Goal: Transaction & Acquisition: Book appointment/travel/reservation

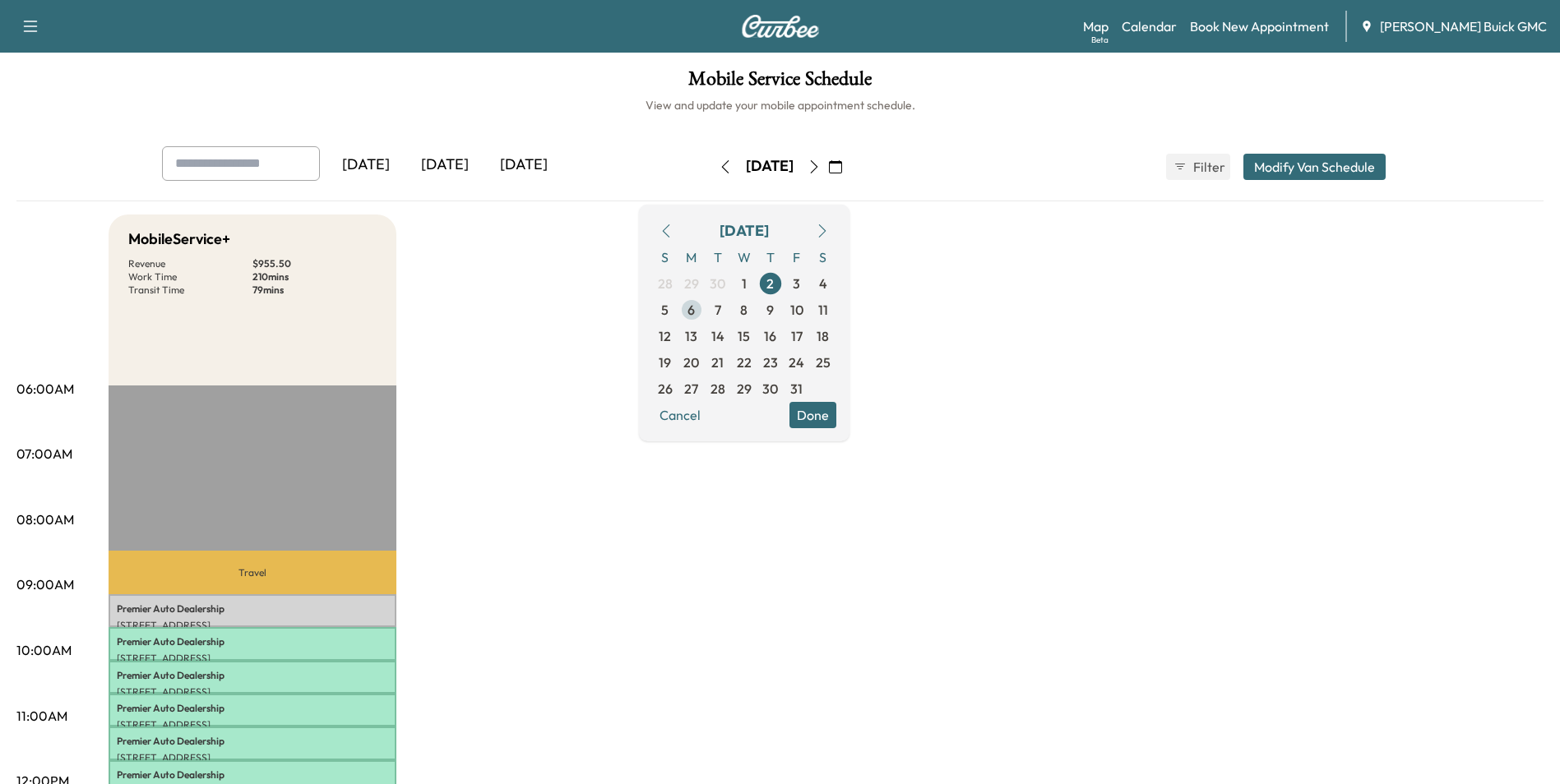
click at [695, 308] on span "6" at bounding box center [691, 309] width 8 height 20
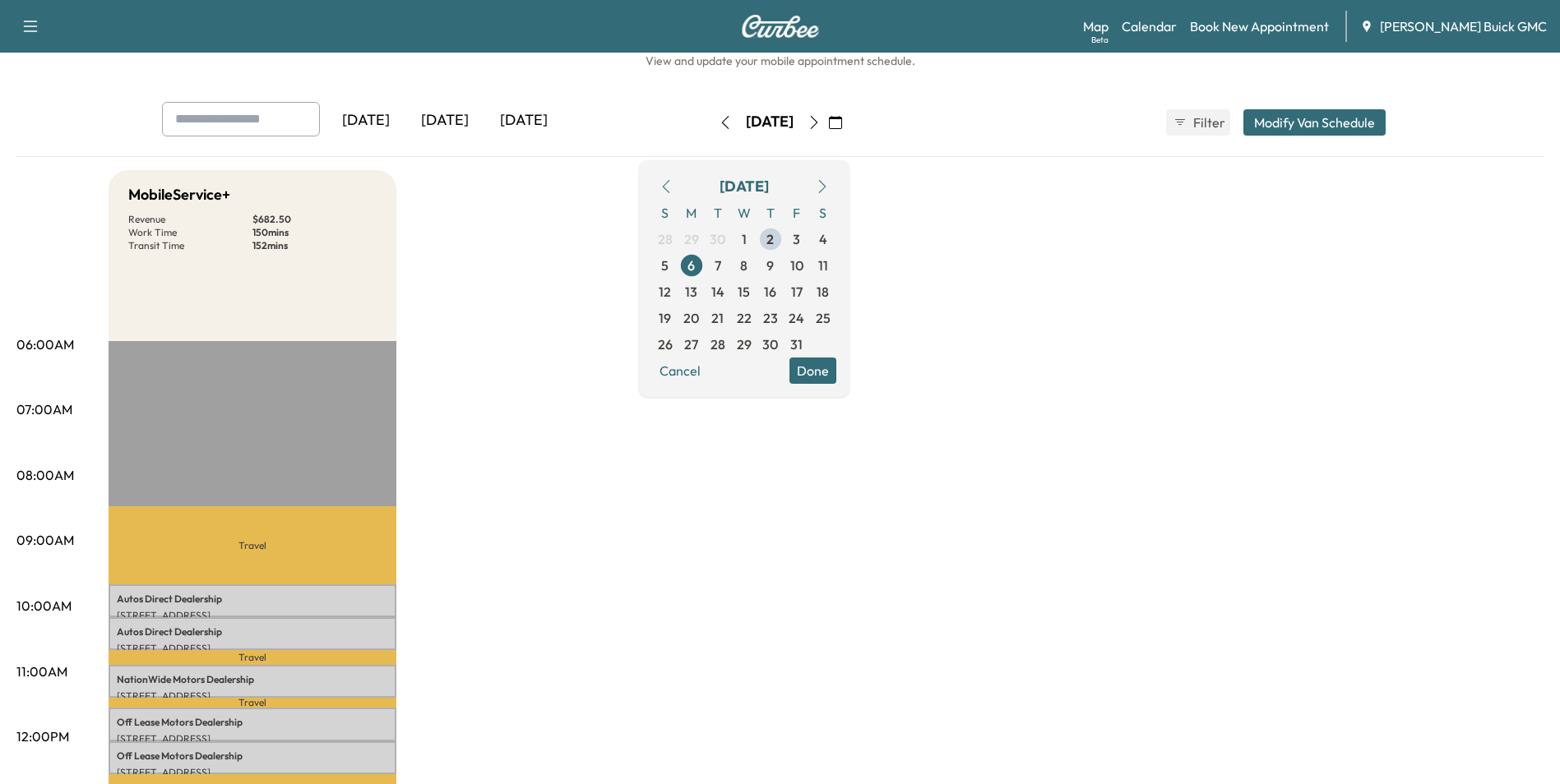
scroll to position [82, 0]
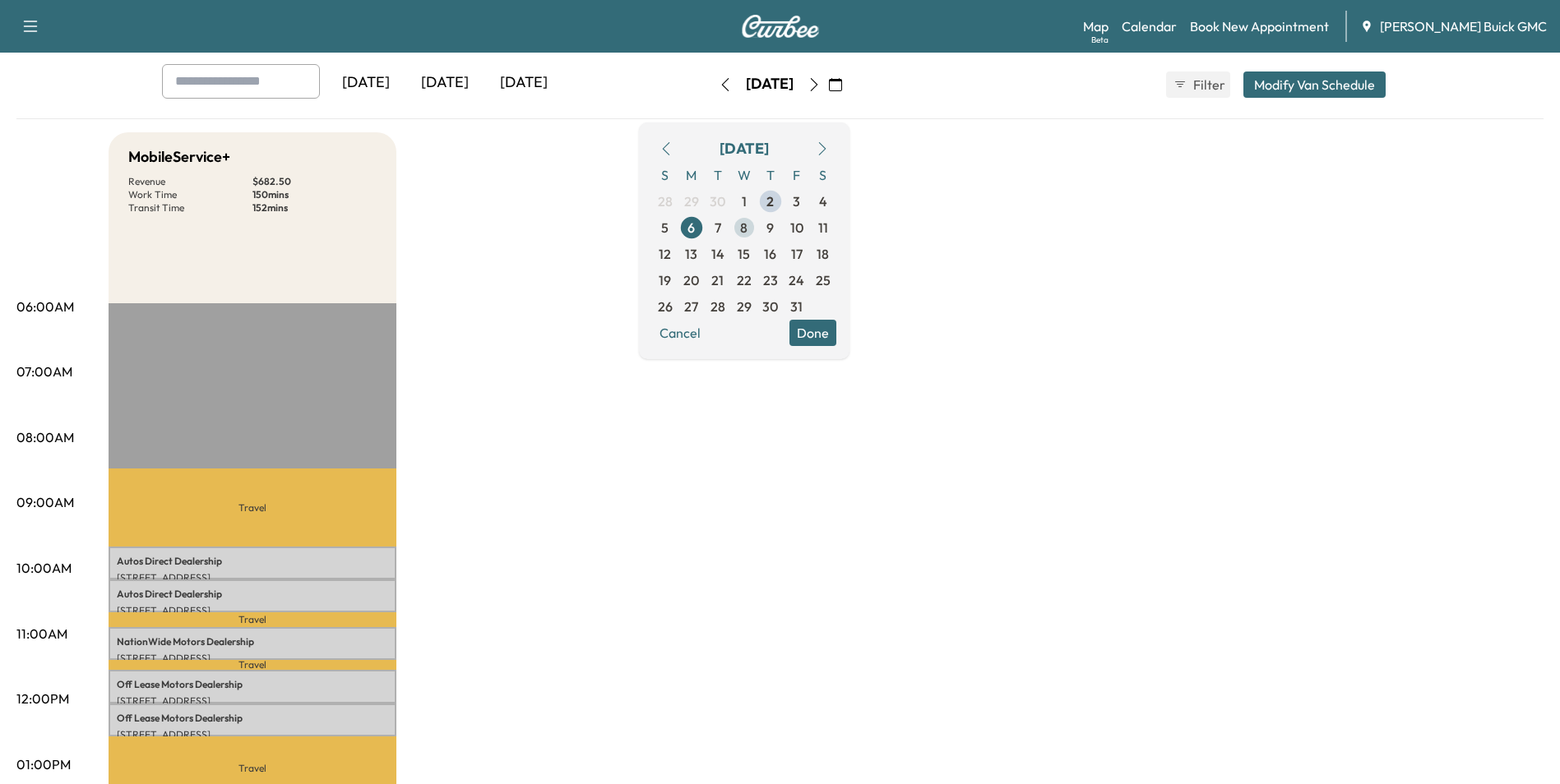
click at [747, 225] on span "8" at bounding box center [744, 227] width 8 height 20
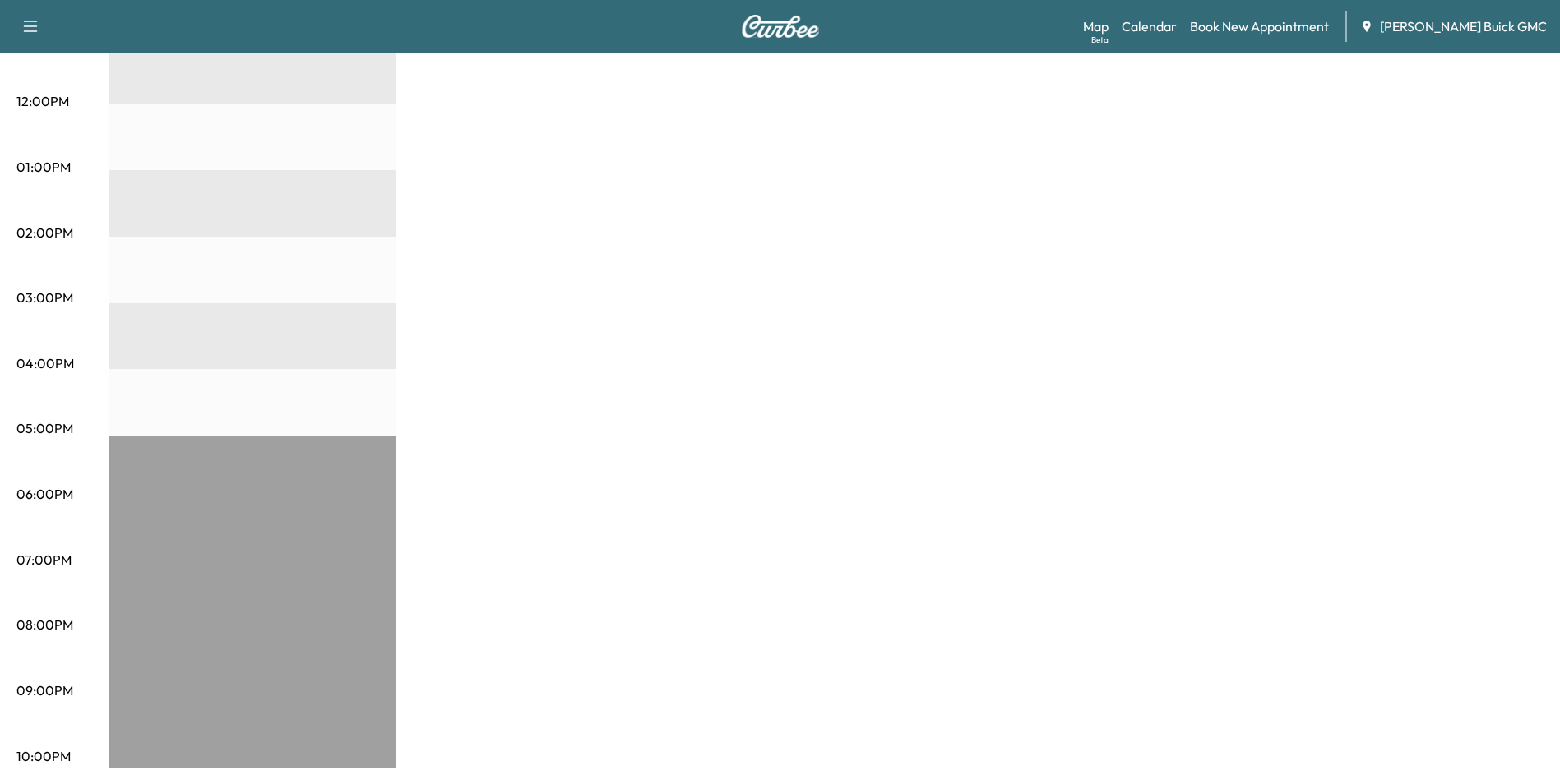
scroll to position [433, 0]
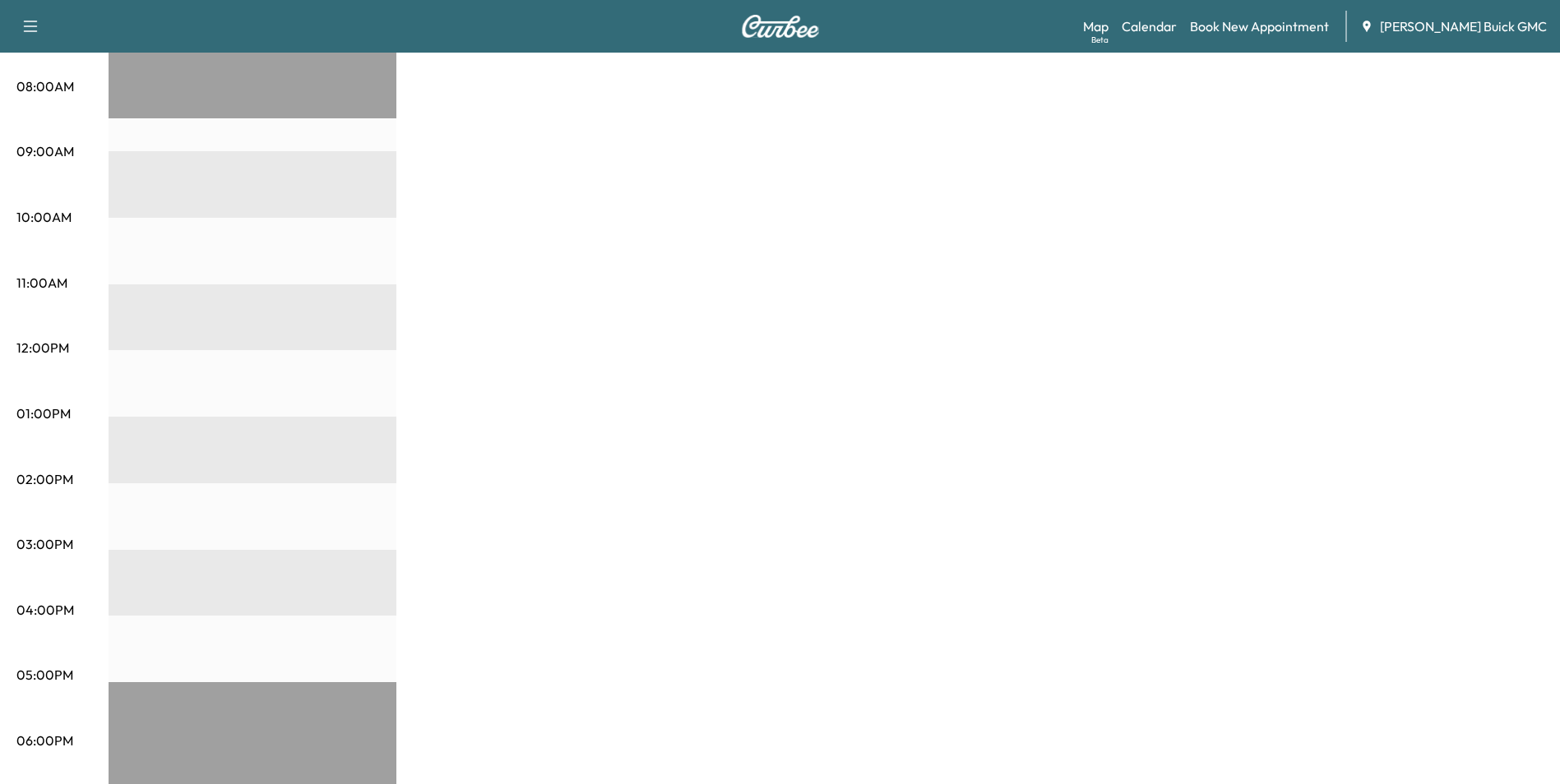
drag, startPoint x: 831, startPoint y: 427, endPoint x: 853, endPoint y: 402, distance: 33.3
click at [831, 426] on div "MobileService+ Revenue $ 0.00 EST Start" at bounding box center [826, 397] width 1434 height 1233
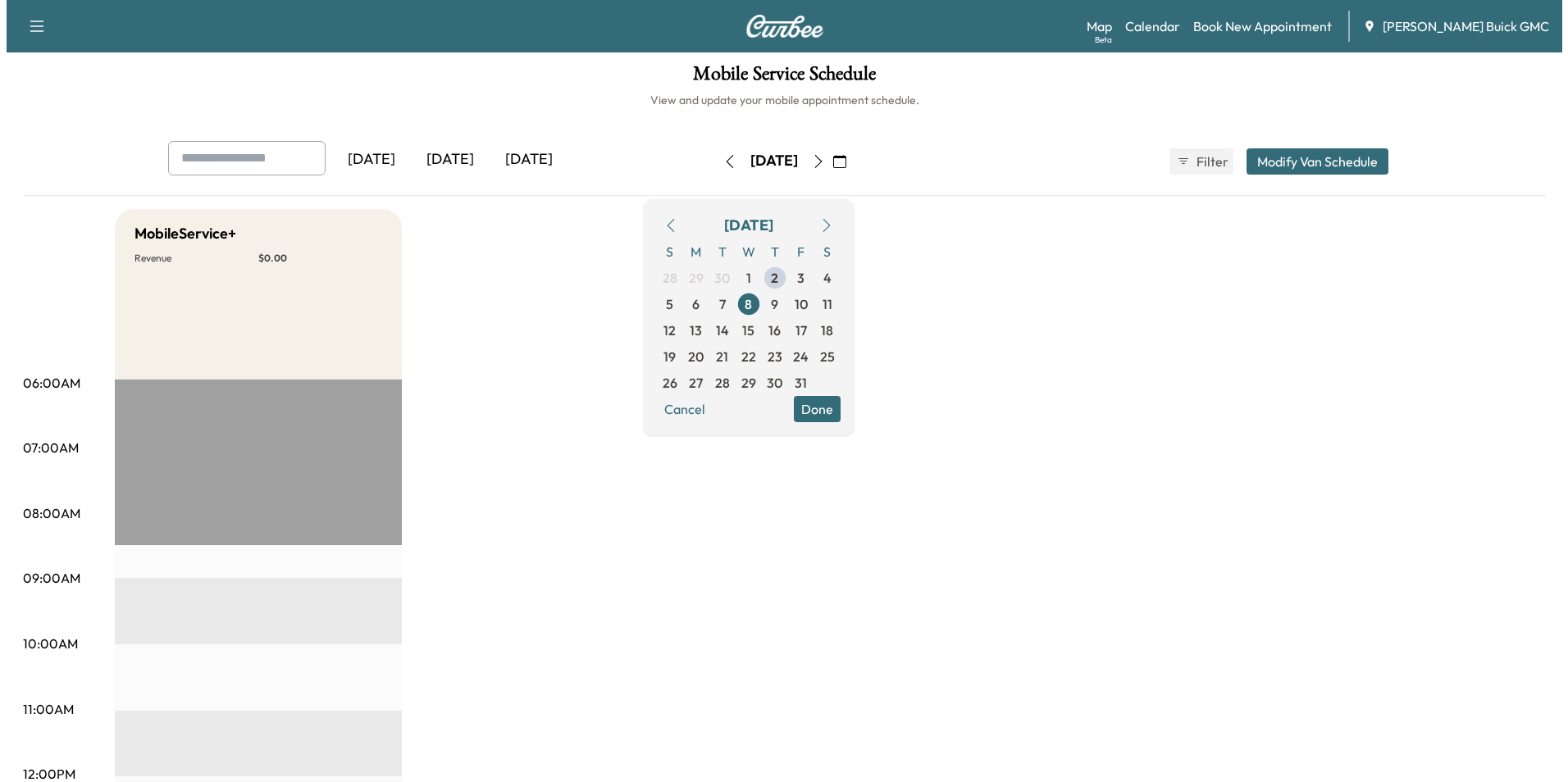
scroll to position [0, 0]
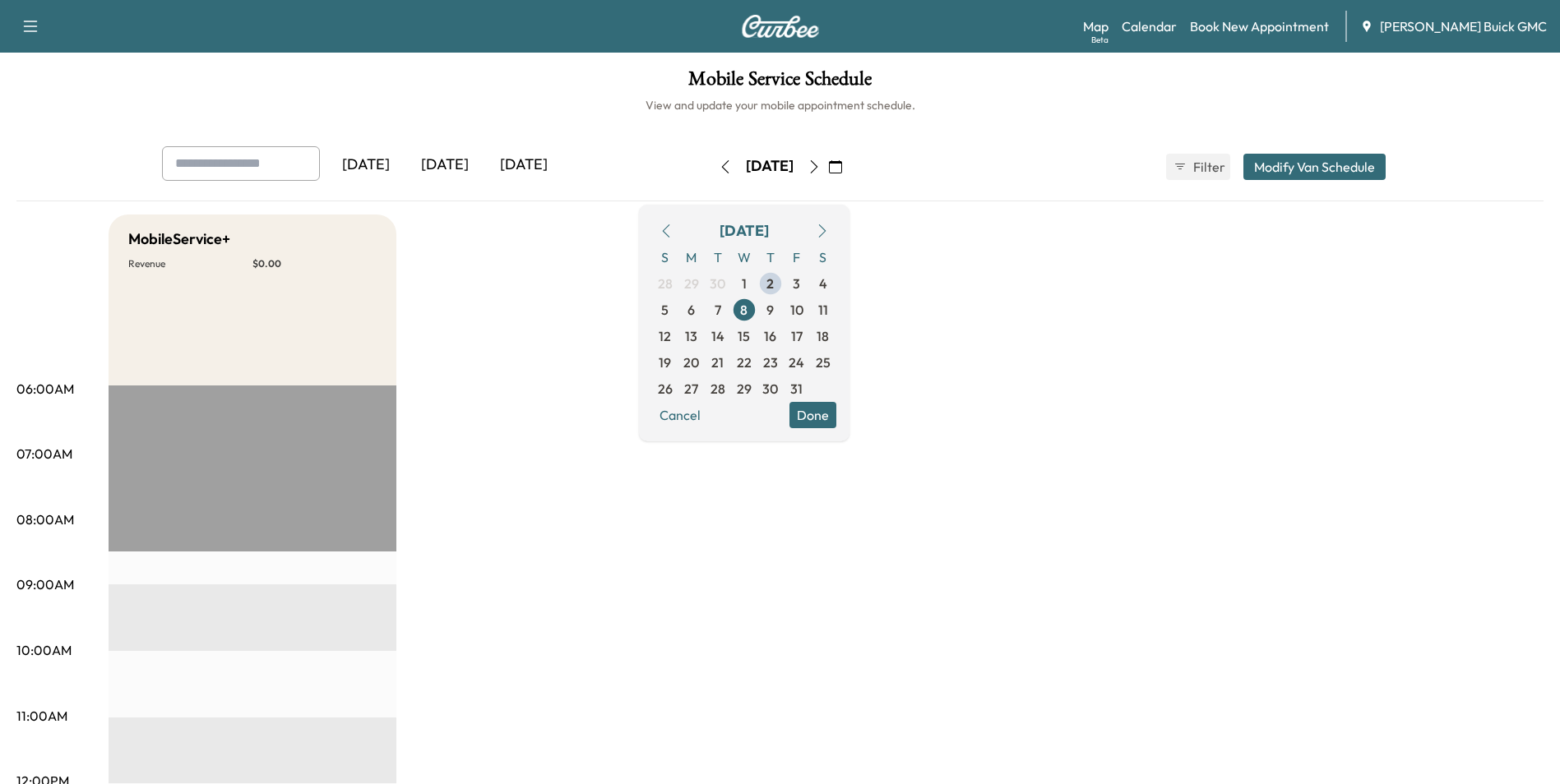
click at [1262, 24] on link "Book New Appointment" at bounding box center [1259, 25] width 139 height 20
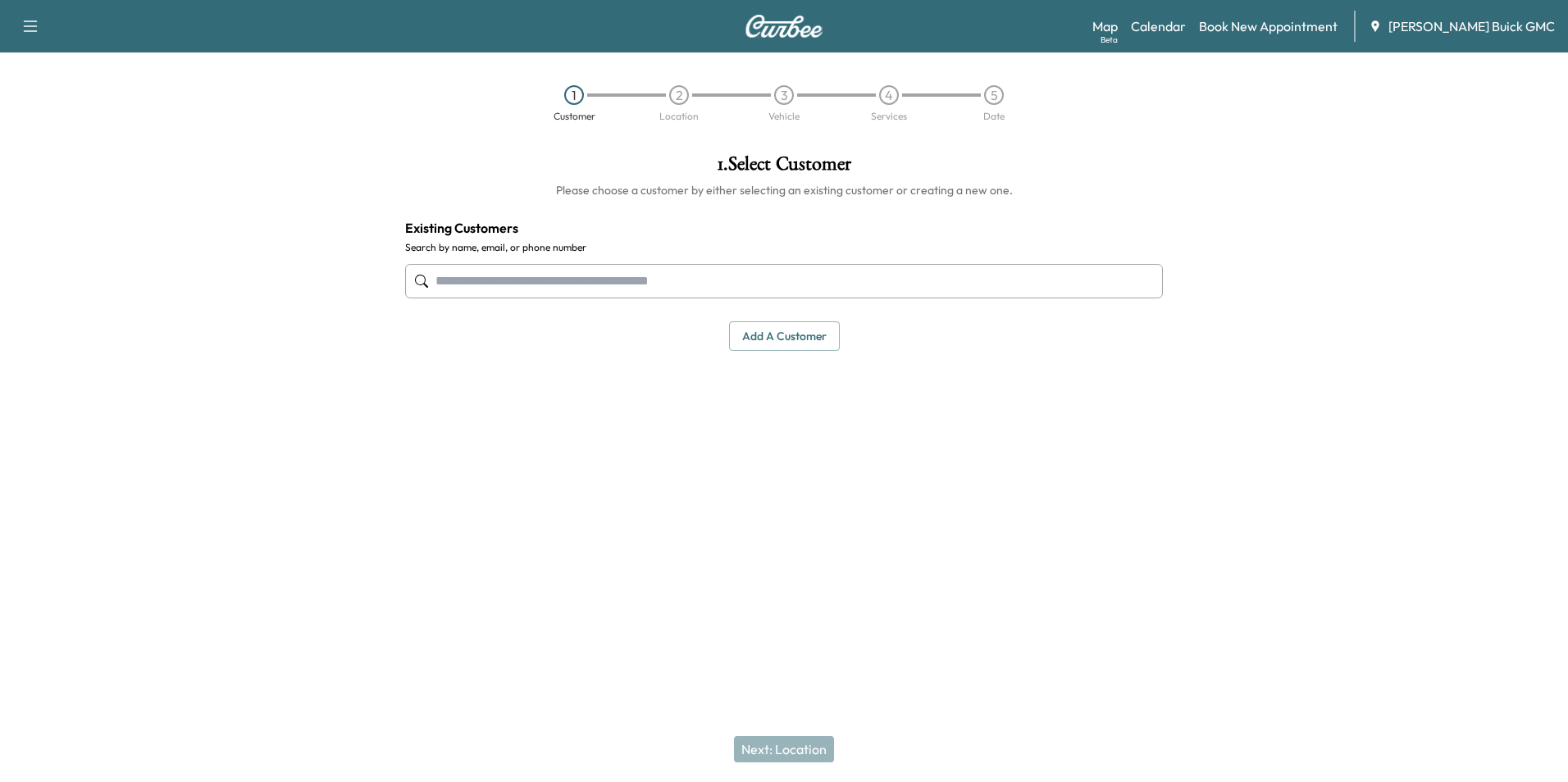
click at [554, 280] on input "text" at bounding box center [783, 281] width 758 height 35
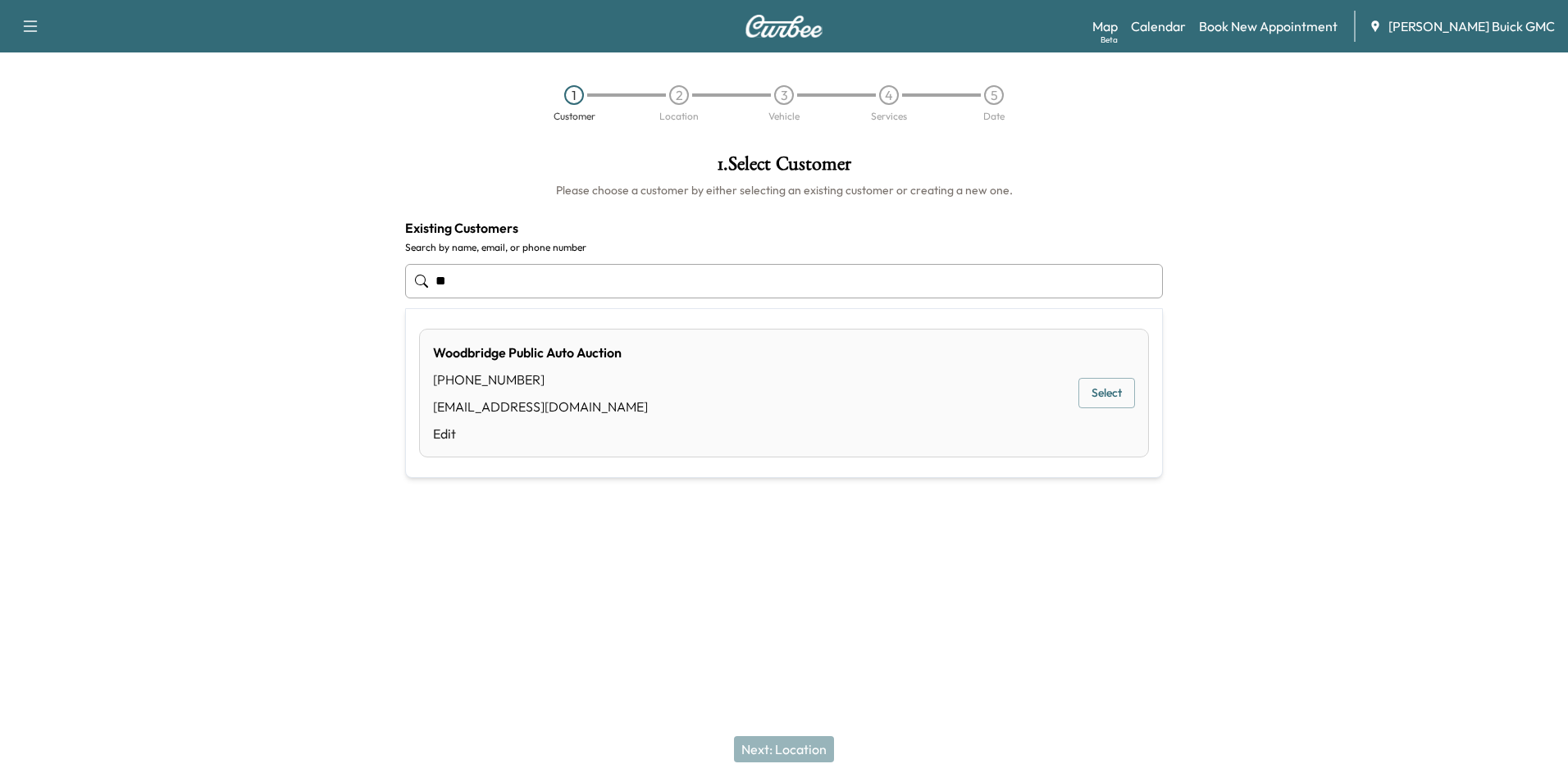
type input "*"
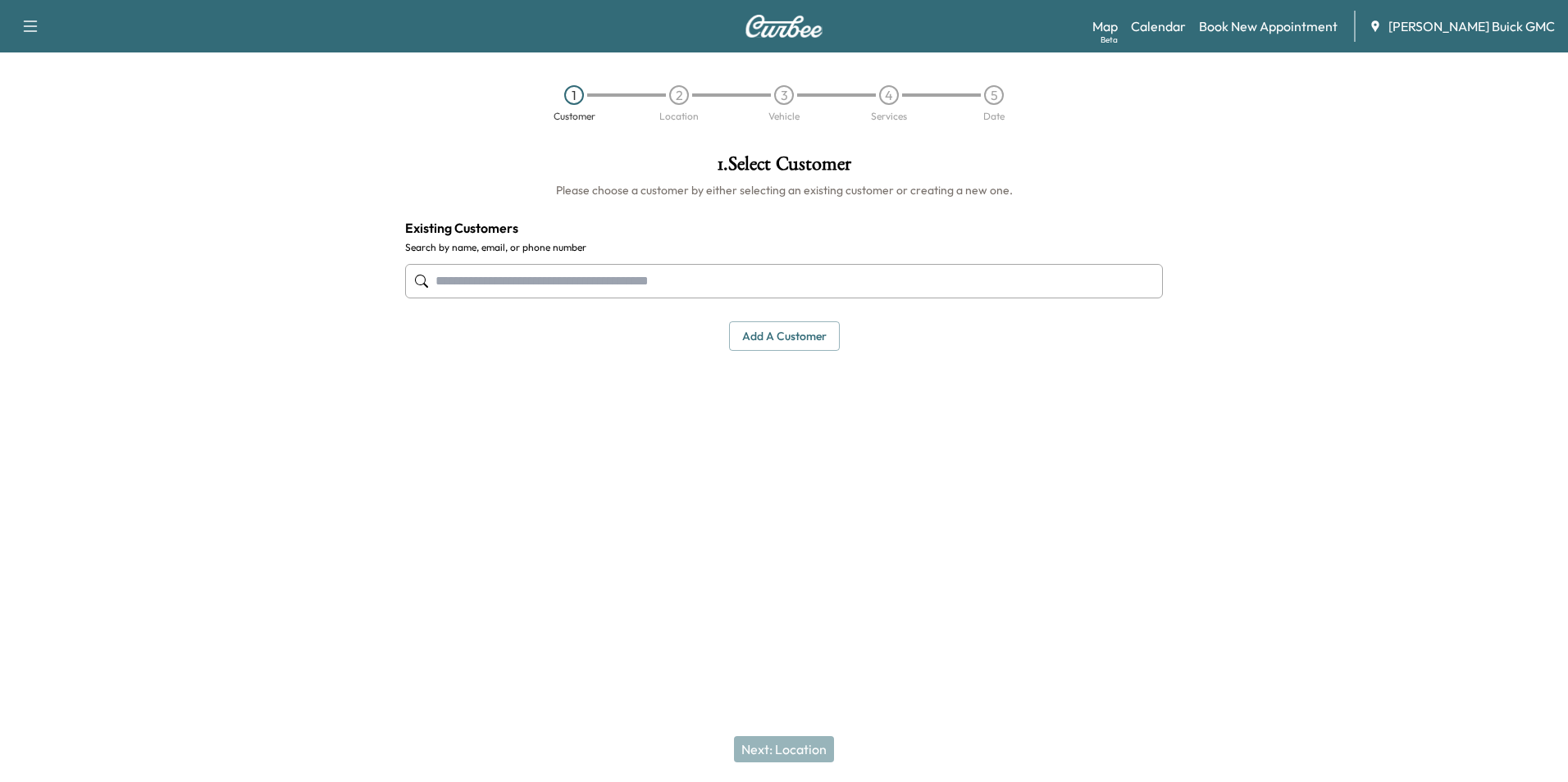
click at [784, 329] on button "Add a customer" at bounding box center [785, 337] width 111 height 30
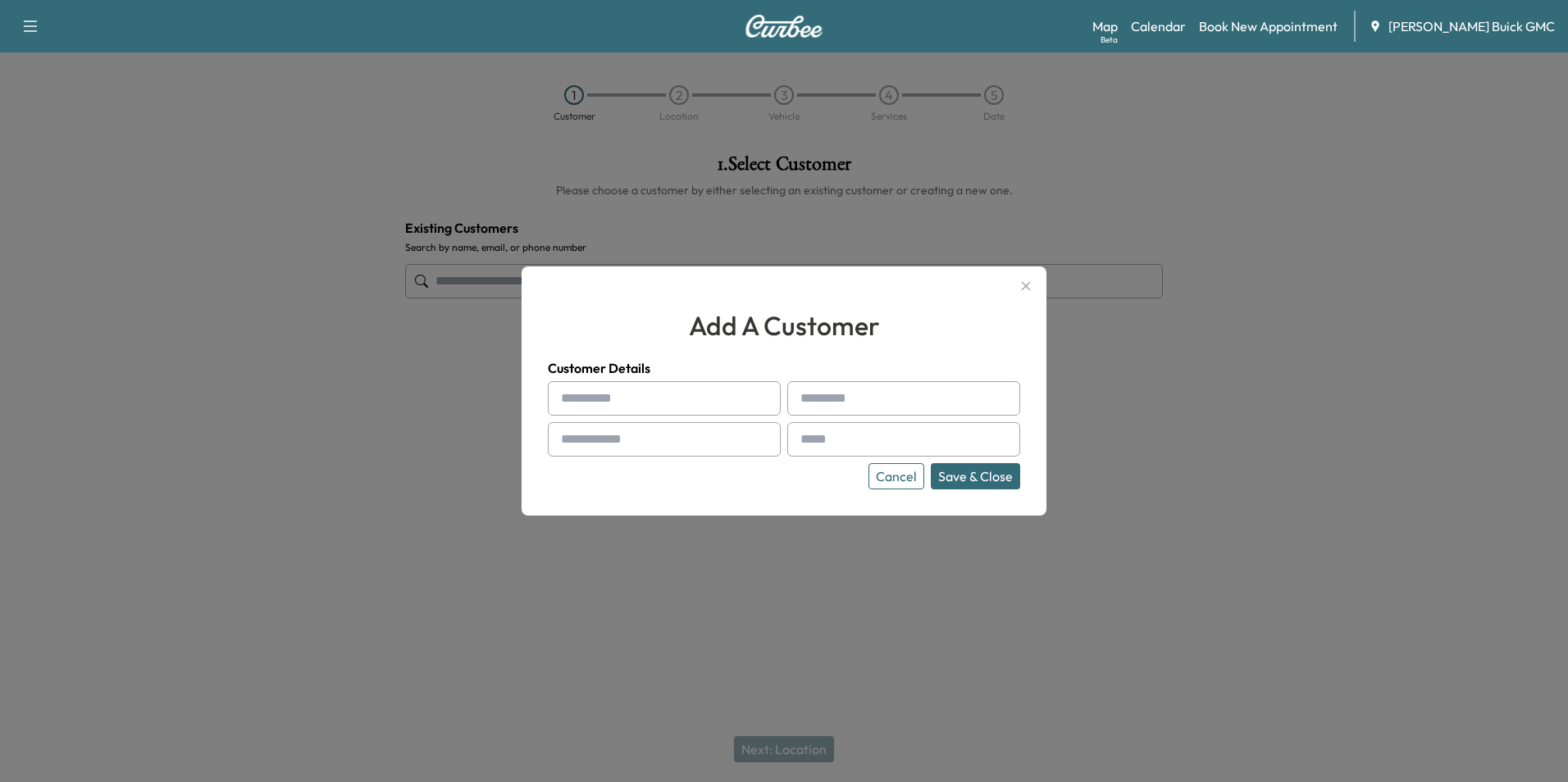
click at [647, 388] on input "text" at bounding box center [664, 398] width 232 height 35
type input "**********"
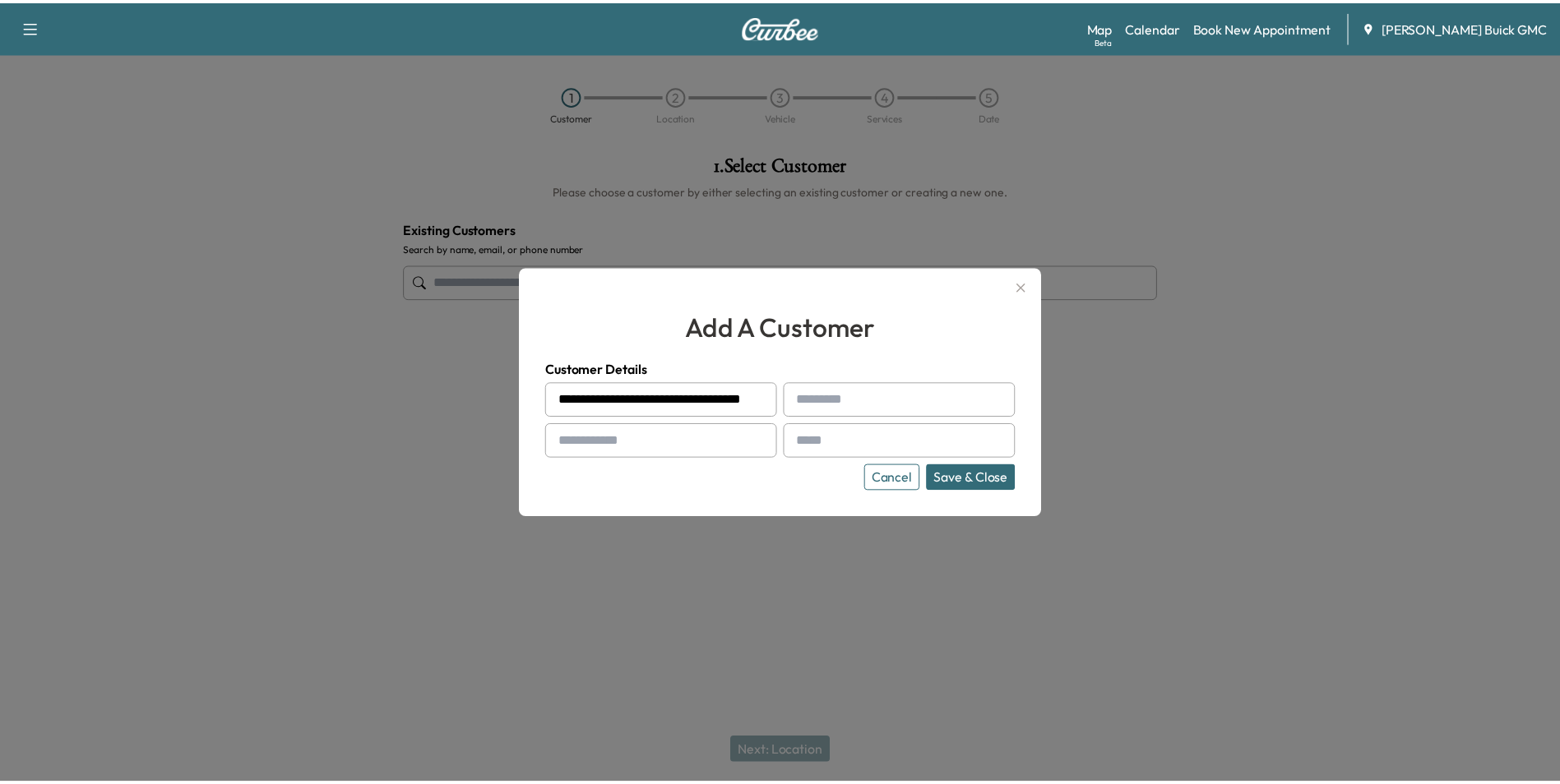
scroll to position [0, 0]
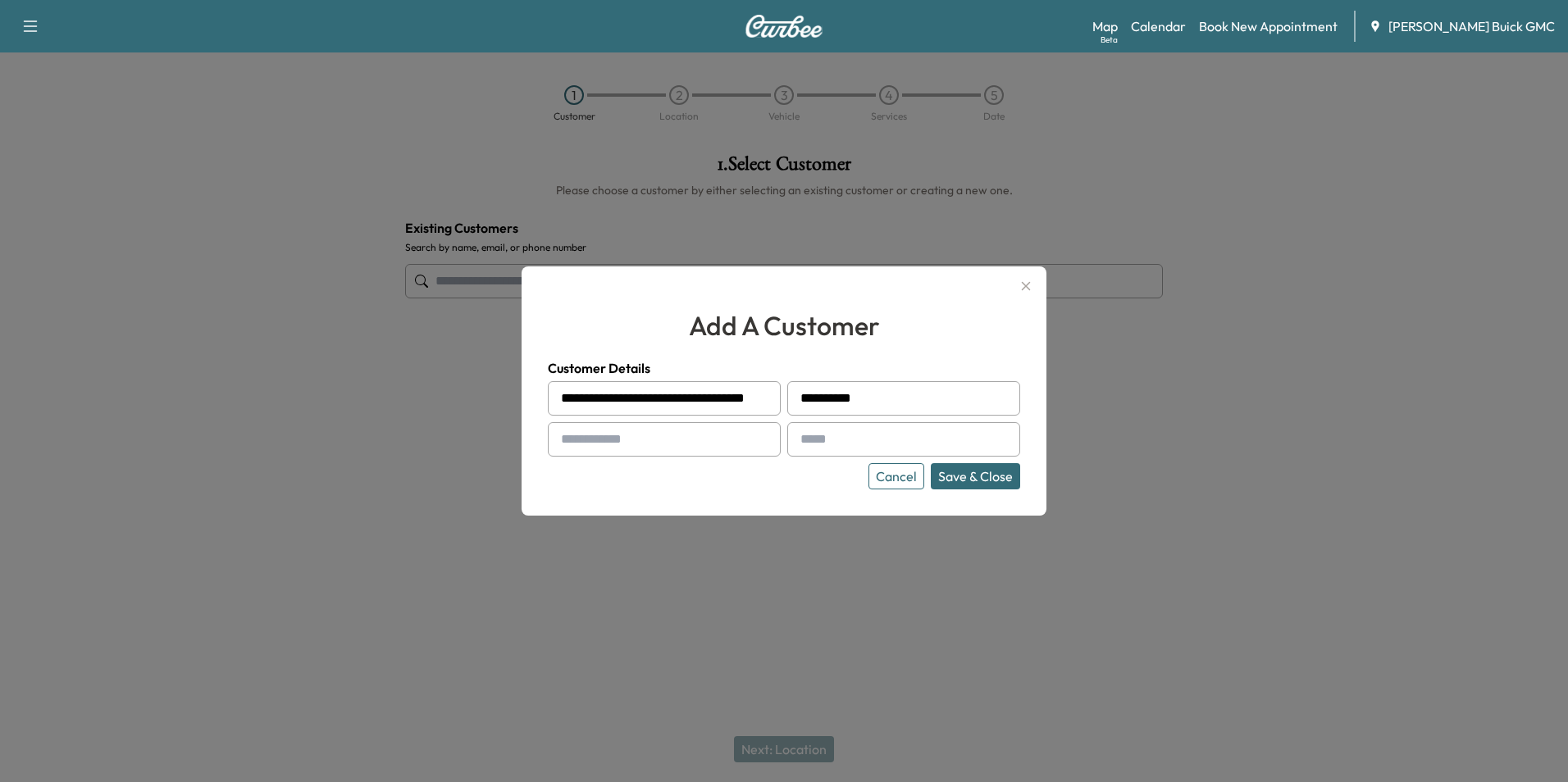
type input "**********"
click at [895, 437] on input "text" at bounding box center [903, 439] width 232 height 35
type input "**********"
click at [804, 483] on div "Cancel Save & Close" at bounding box center [784, 476] width 472 height 26
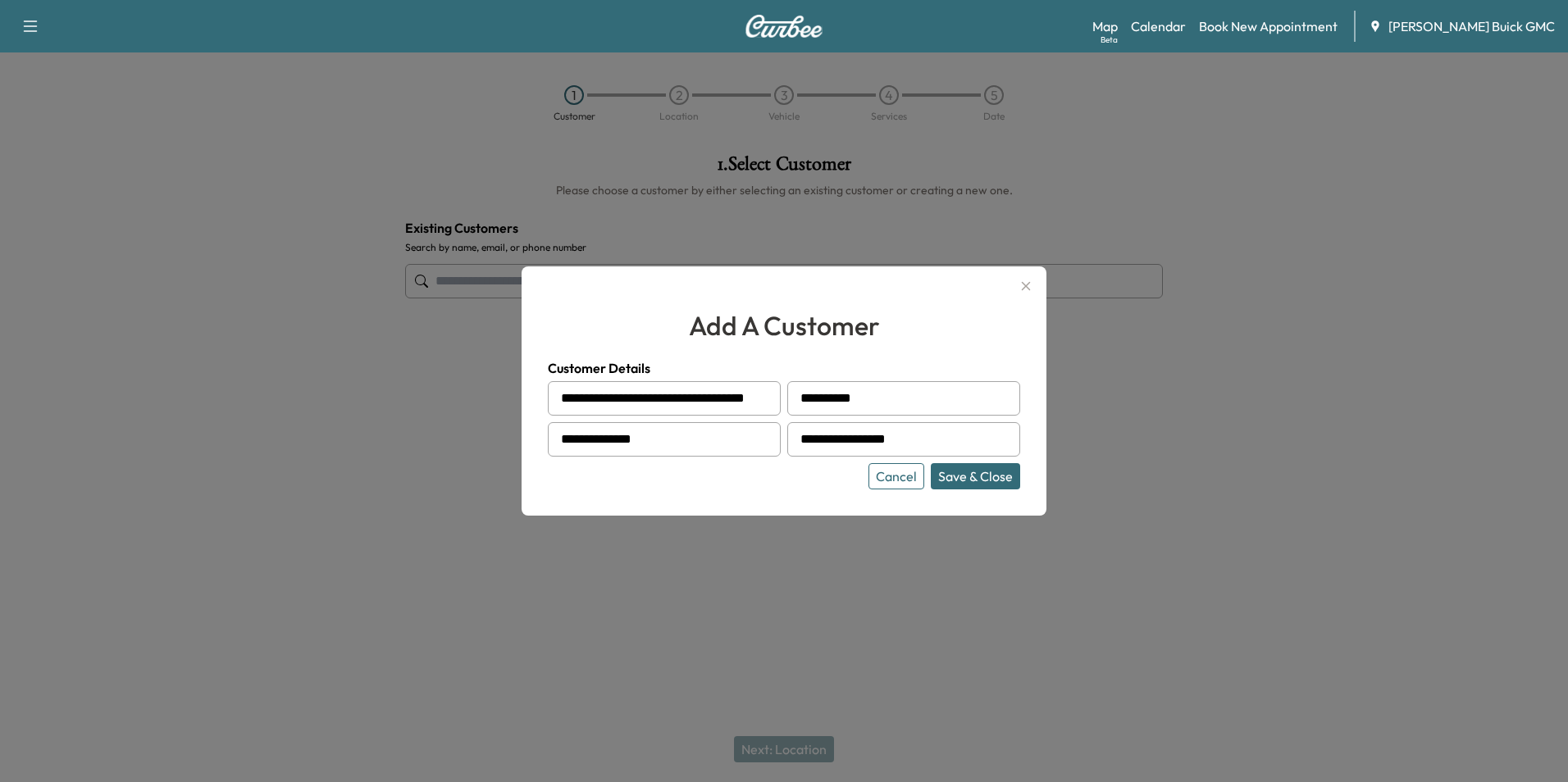
click at [973, 476] on button "Save & Close" at bounding box center [975, 476] width 89 height 26
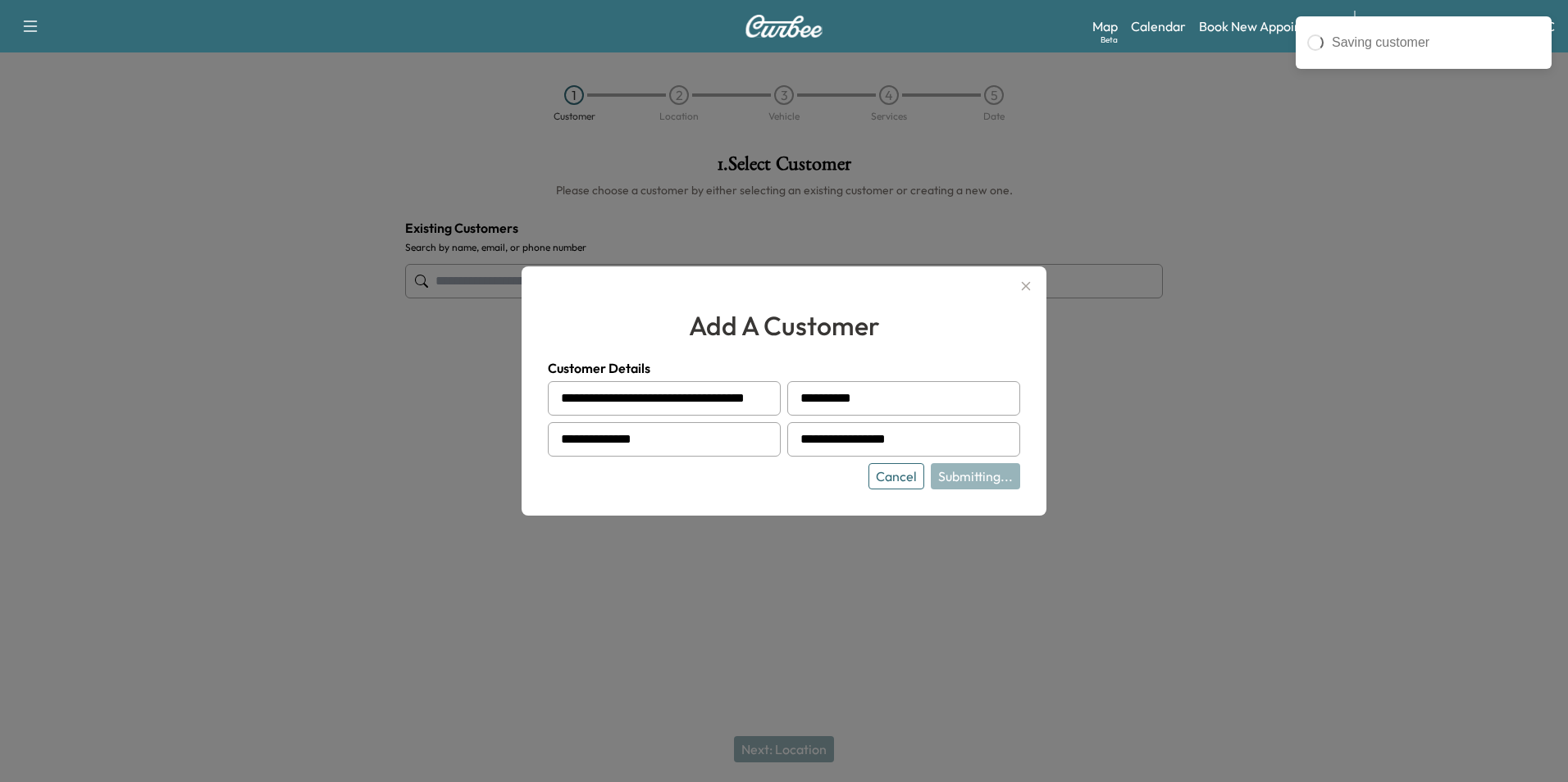
type input "**********"
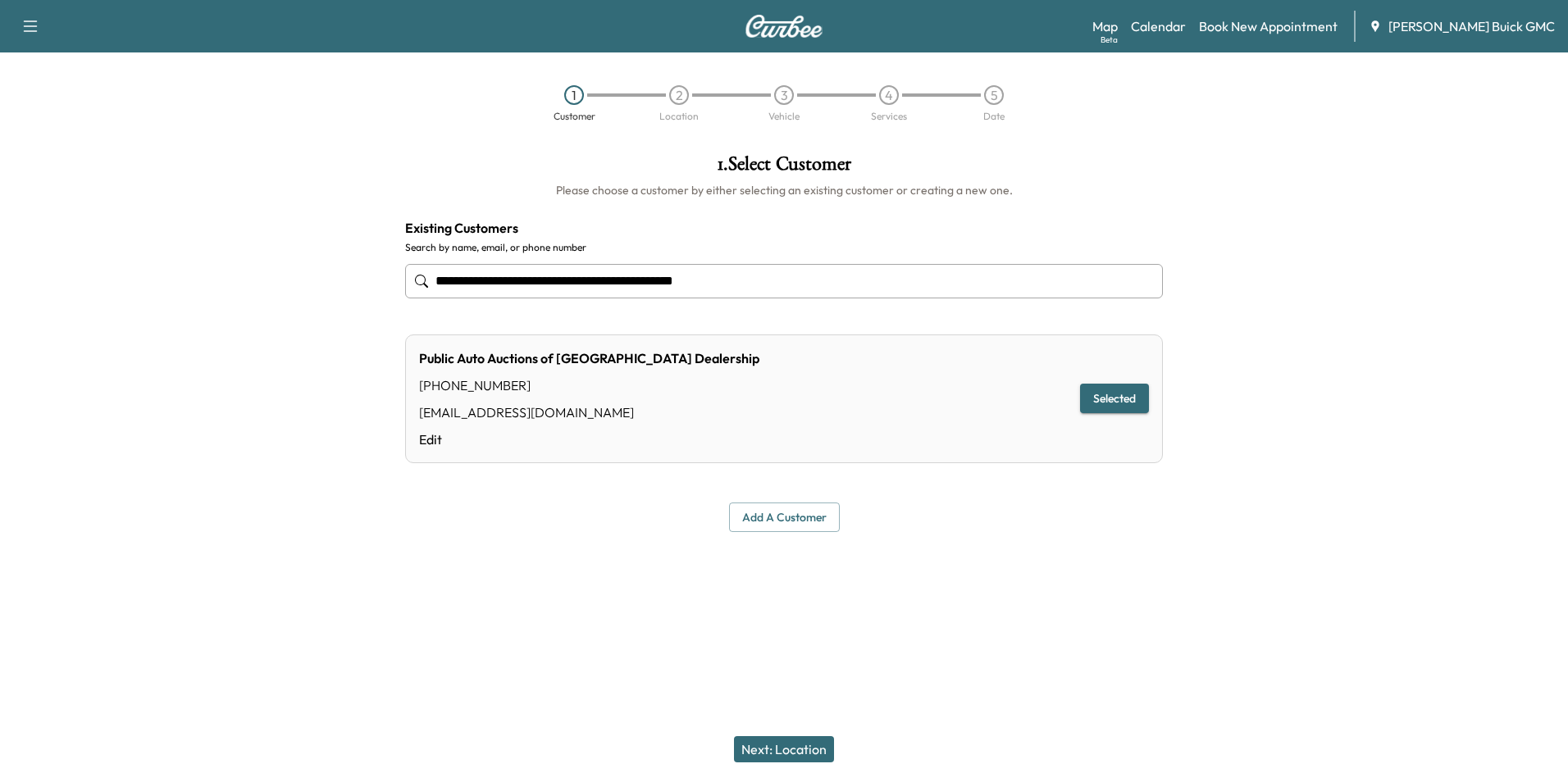
click at [805, 745] on button "Next: Location" at bounding box center [784, 749] width 100 height 26
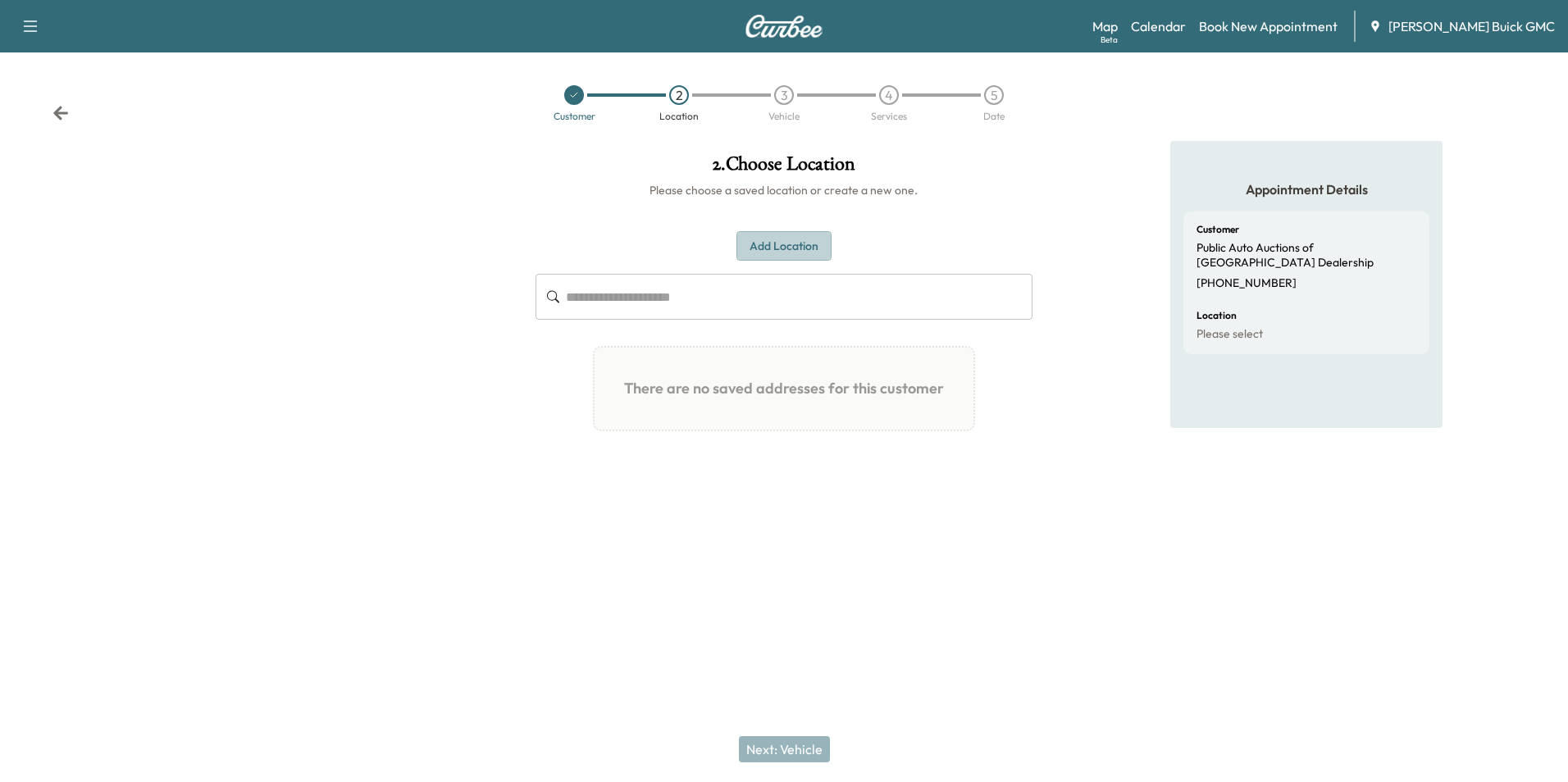
click at [807, 239] on button "Add Location" at bounding box center [783, 247] width 95 height 30
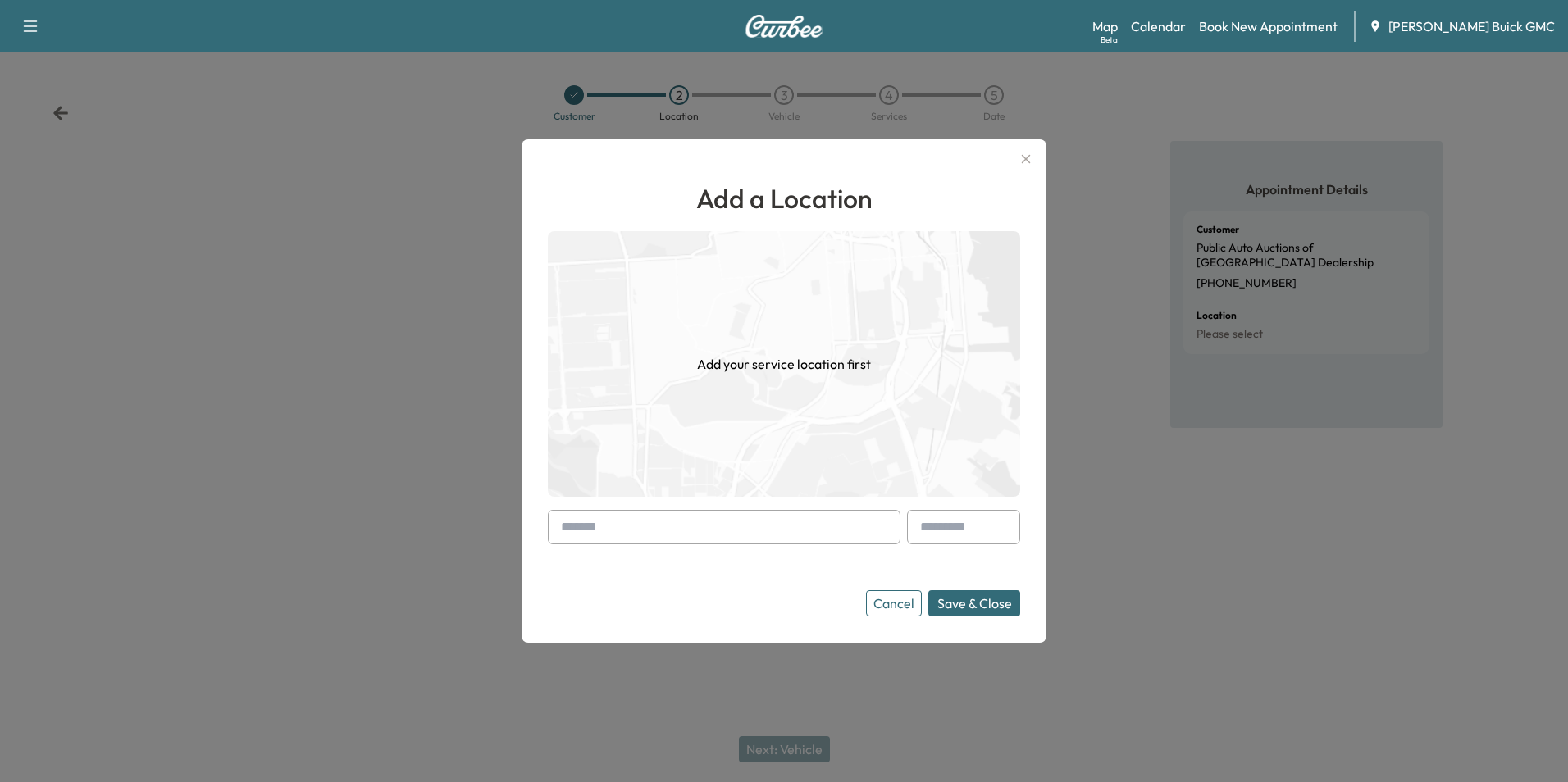
click at [710, 524] on input "text" at bounding box center [724, 527] width 353 height 35
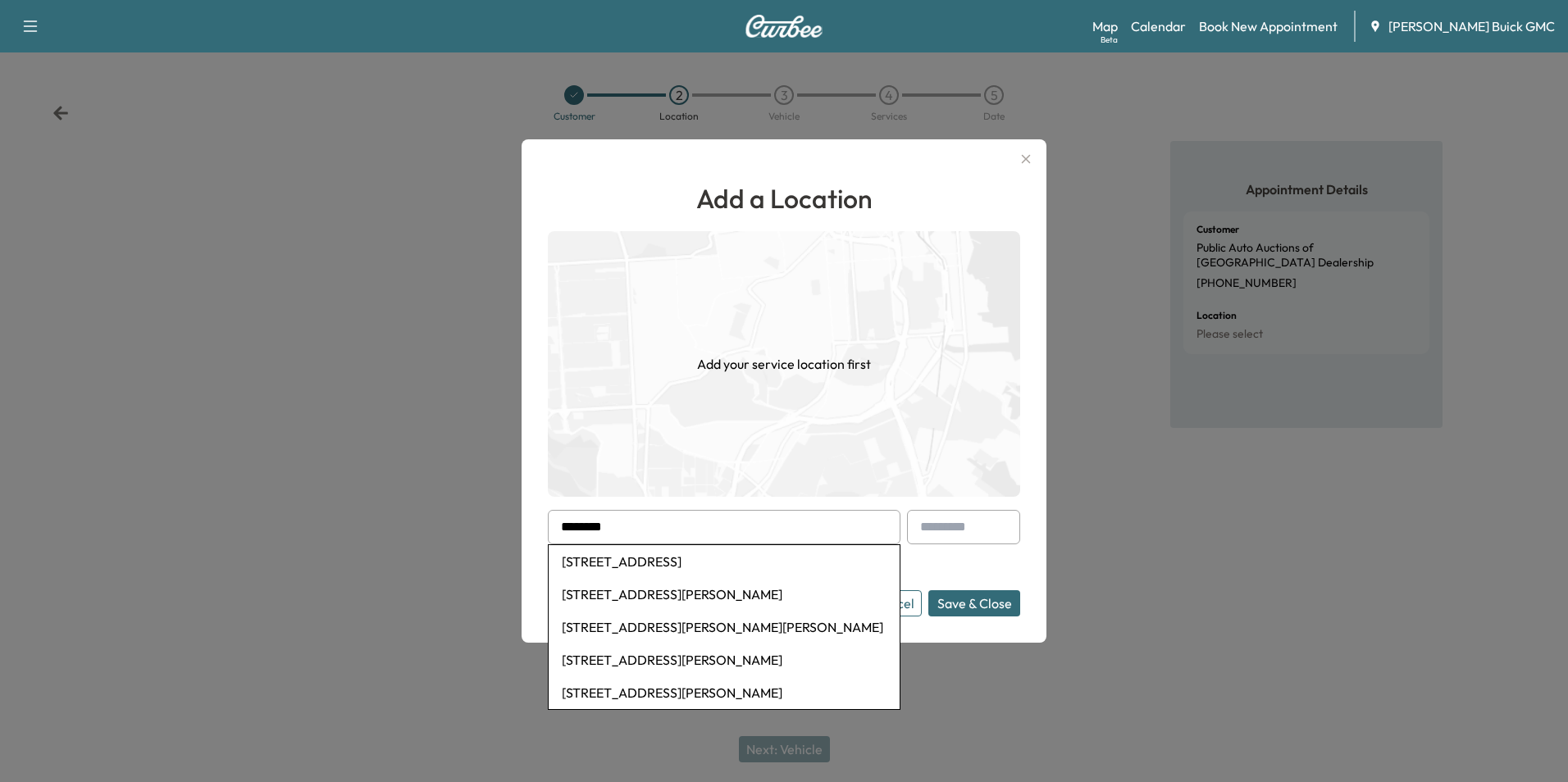
click at [757, 560] on li "[STREET_ADDRESS]" at bounding box center [724, 561] width 351 height 33
type input "**********"
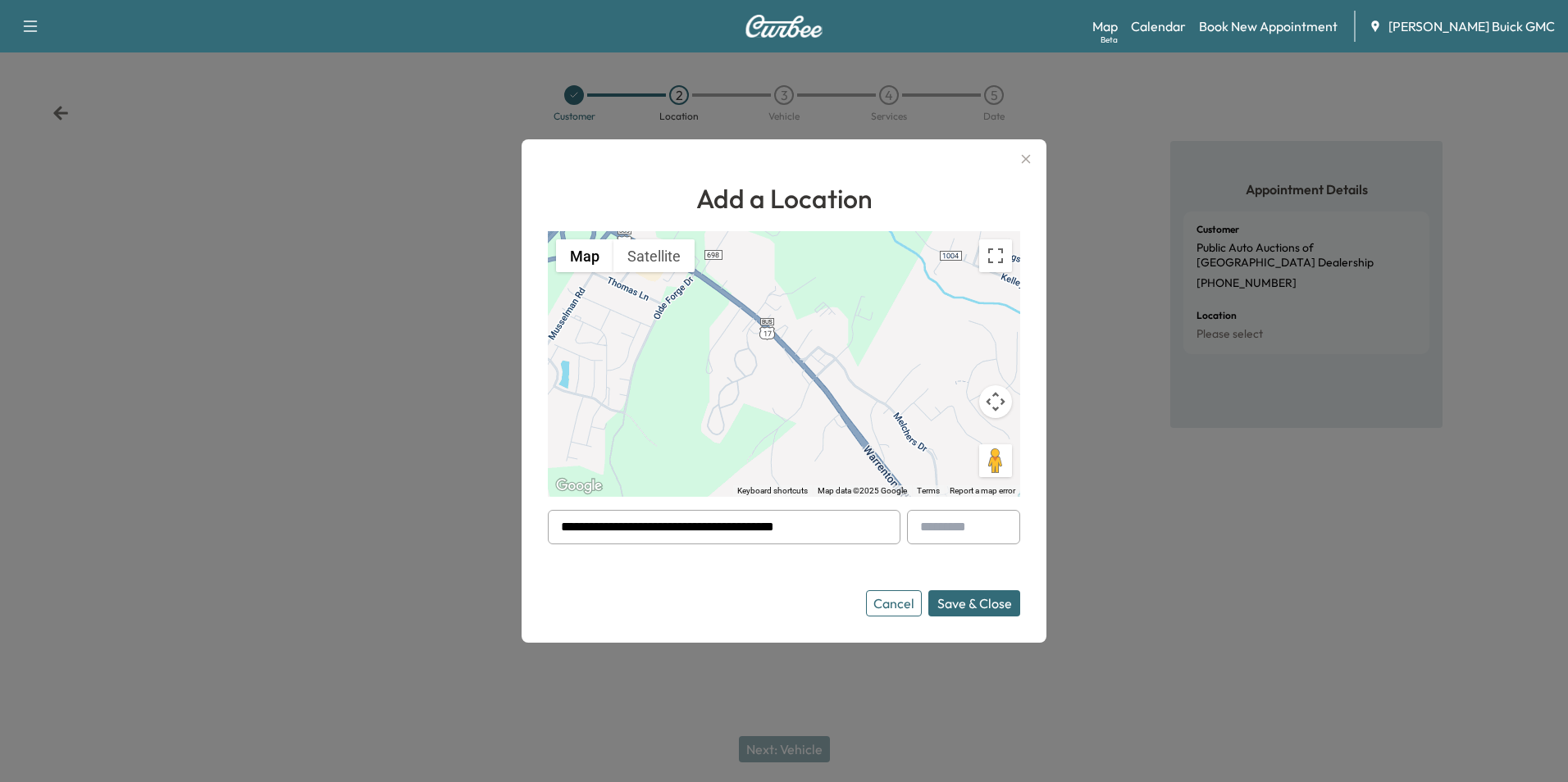
click at [961, 601] on button "Save & Close" at bounding box center [974, 603] width 92 height 26
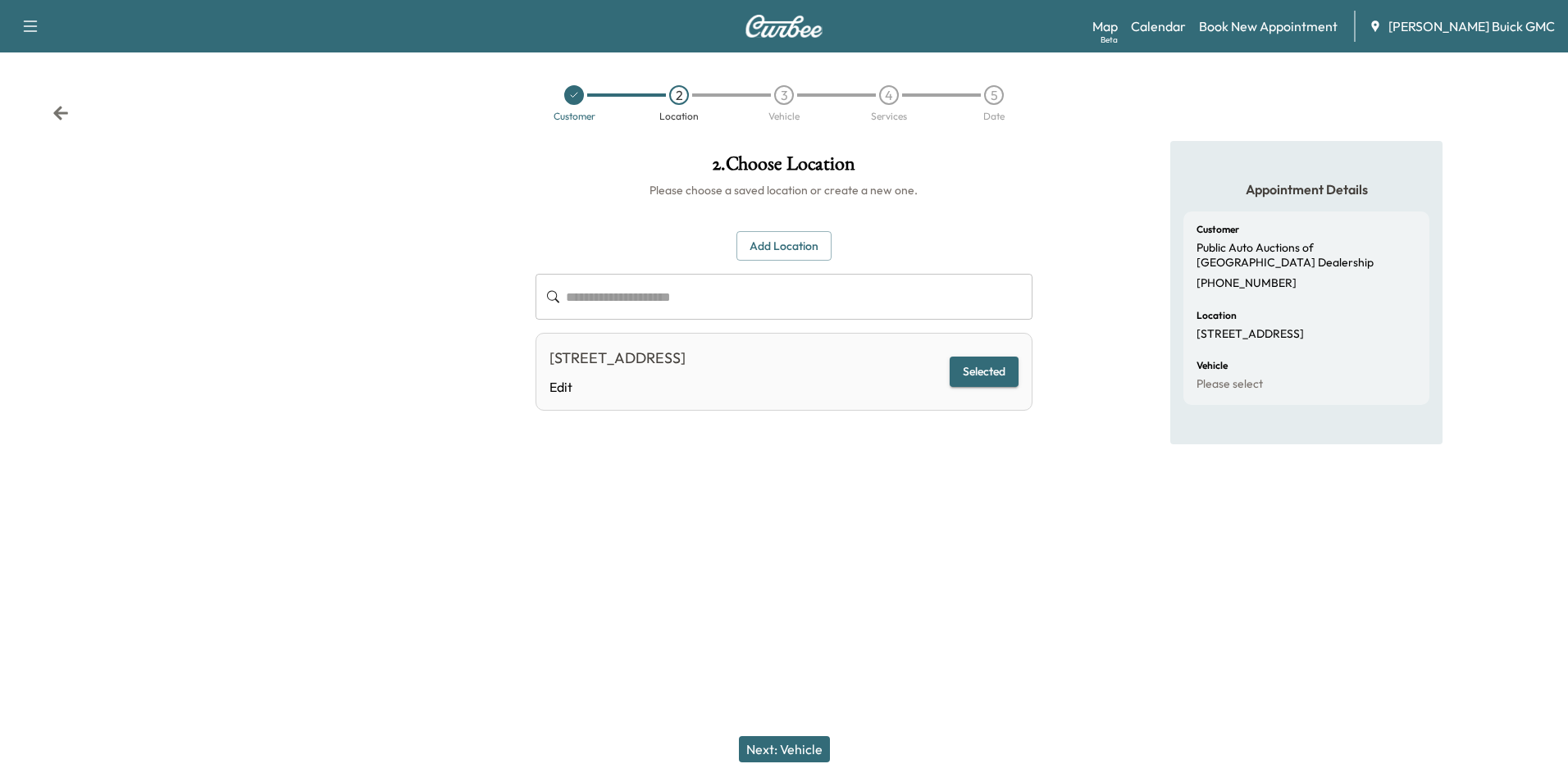
click at [792, 744] on button "Next: Vehicle" at bounding box center [784, 749] width 91 height 26
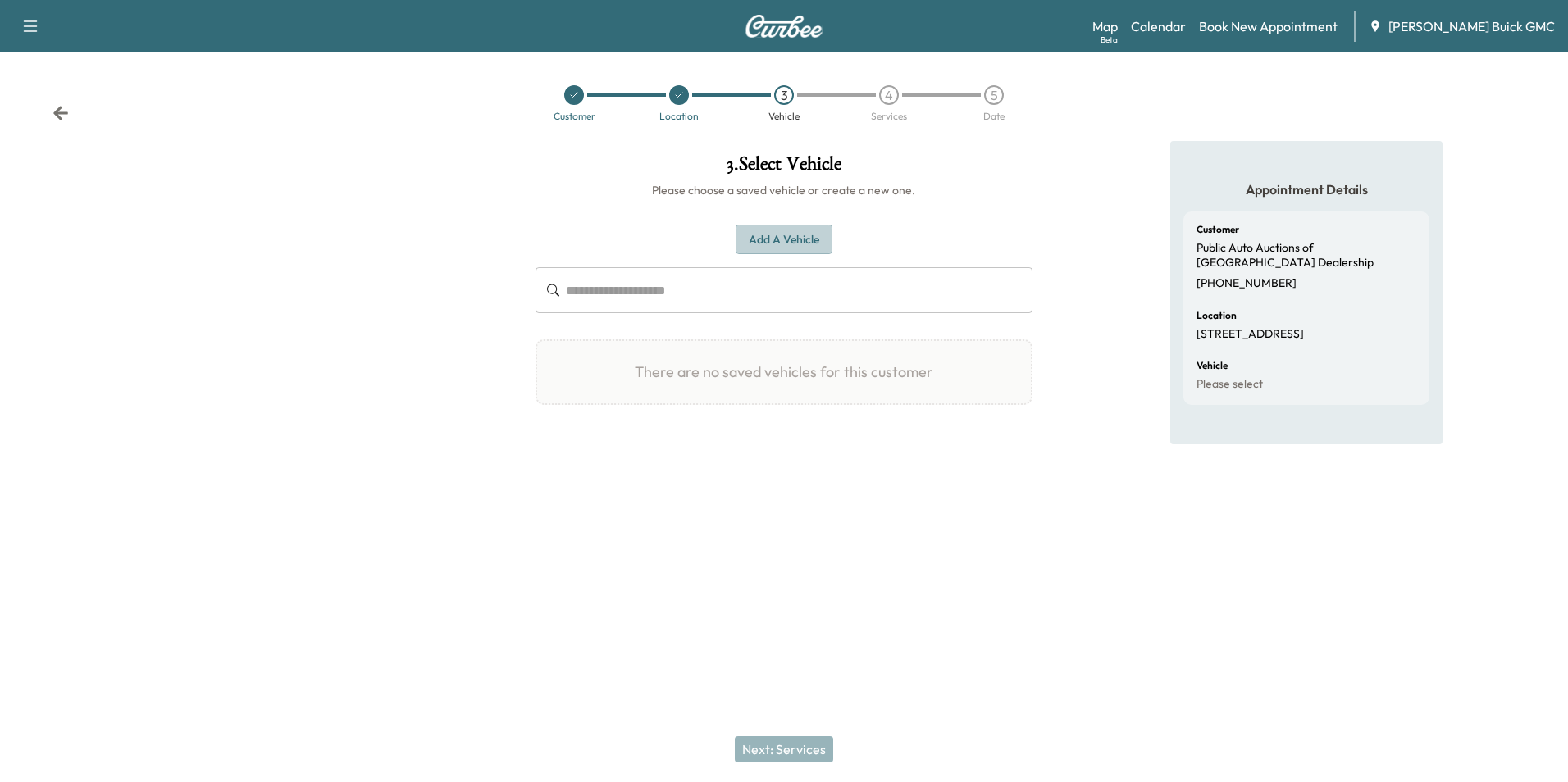
click at [793, 237] on button "Add a Vehicle" at bounding box center [784, 240] width 97 height 30
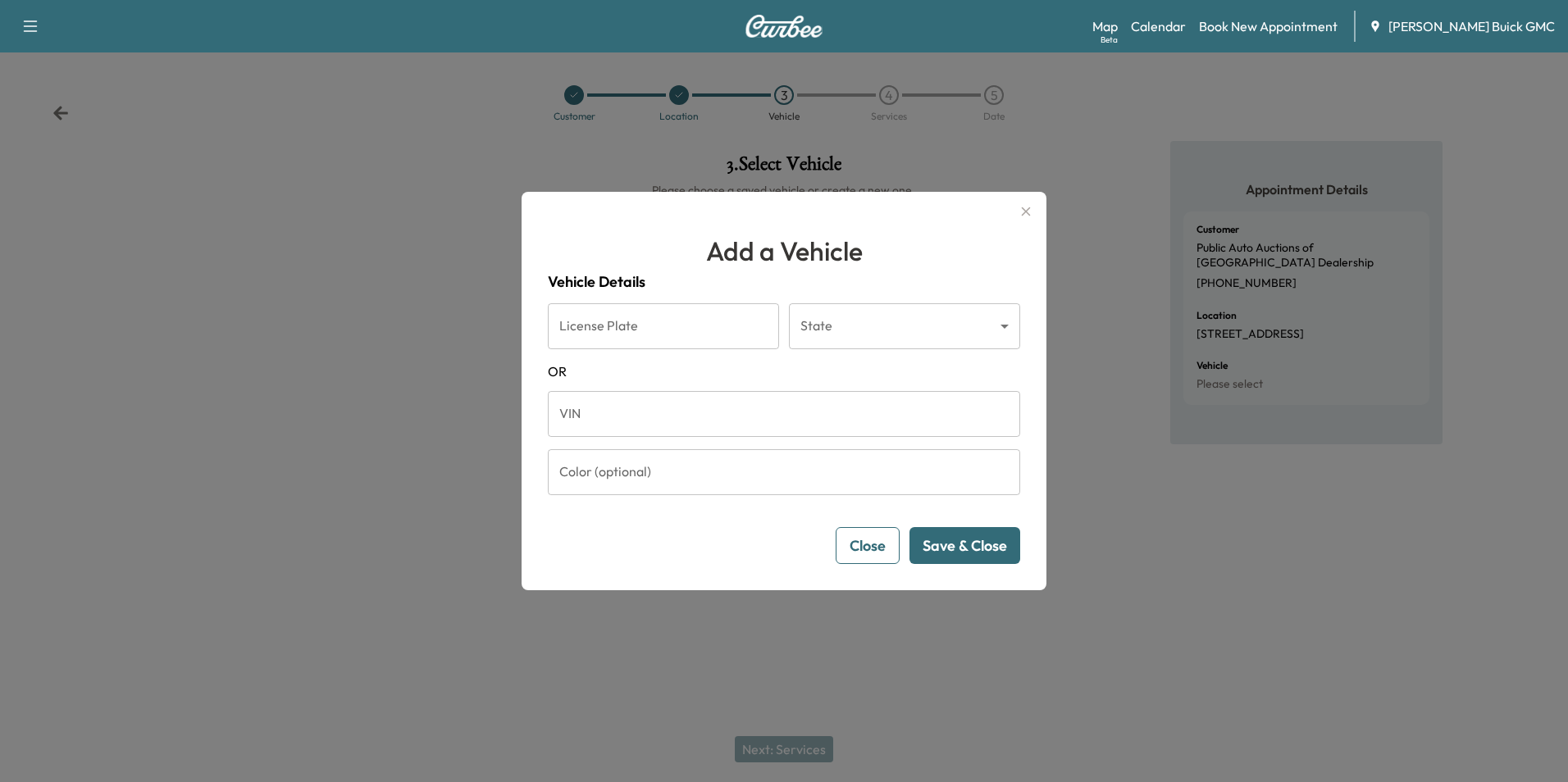
click at [632, 411] on input "VIN" at bounding box center [784, 414] width 472 height 46
click at [939, 537] on button "Save & Close" at bounding box center [965, 545] width 111 height 37
click at [945, 539] on button "Save & Close" at bounding box center [965, 545] width 111 height 37
click at [968, 541] on button "Save & Close" at bounding box center [965, 545] width 111 height 37
click at [737, 417] on input "**********" at bounding box center [784, 414] width 472 height 46
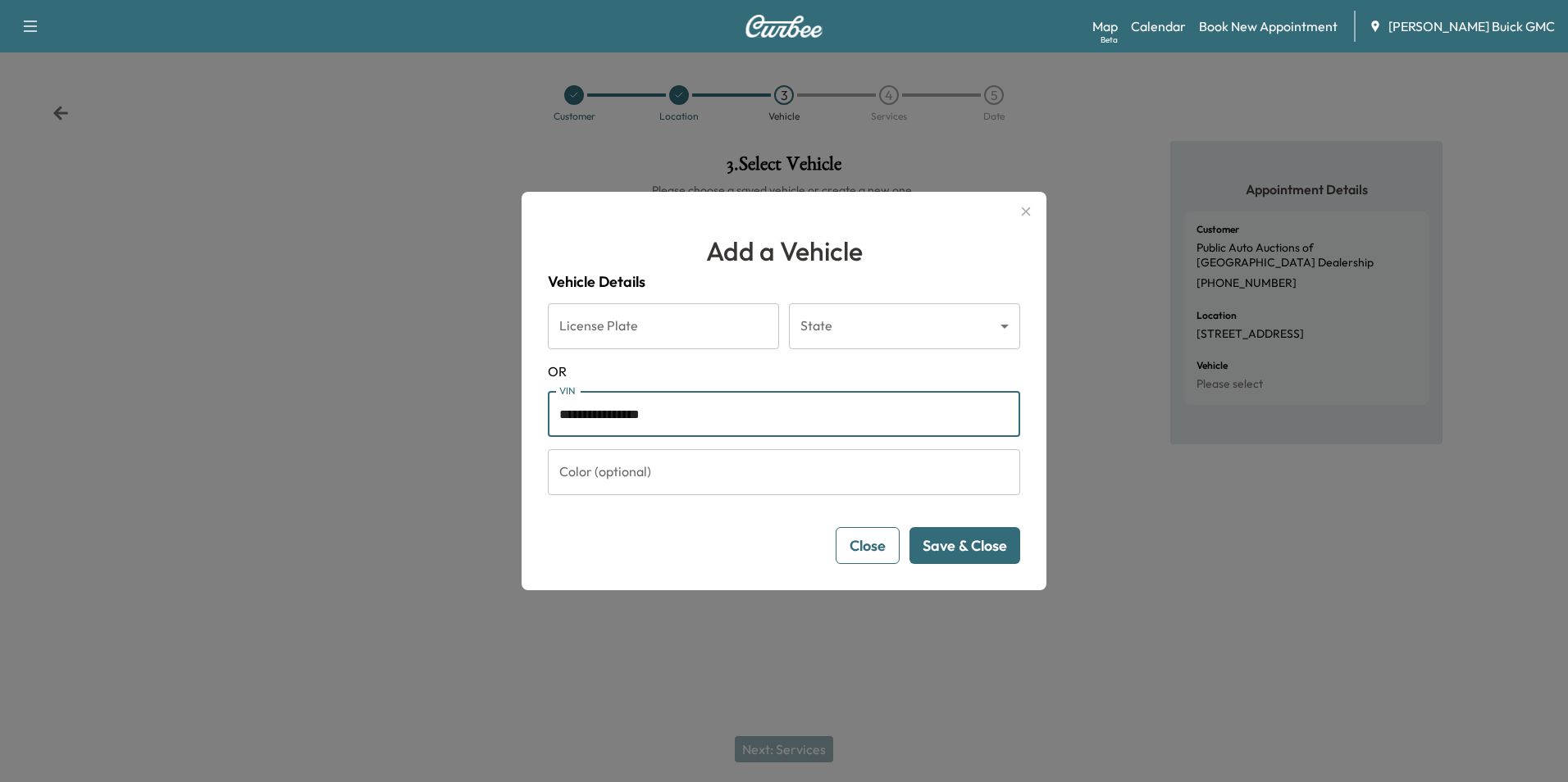
click at [685, 411] on input "**********" at bounding box center [784, 414] width 472 height 46
type input "**********"
click at [948, 540] on button "Save & Close" at bounding box center [965, 545] width 111 height 37
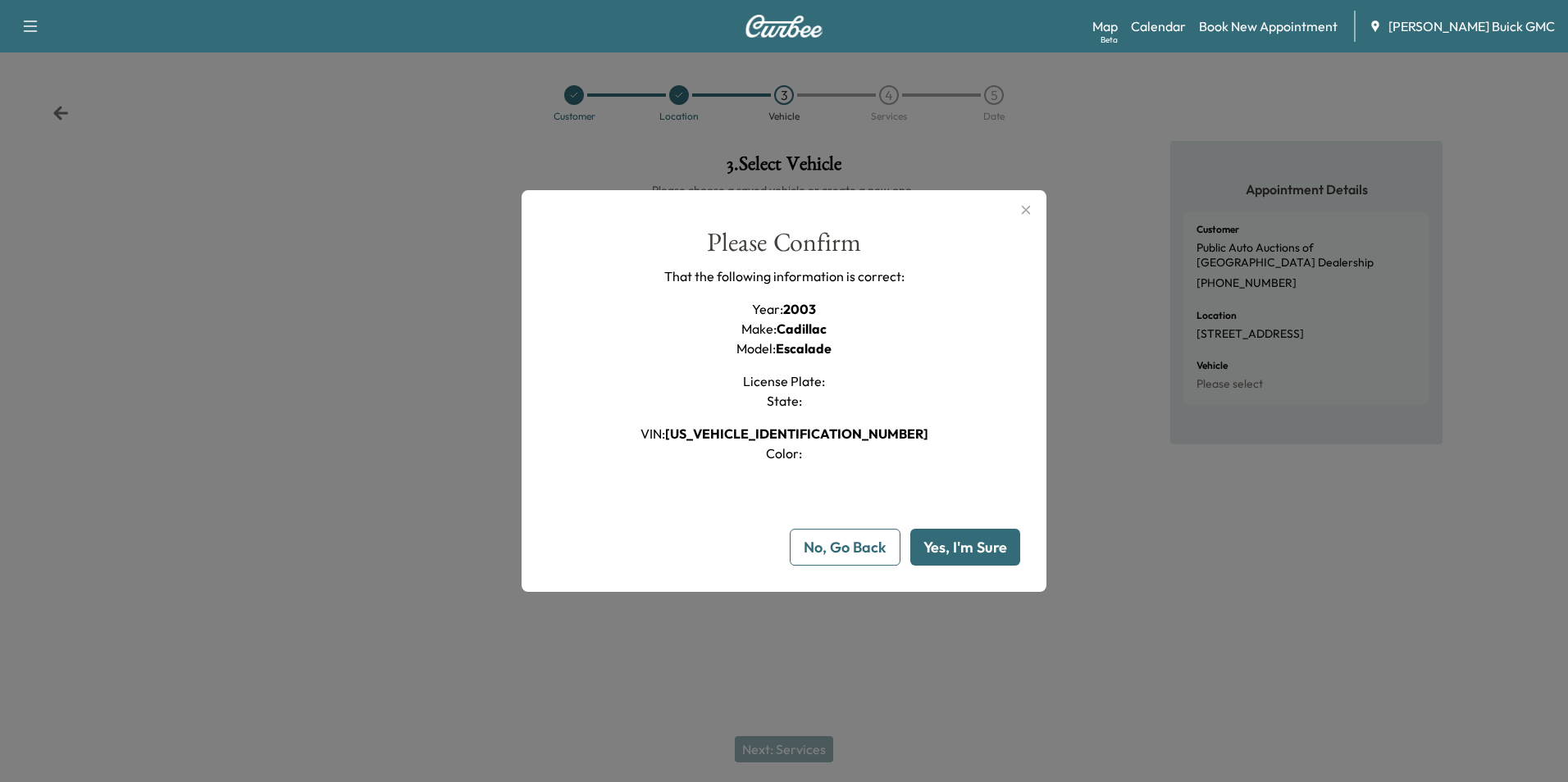
click at [939, 551] on button "Yes, I'm Sure" at bounding box center [965, 547] width 110 height 37
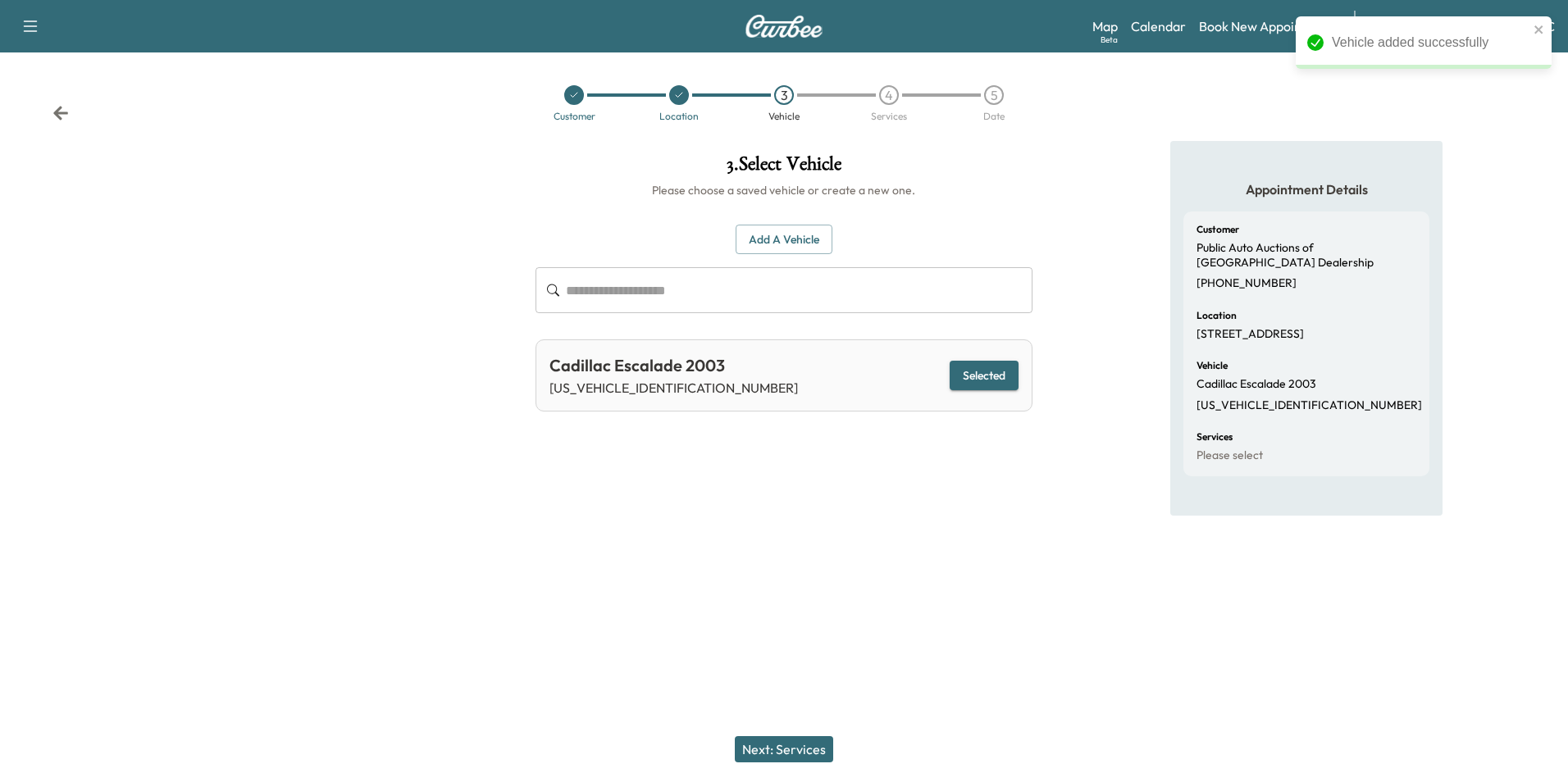
click at [796, 742] on button "Next: Services" at bounding box center [784, 749] width 99 height 26
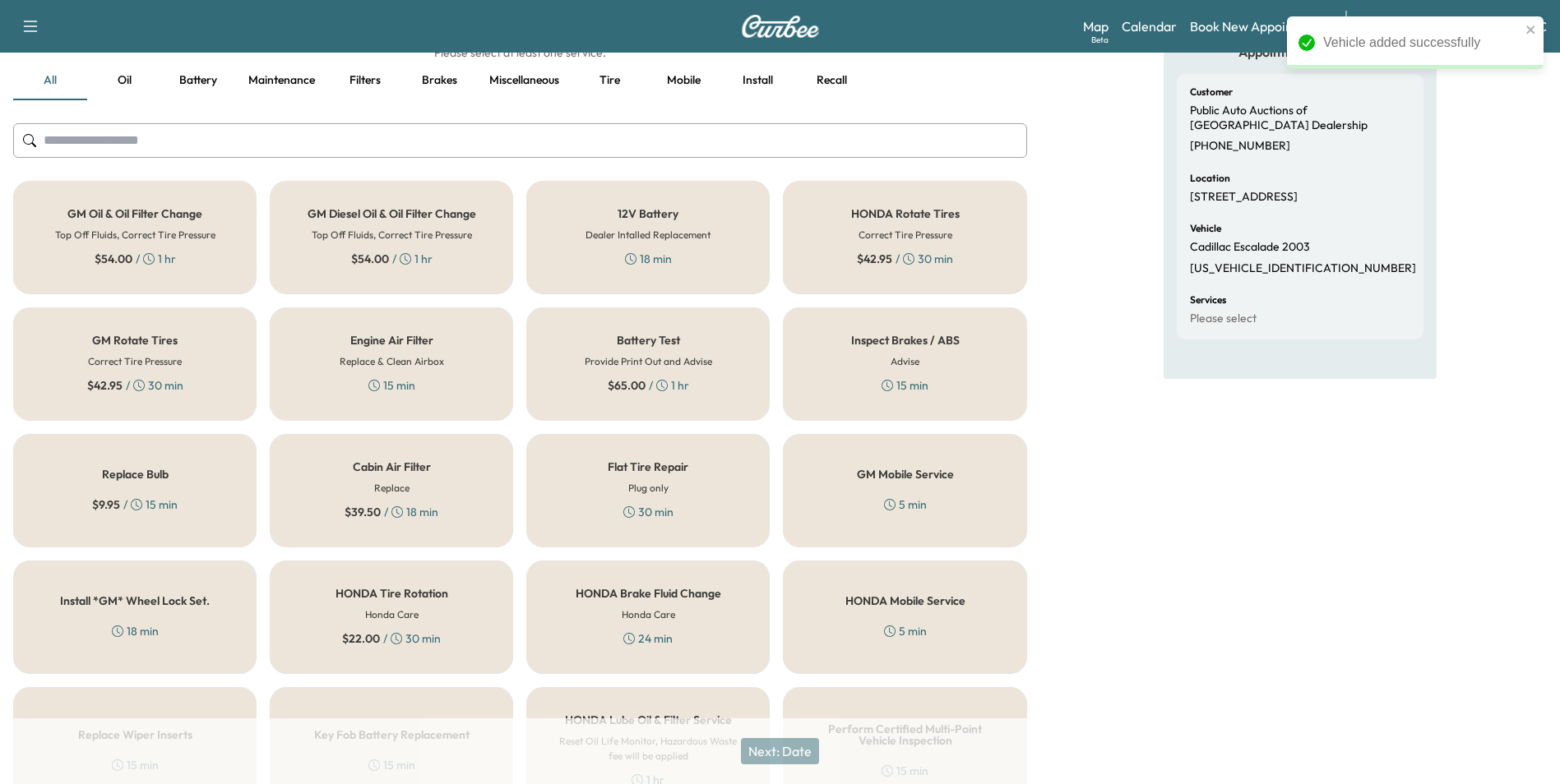
scroll to position [470, 0]
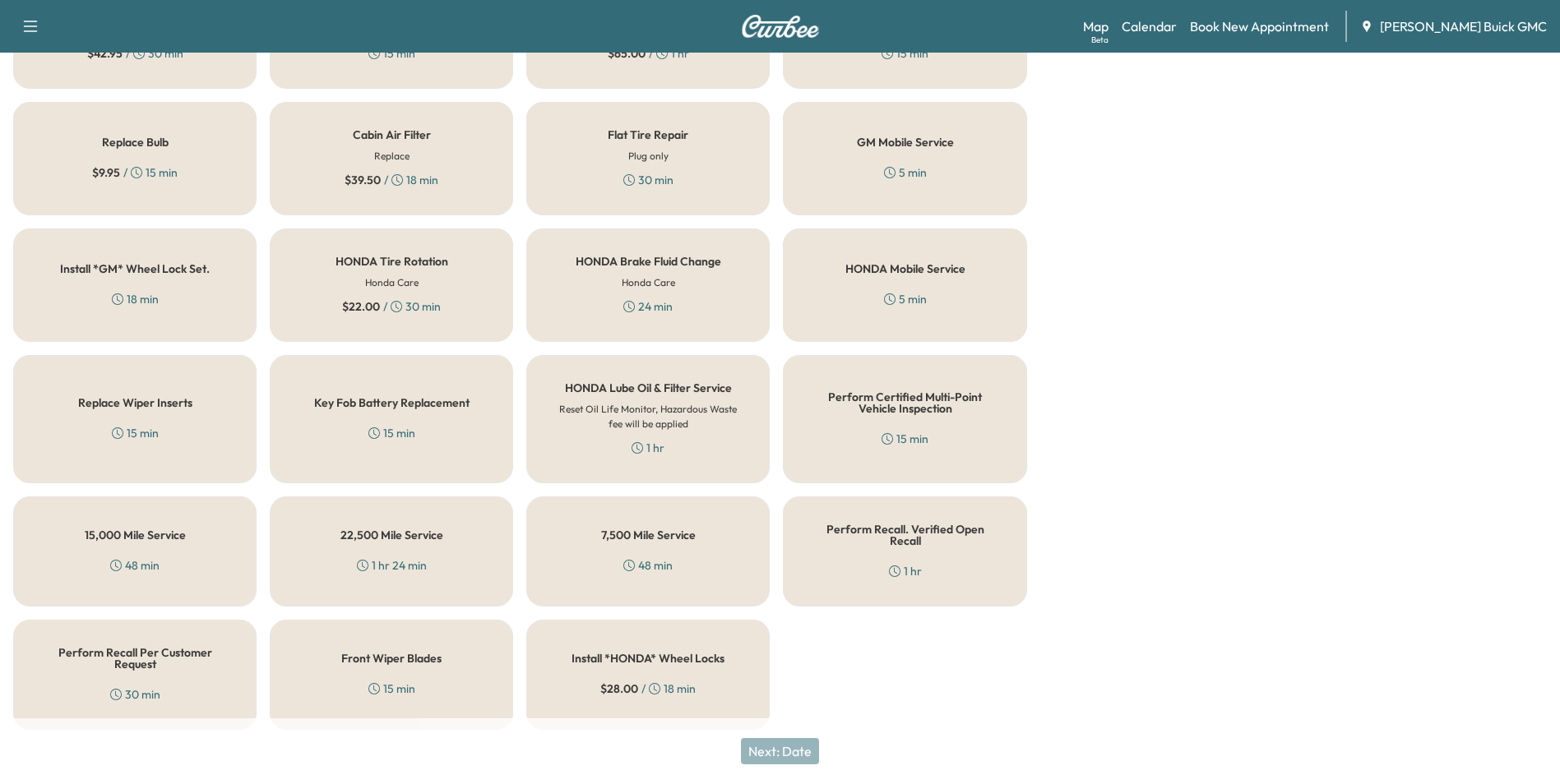
click at [115, 661] on div "Perform Recall Per Customer Request 30 min" at bounding box center [135, 675] width 243 height 110
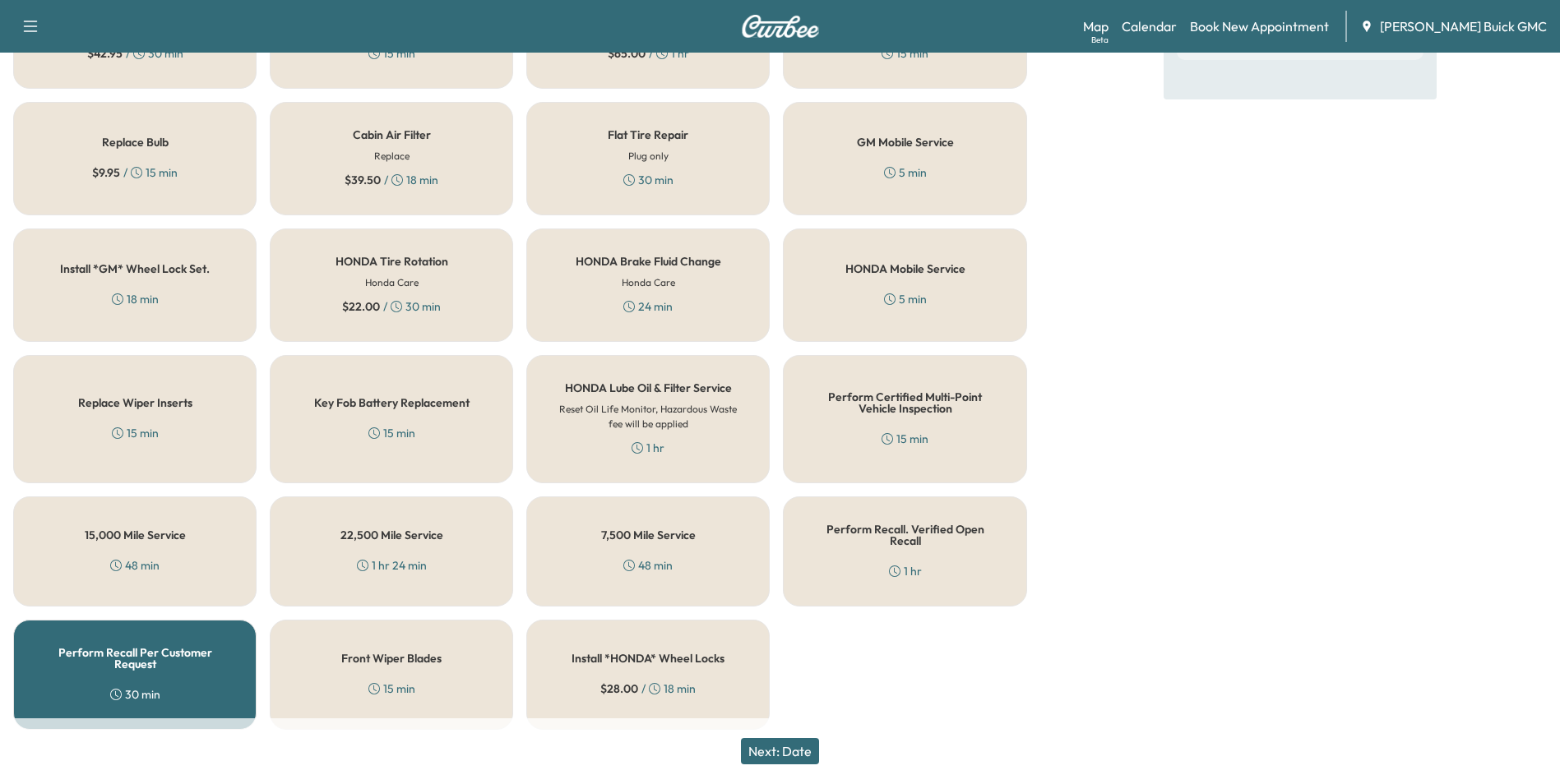
click at [791, 750] on button "Next: Date" at bounding box center [780, 751] width 78 height 26
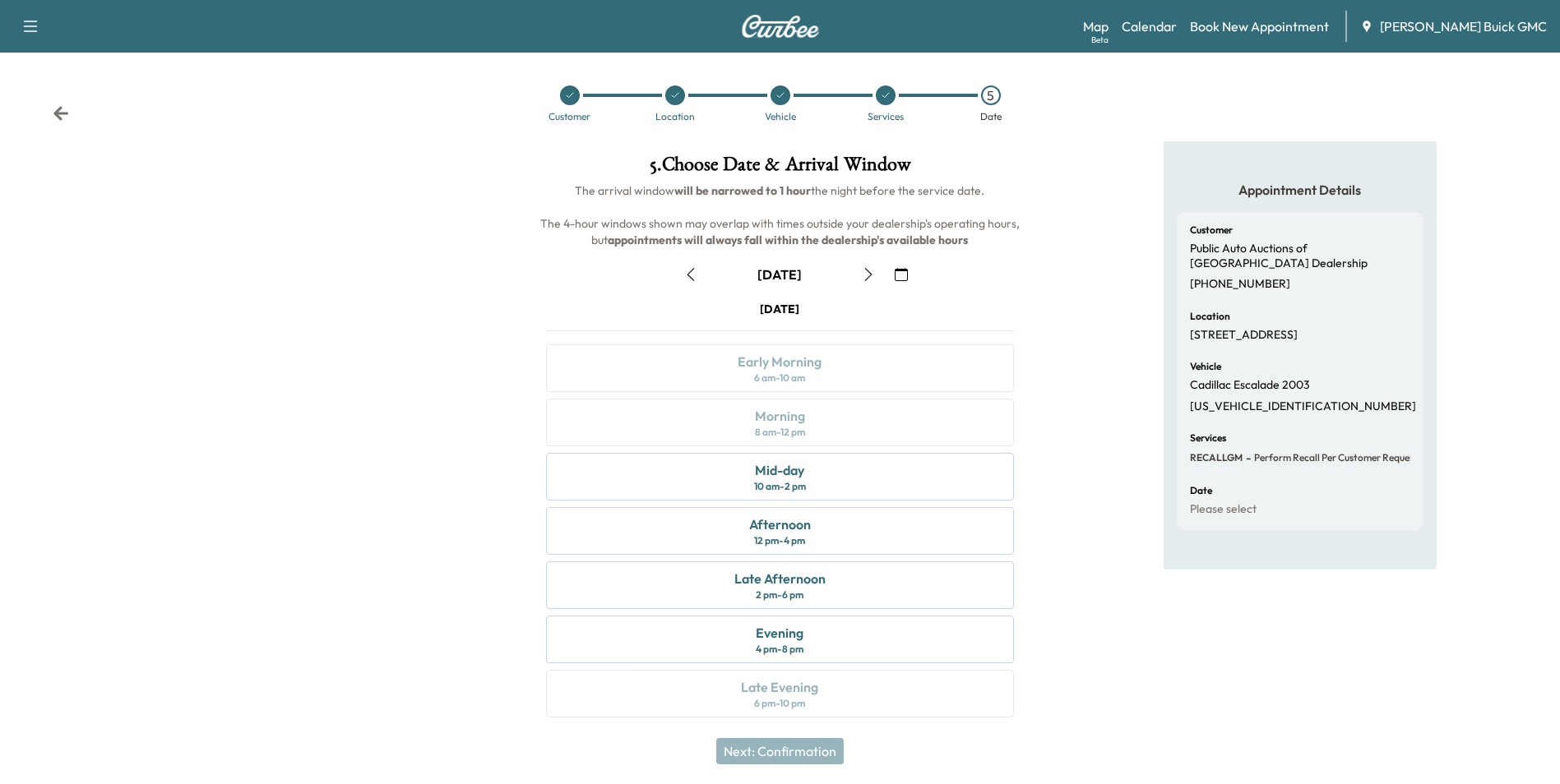
click at [899, 272] on icon "button" at bounding box center [901, 275] width 13 height 13
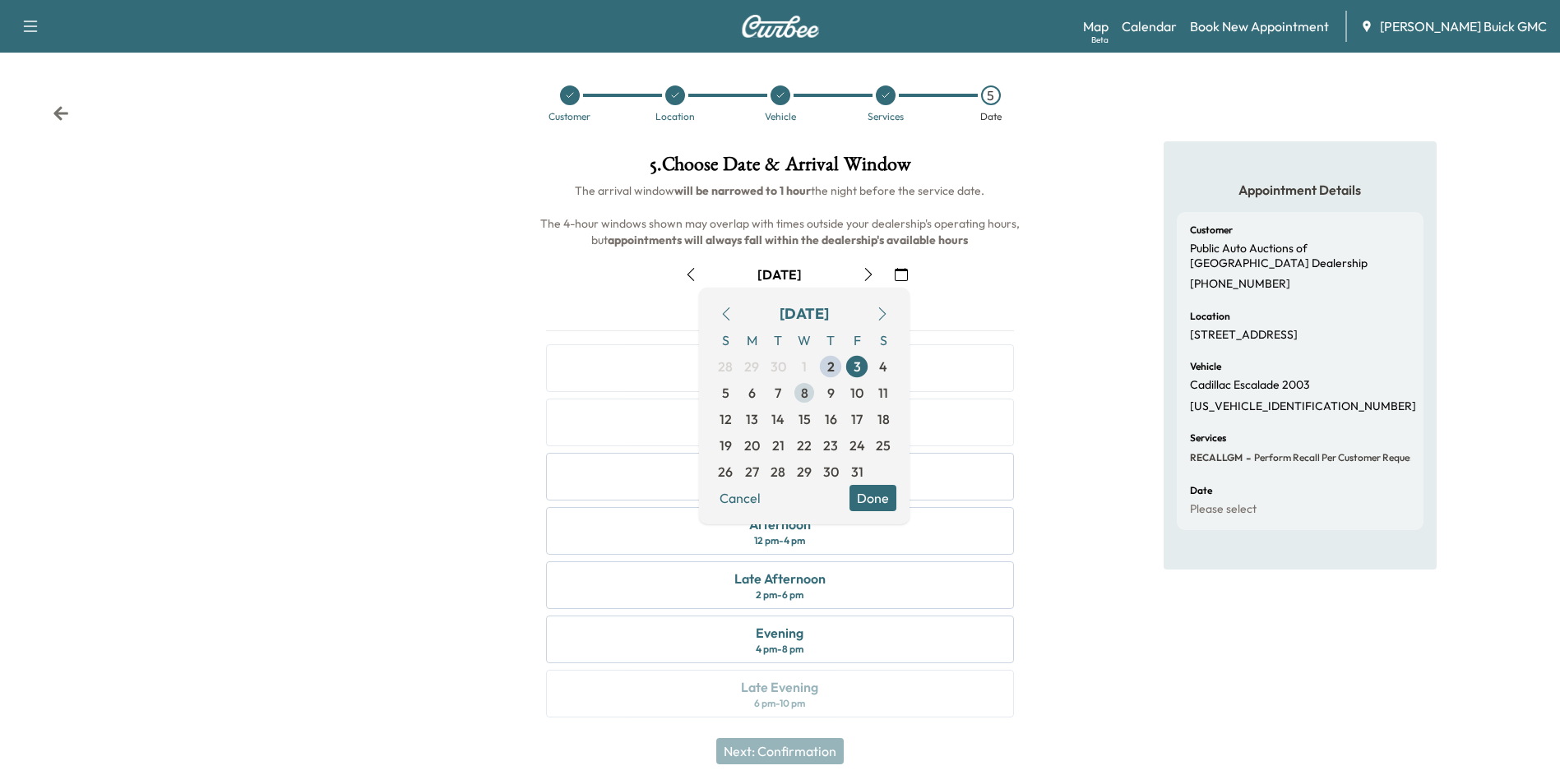
click at [802, 390] on span "8" at bounding box center [805, 392] width 8 height 20
click at [872, 493] on button "Done" at bounding box center [873, 498] width 47 height 26
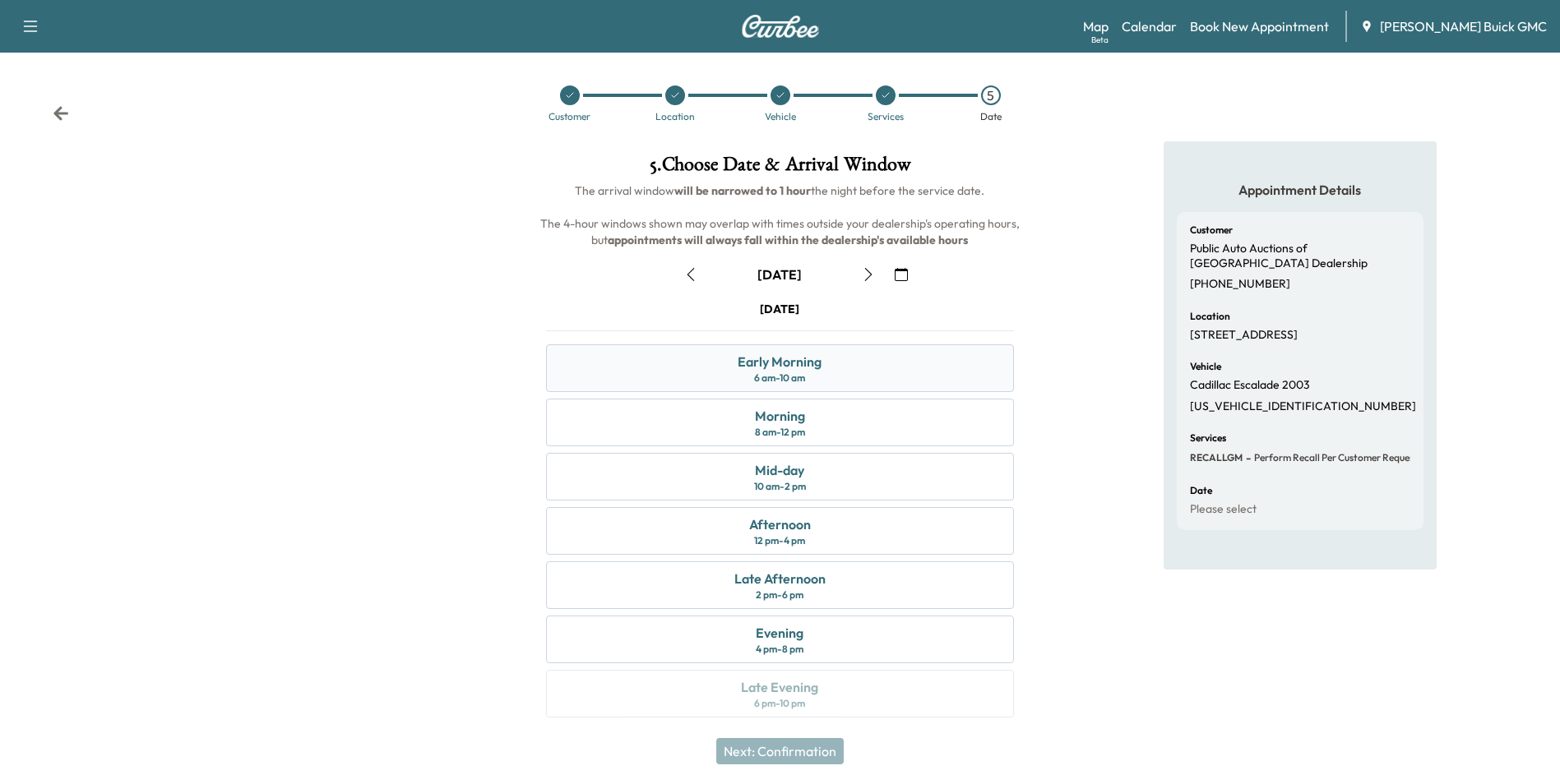
click at [814, 360] on div "Early Morning" at bounding box center [780, 361] width 84 height 20
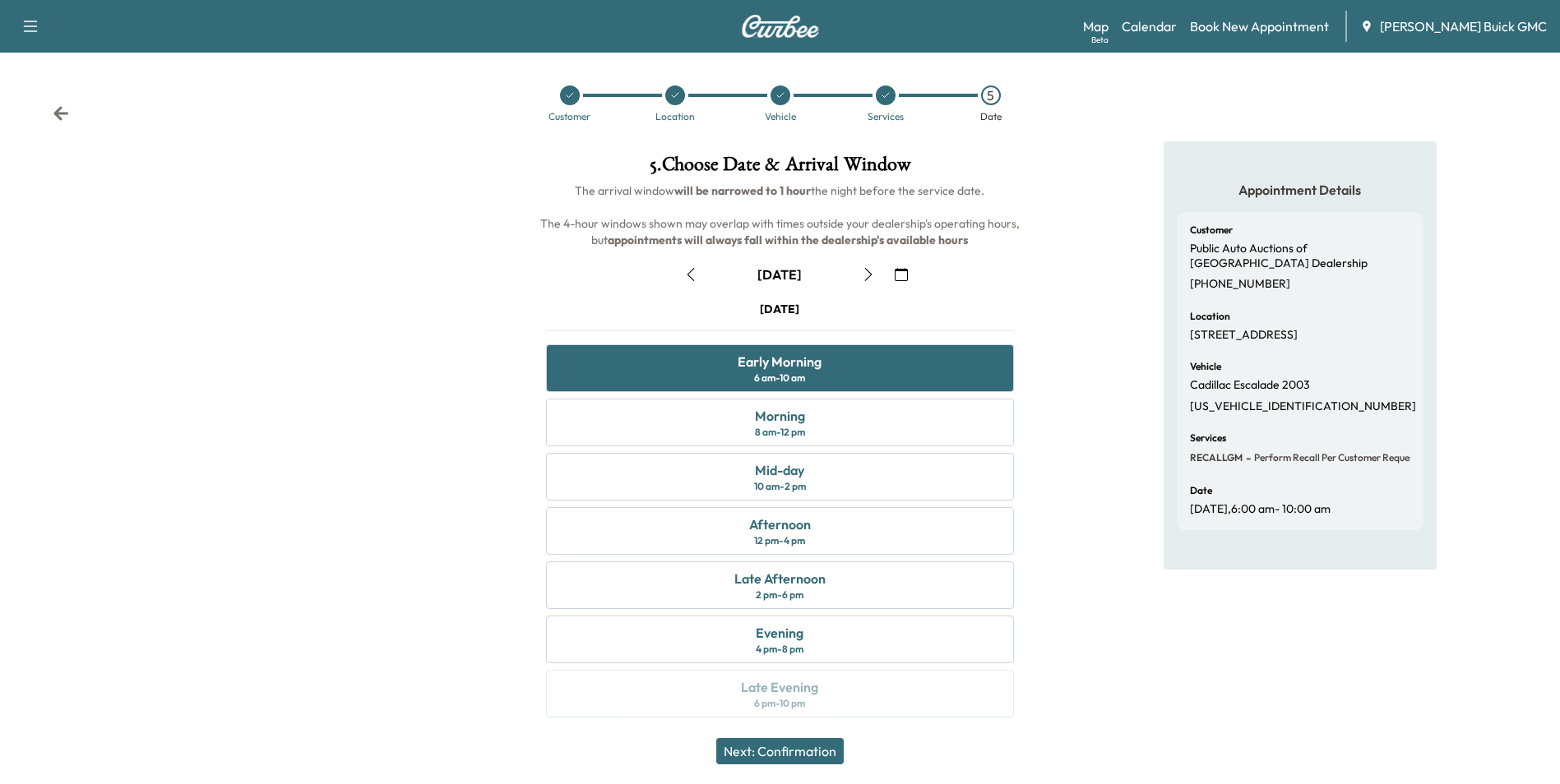
click at [823, 755] on button "Next: Confirmation" at bounding box center [780, 751] width 127 height 26
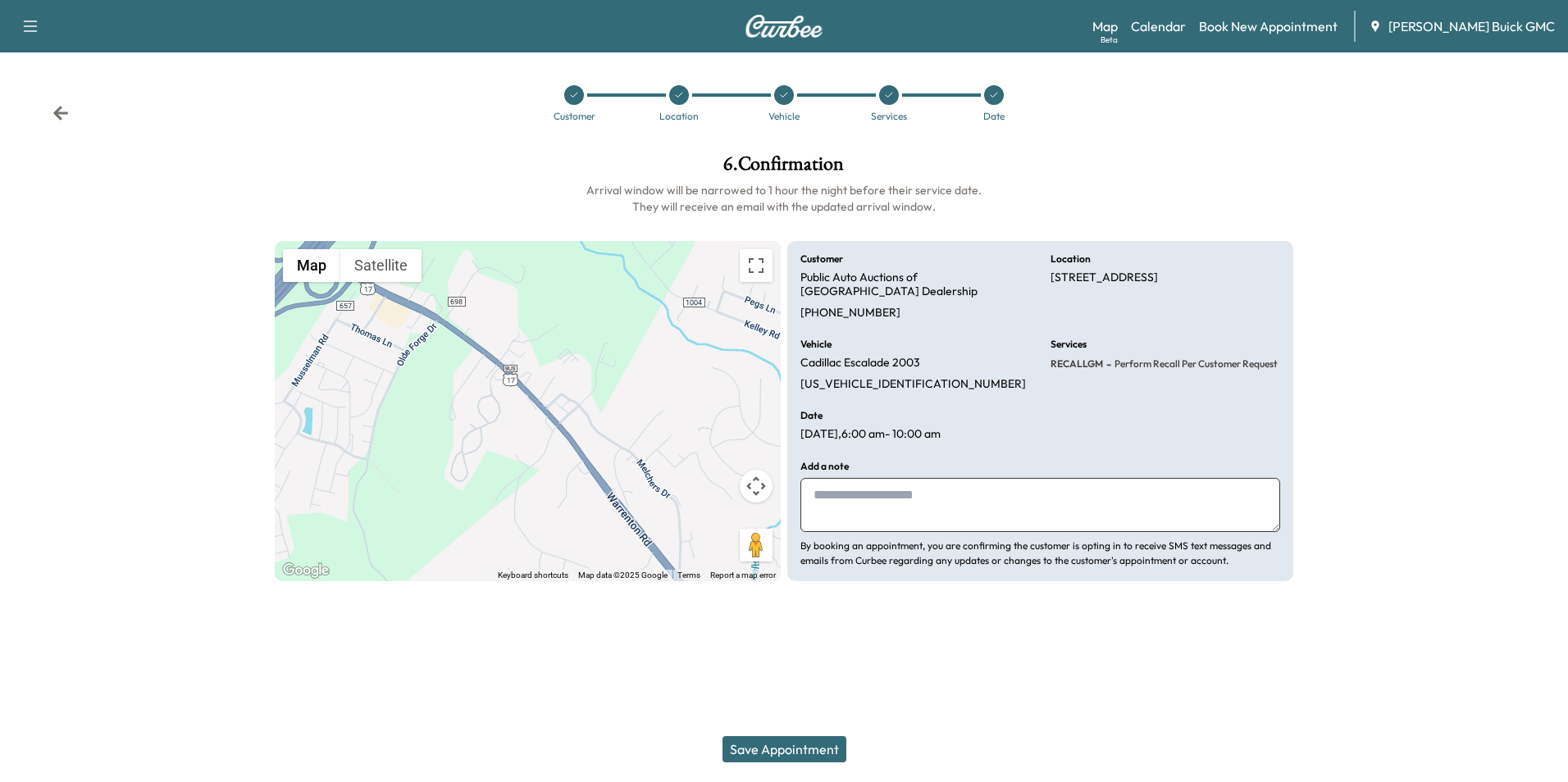
click at [883, 503] on textarea at bounding box center [1040, 505] width 480 height 55
type textarea "**********"
click at [798, 748] on button "Save Appointment" at bounding box center [785, 749] width 124 height 26
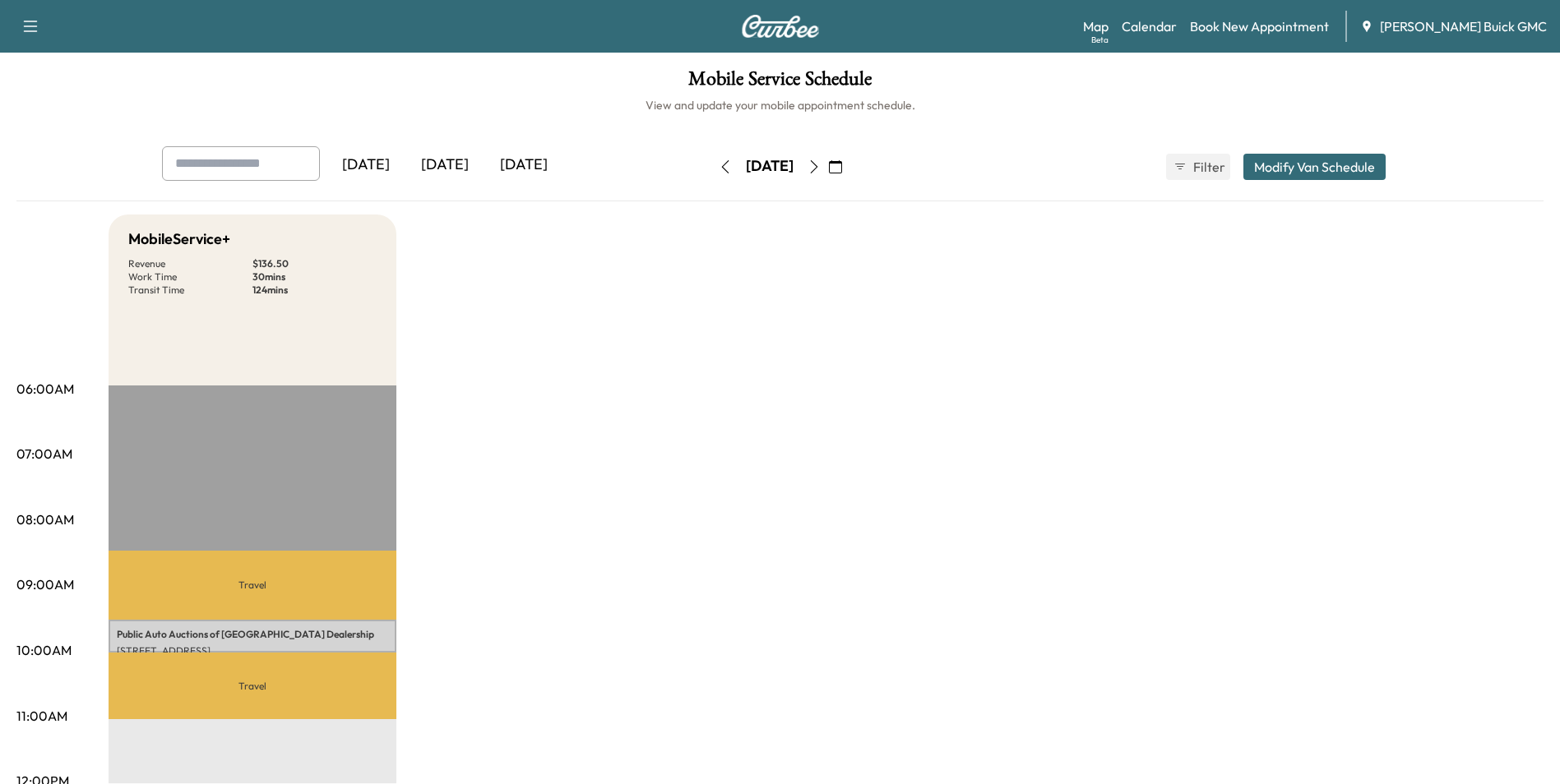
drag, startPoint x: 1045, startPoint y: 345, endPoint x: 1054, endPoint y: 335, distance: 13.5
click at [1266, 23] on link "Book New Appointment" at bounding box center [1259, 25] width 139 height 20
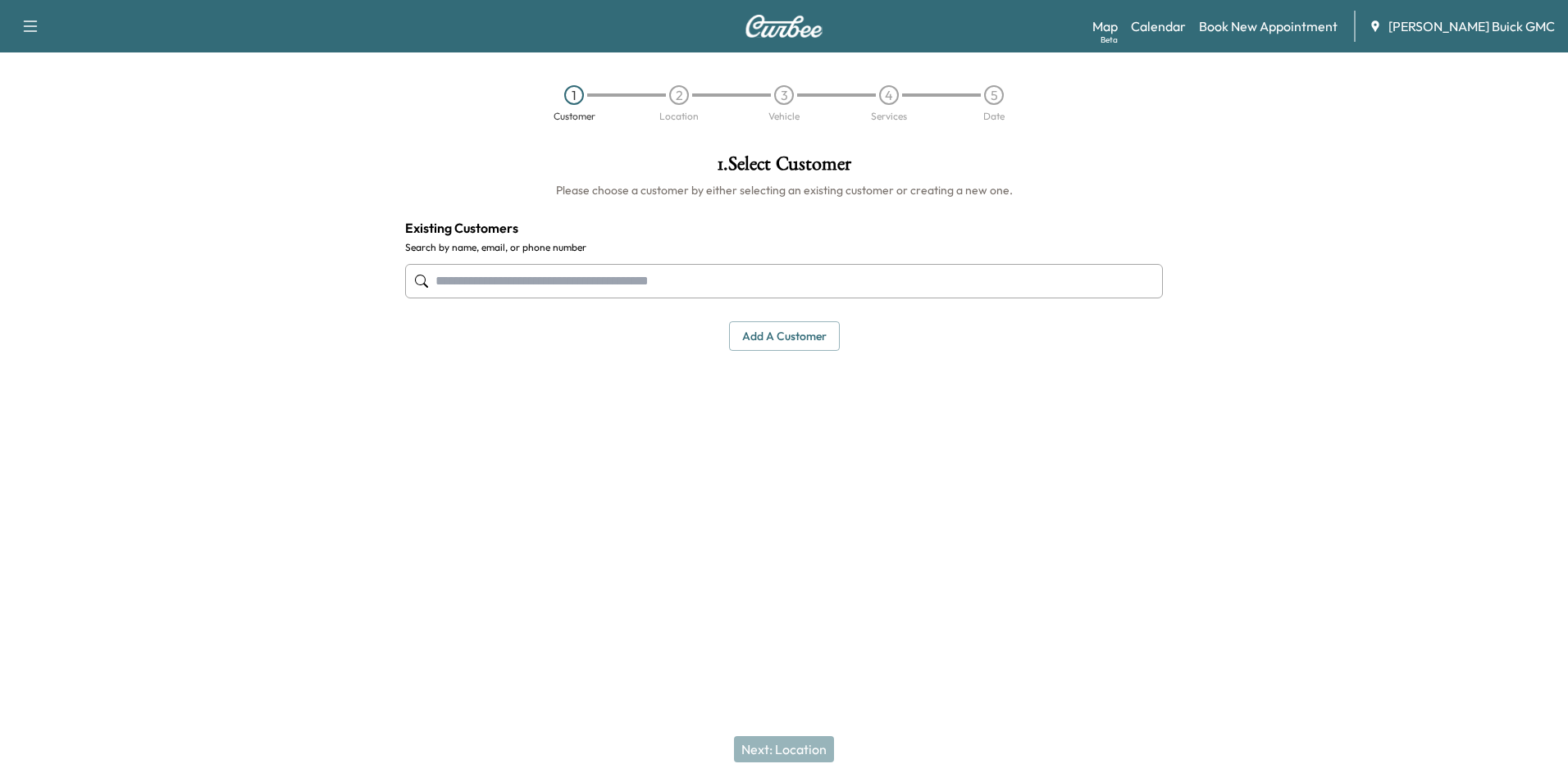
click at [596, 283] on input "text" at bounding box center [783, 281] width 758 height 35
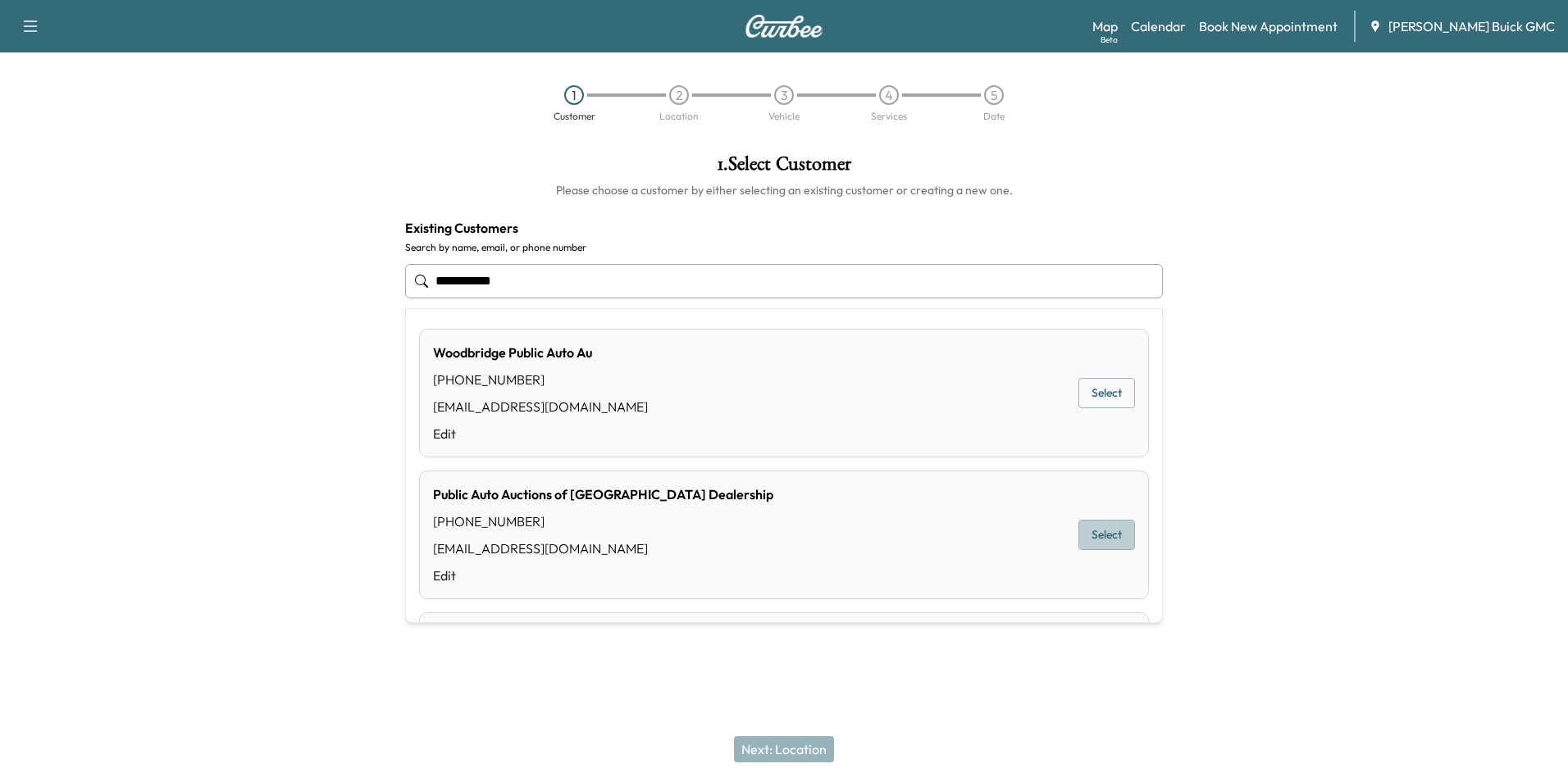
click at [1086, 531] on button "Select" at bounding box center [1107, 535] width 56 height 30
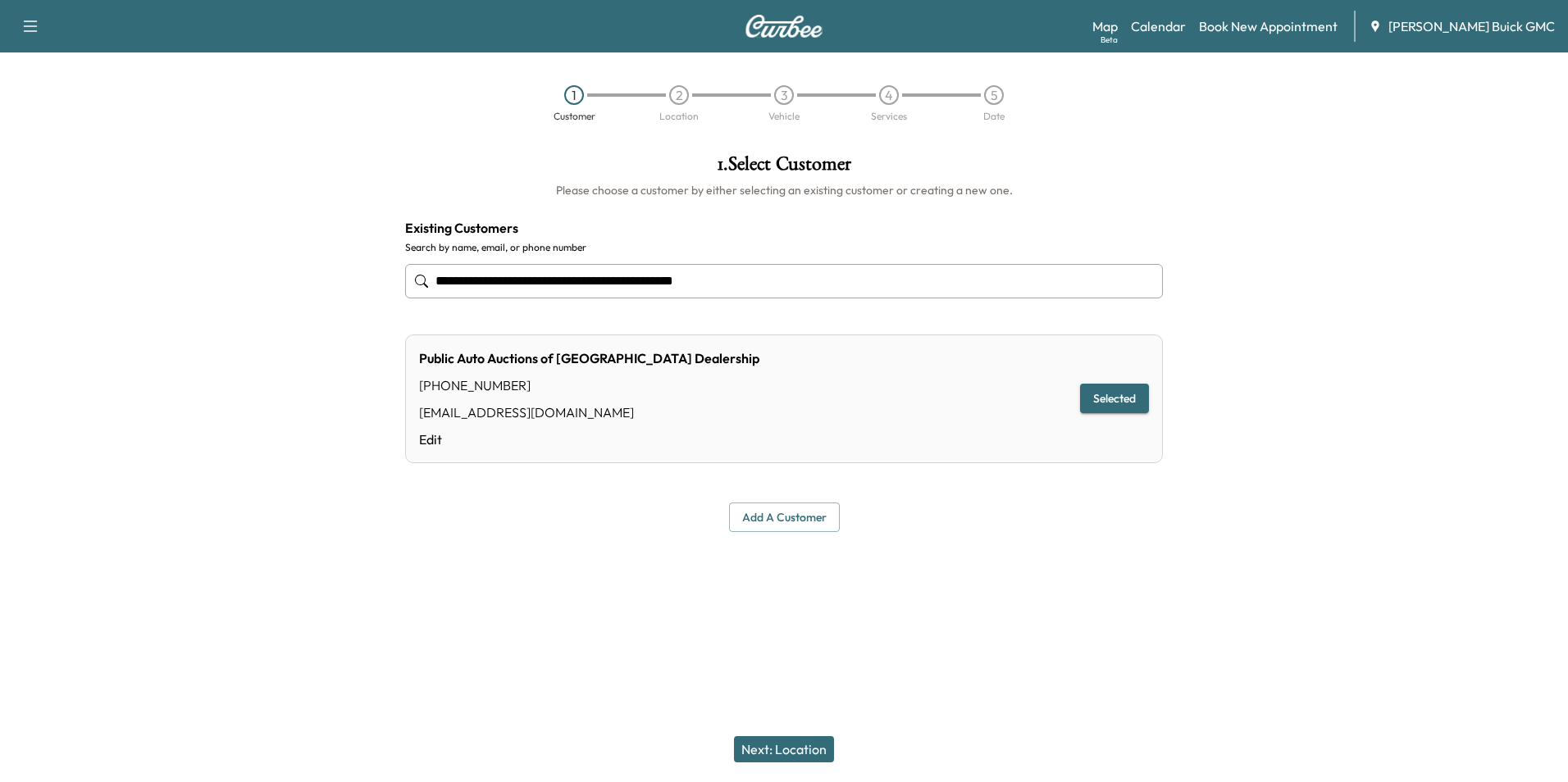
type input "**********"
click at [792, 748] on button "Next: Location" at bounding box center [784, 749] width 100 height 26
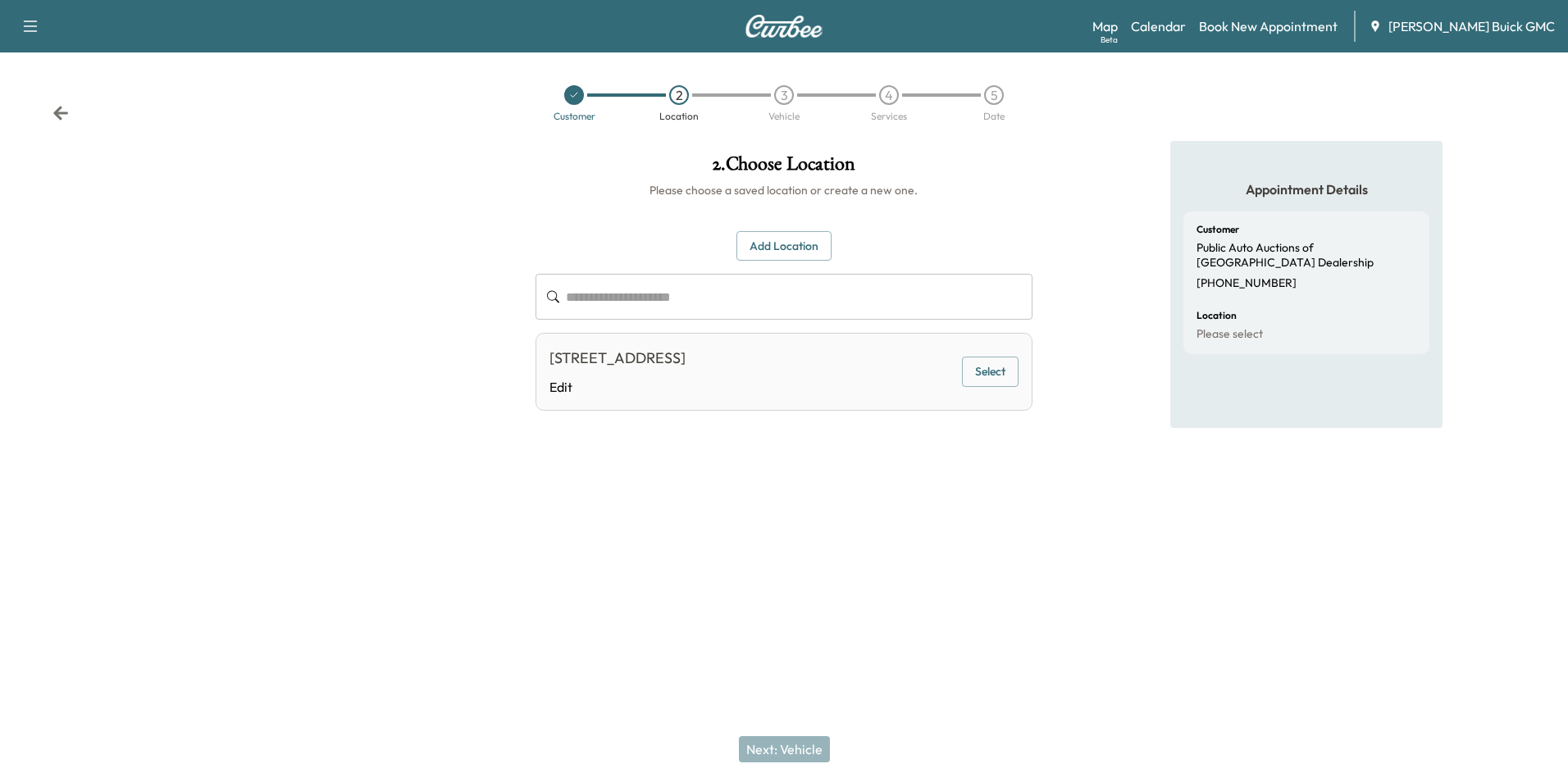
click at [997, 371] on button "Select" at bounding box center [990, 372] width 56 height 30
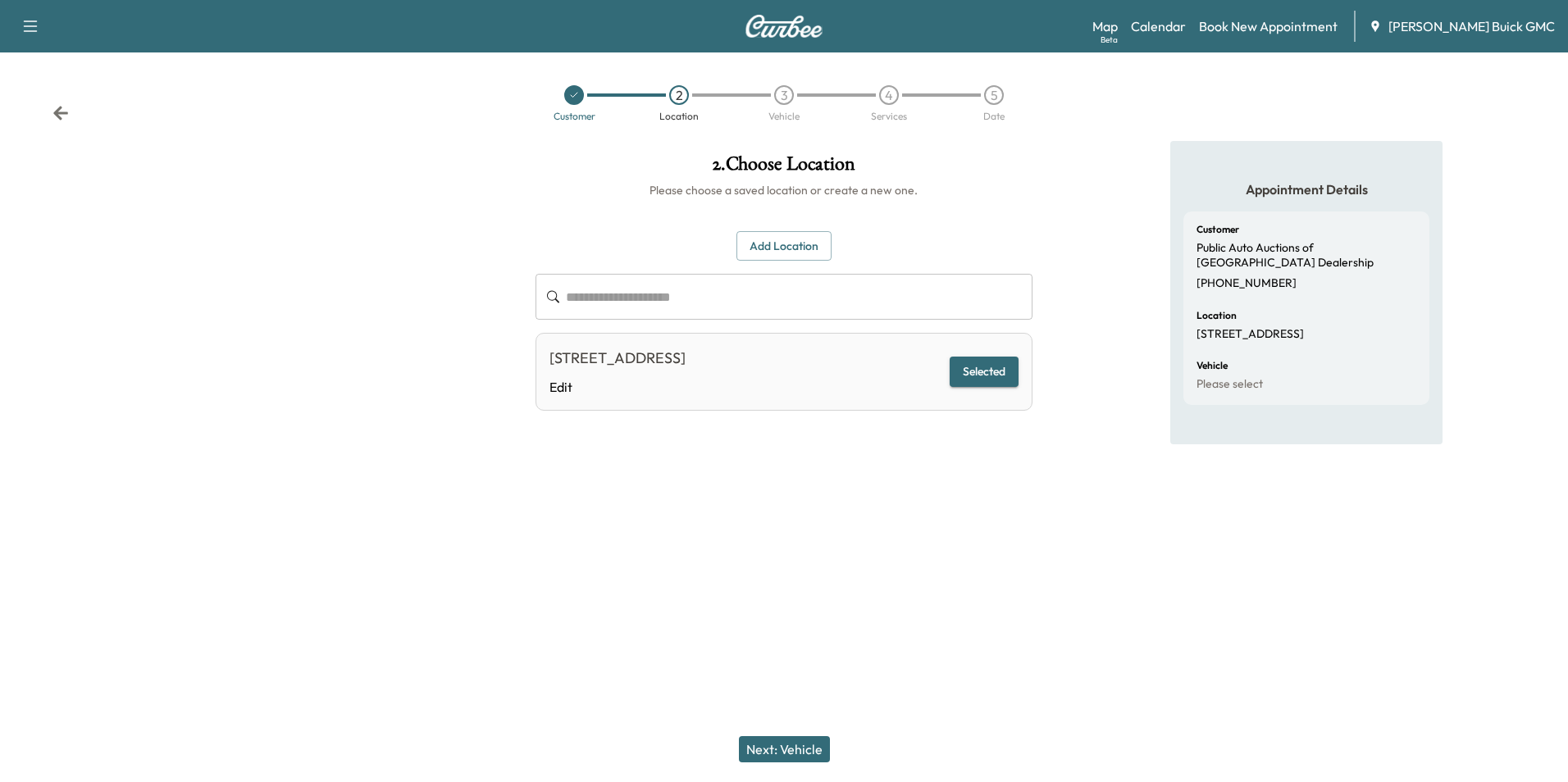
click at [794, 742] on button "Next: Vehicle" at bounding box center [784, 749] width 91 height 26
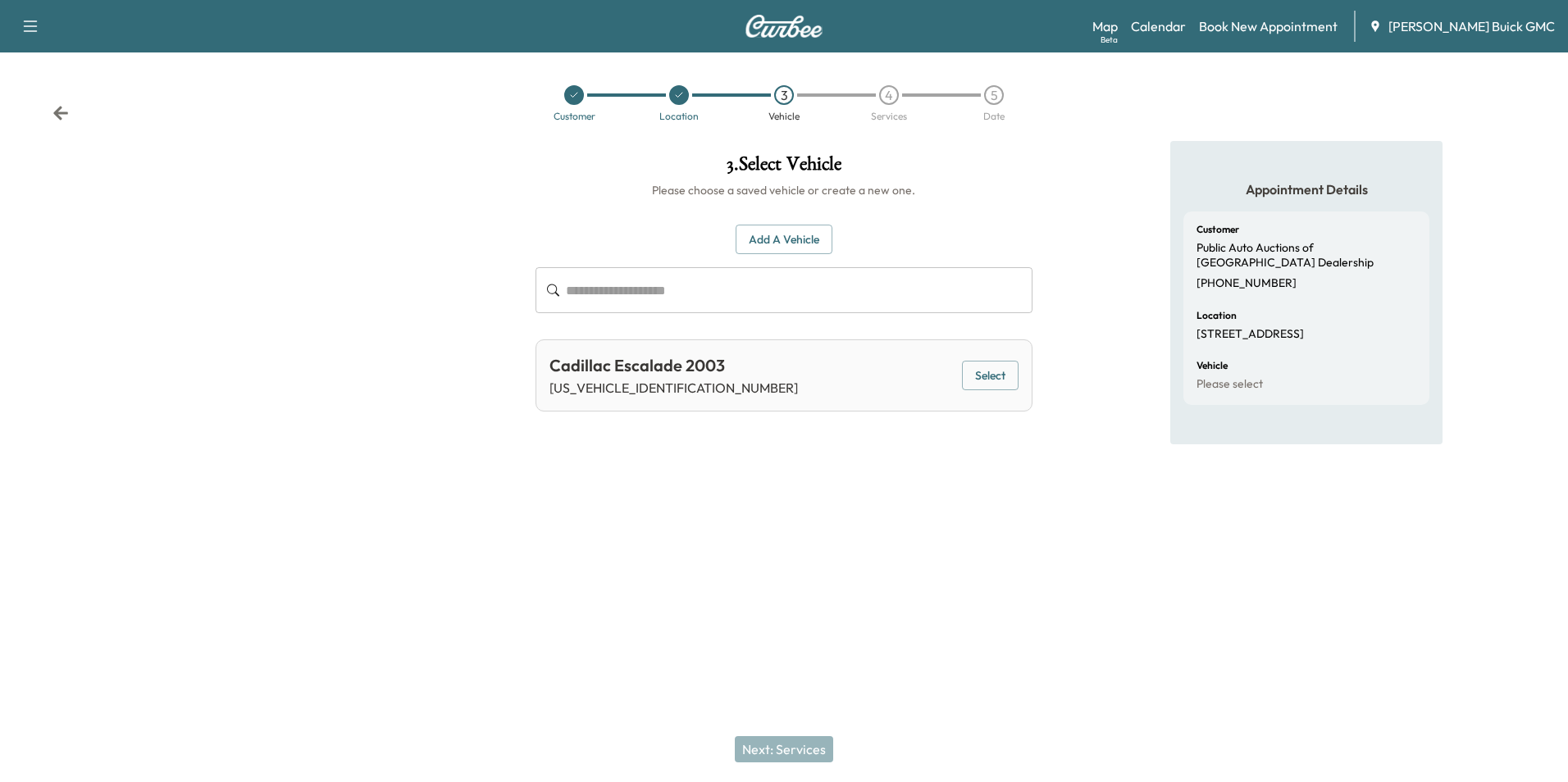
click at [799, 232] on button "Add a Vehicle" at bounding box center [784, 240] width 97 height 30
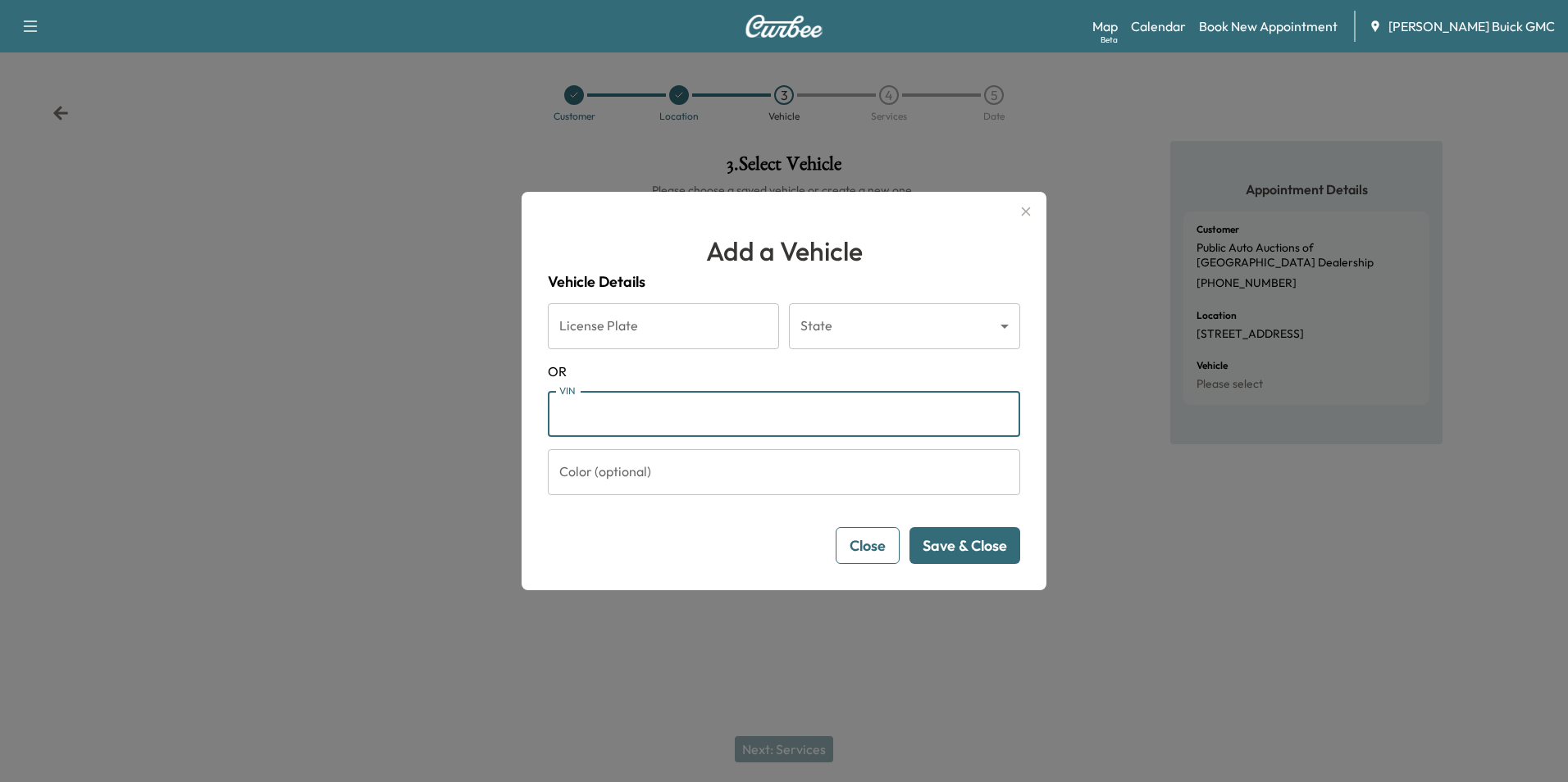
click at [677, 408] on input "VIN" at bounding box center [784, 414] width 472 height 46
type input "**********"
click at [936, 542] on button "Save & Close" at bounding box center [965, 545] width 111 height 37
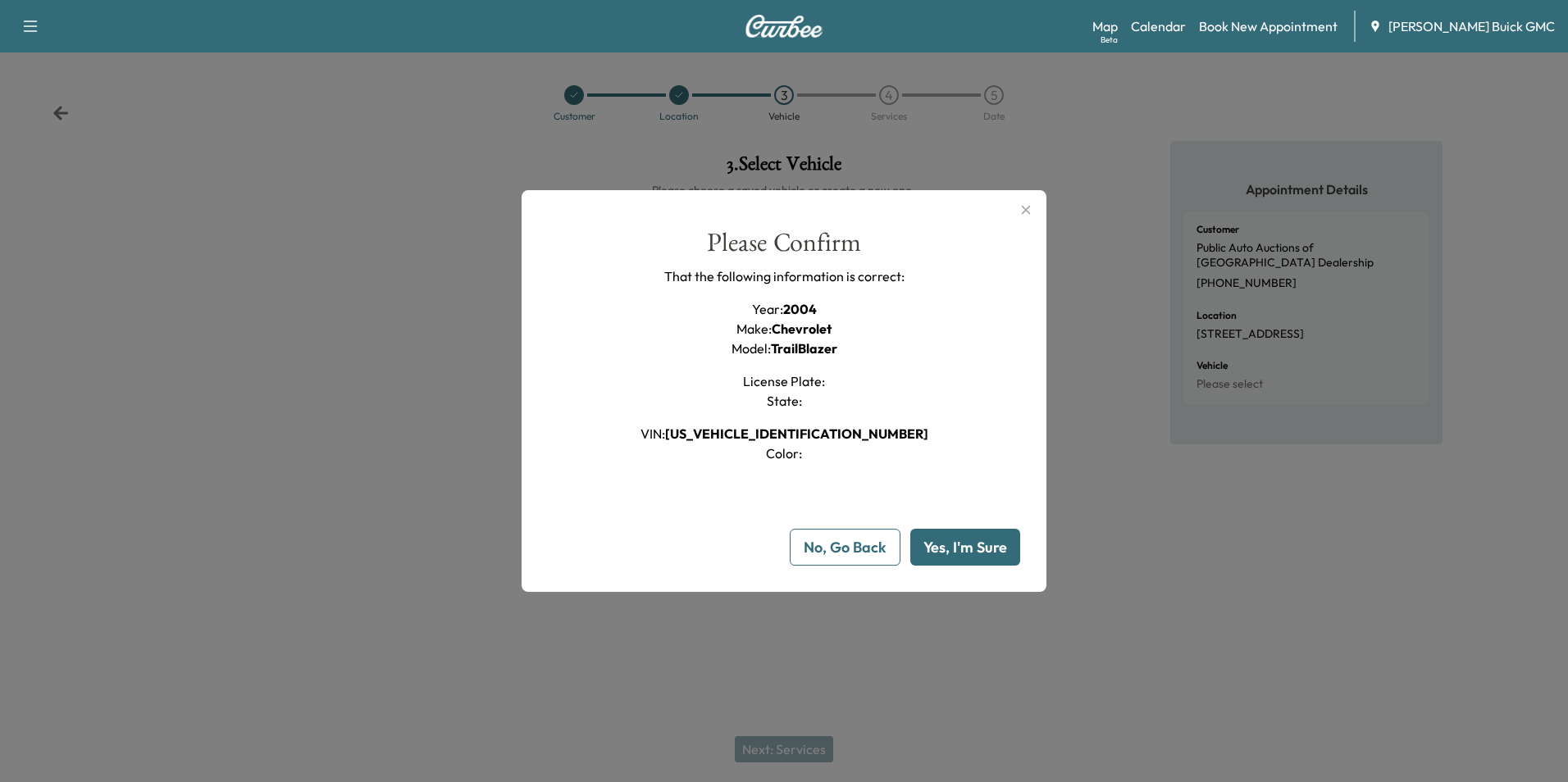
click at [966, 545] on button "Yes, I'm Sure" at bounding box center [965, 547] width 110 height 37
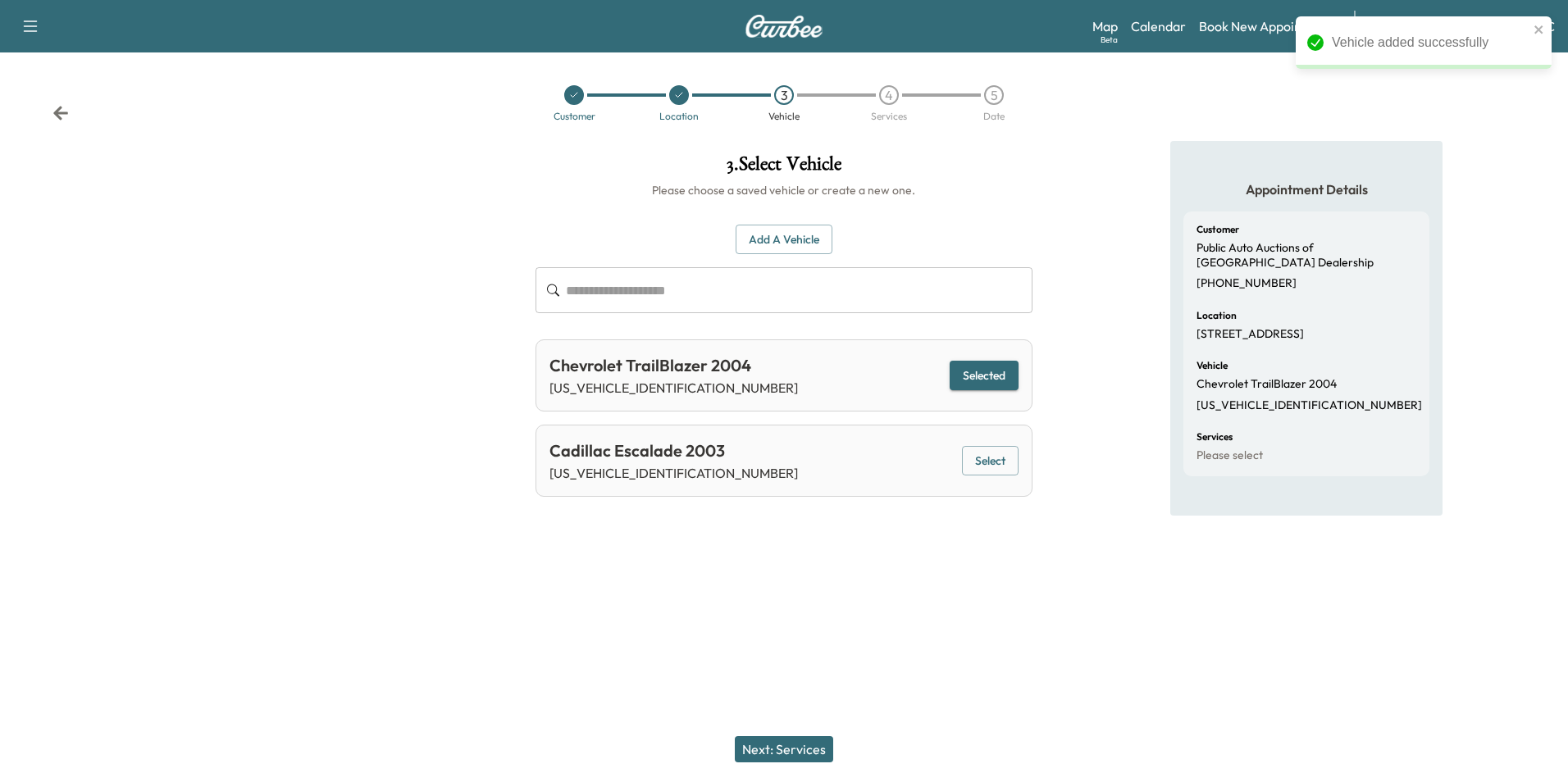
click at [808, 748] on button "Next: Services" at bounding box center [784, 749] width 99 height 26
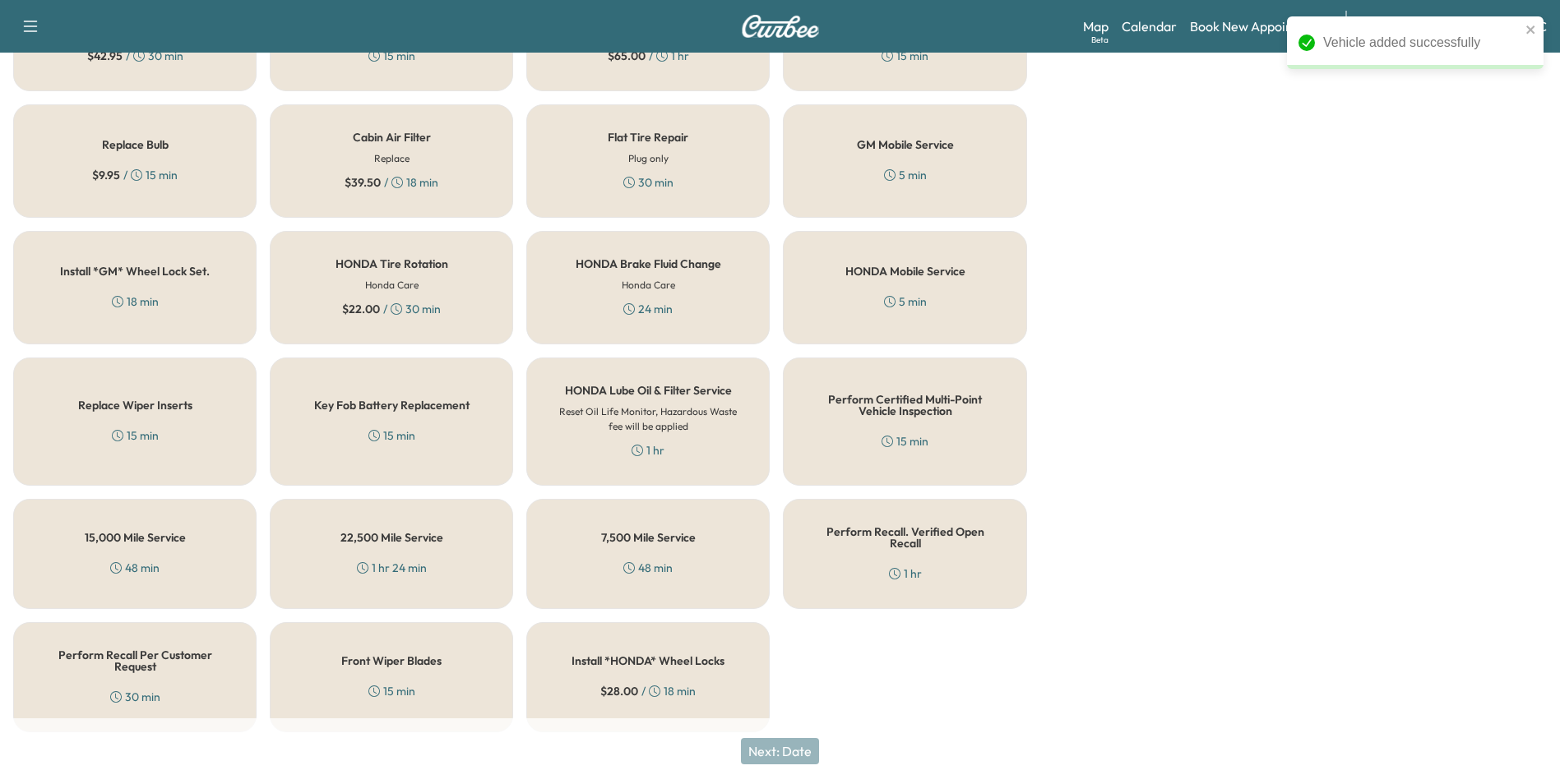
scroll to position [470, 0]
click at [182, 649] on h5 "Perform Recall Per Customer Request" at bounding box center [135, 659] width 189 height 23
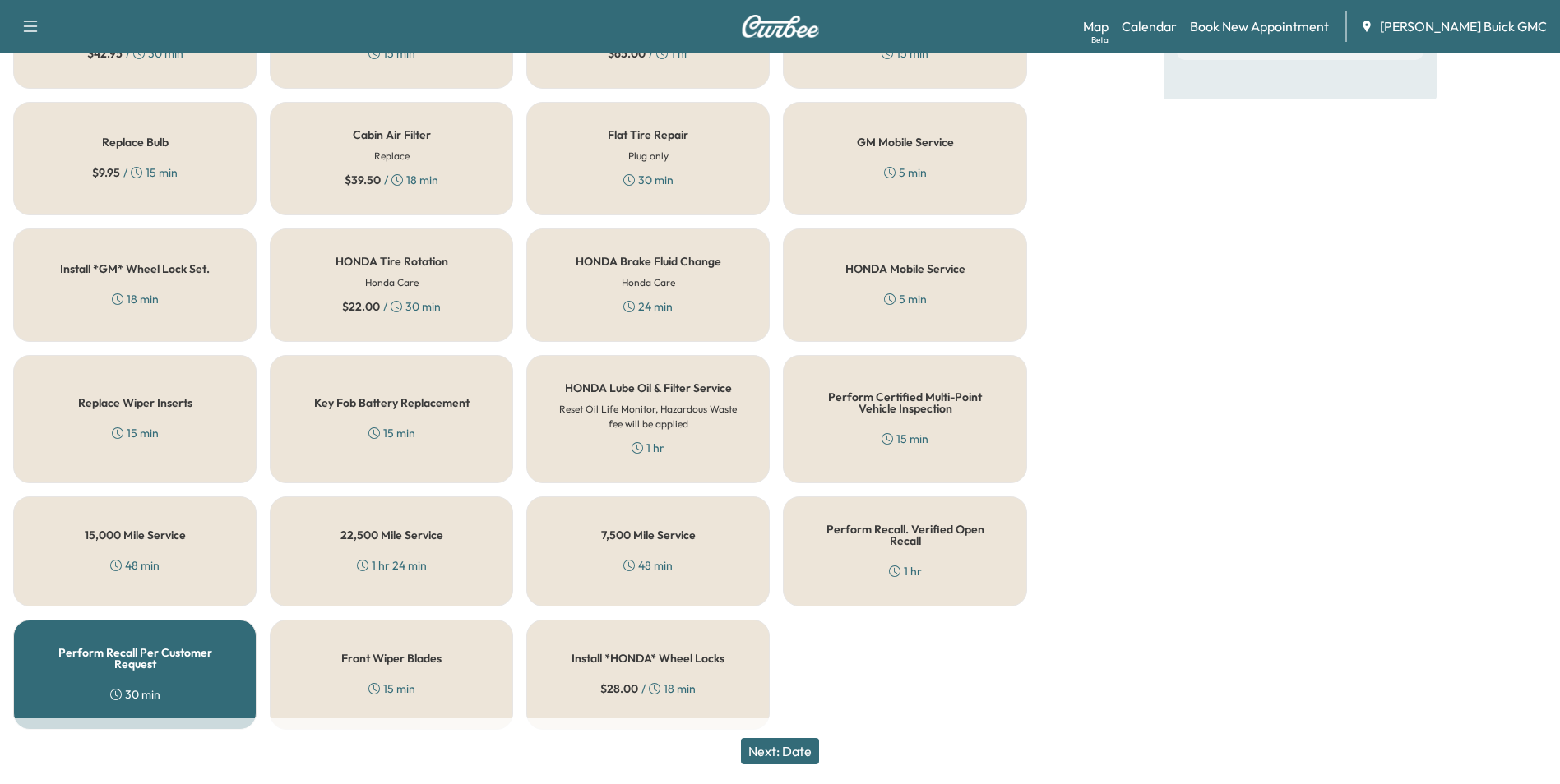
click at [790, 749] on button "Next: Date" at bounding box center [780, 751] width 78 height 26
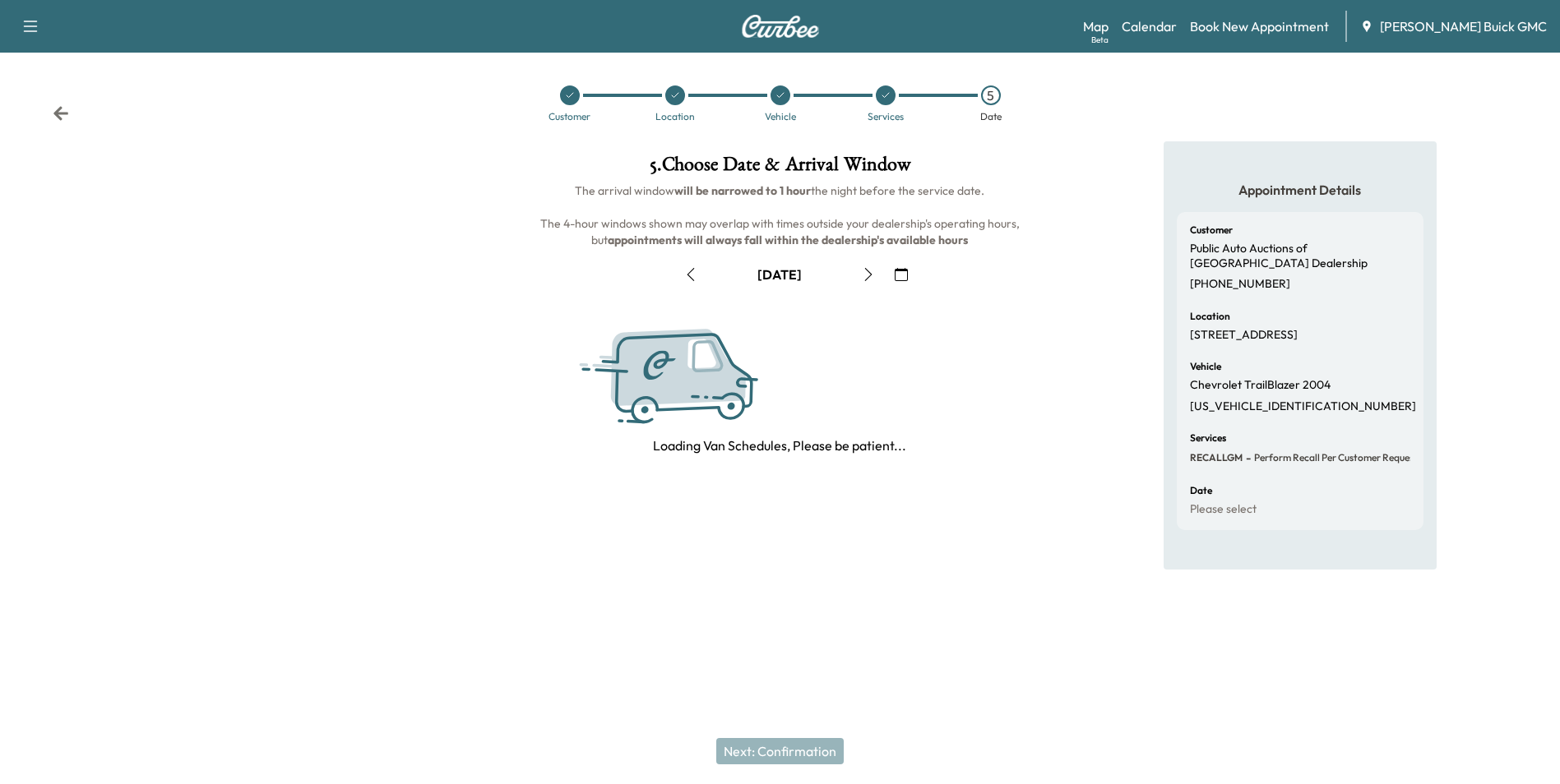
scroll to position [0, 0]
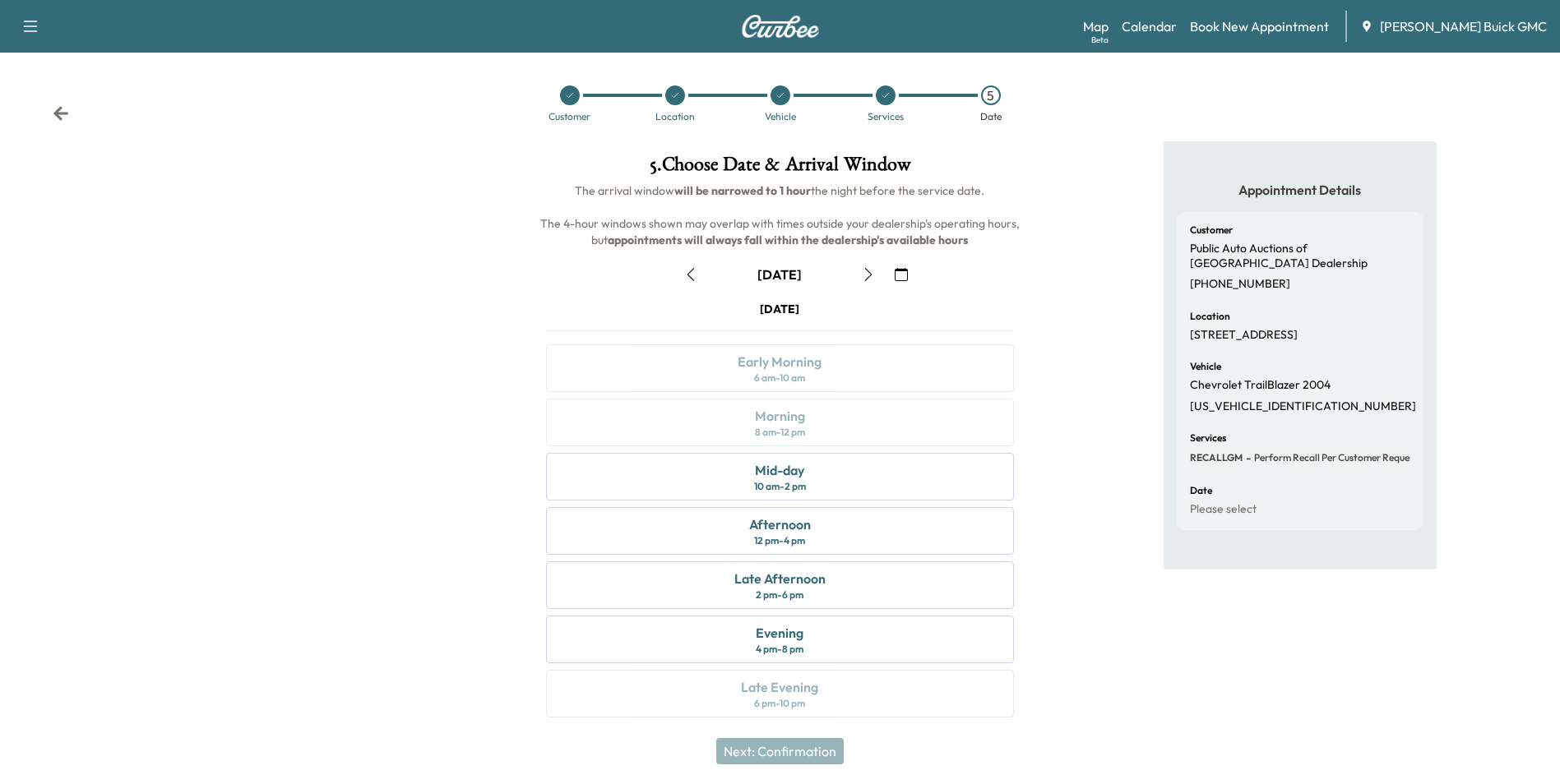
click at [902, 275] on icon "button" at bounding box center [901, 275] width 13 height 13
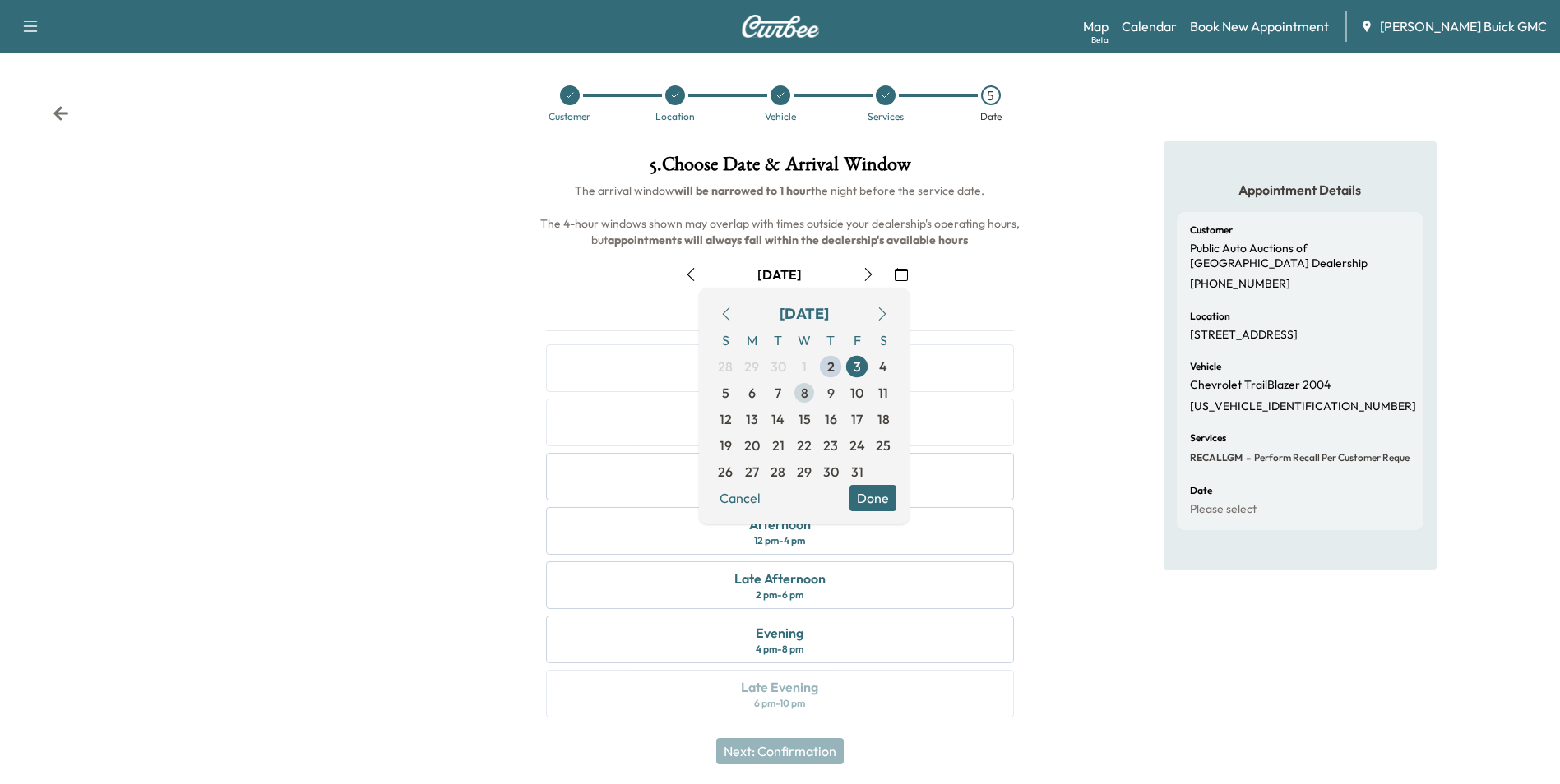
click at [803, 392] on span "8" at bounding box center [805, 392] width 8 height 20
click at [864, 496] on button "Done" at bounding box center [873, 498] width 47 height 26
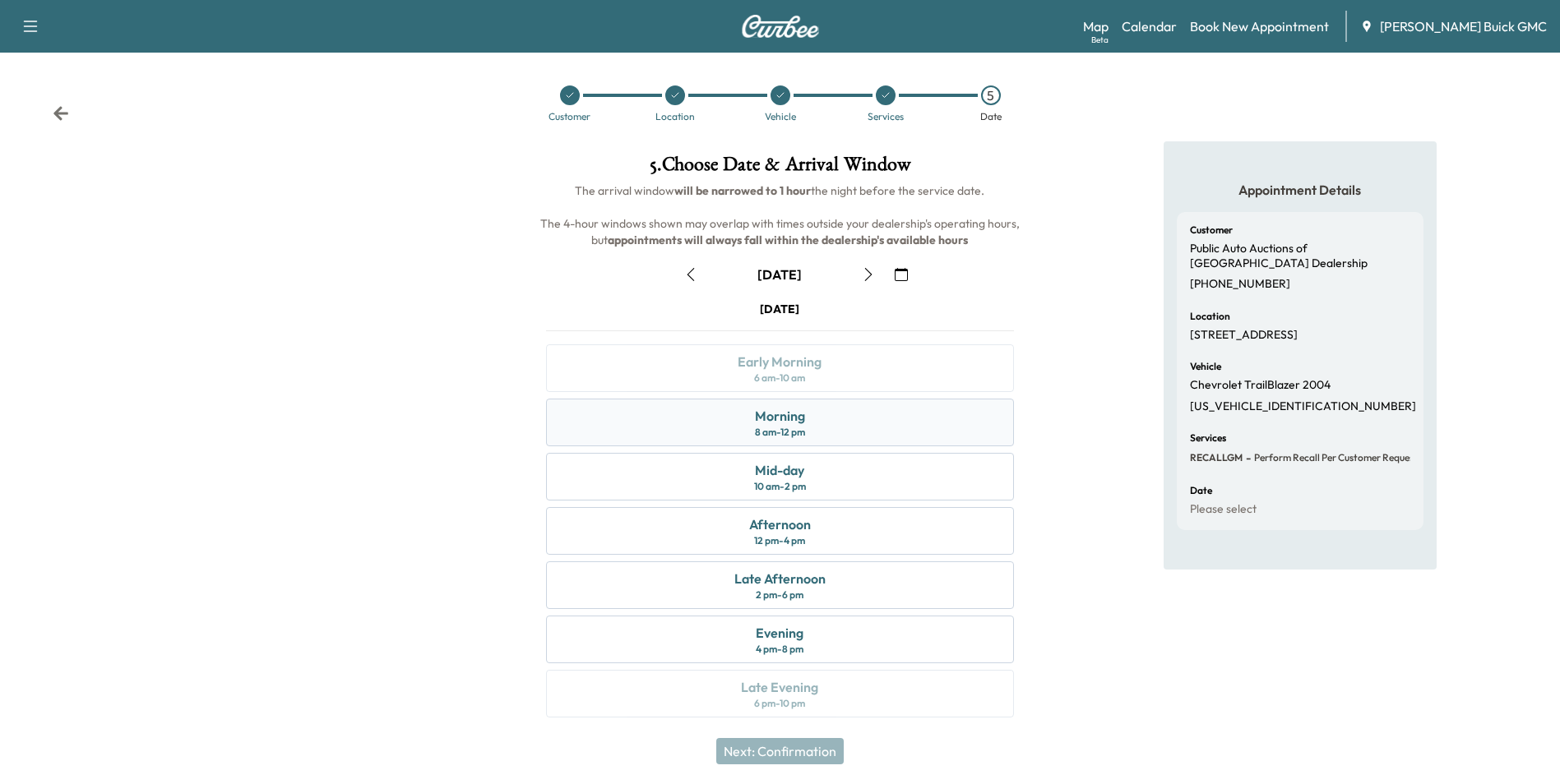
click at [792, 425] on div "8 am - 12 pm" at bounding box center [780, 432] width 50 height 13
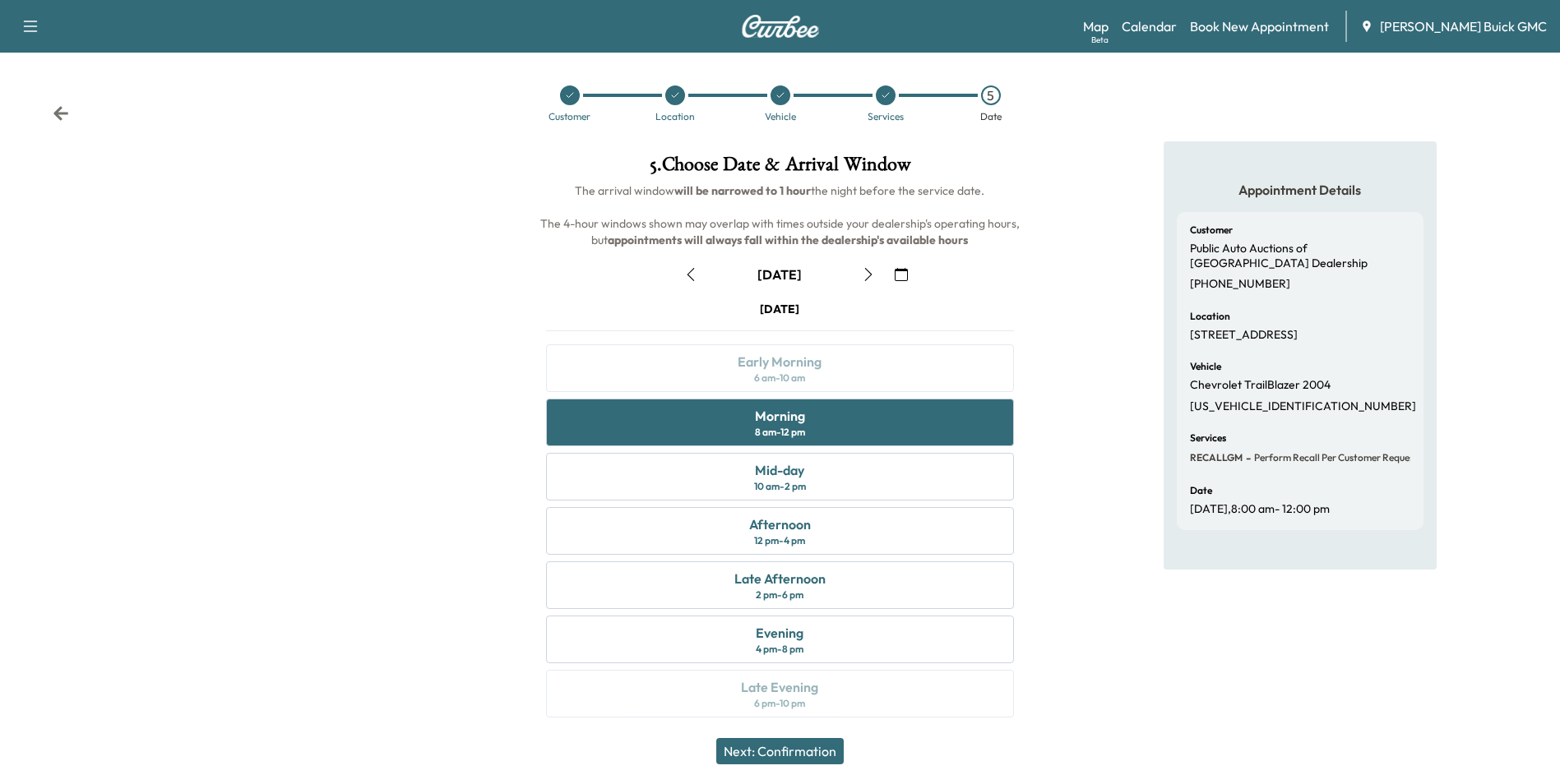
click at [807, 748] on button "Next: Confirmation" at bounding box center [780, 751] width 127 height 26
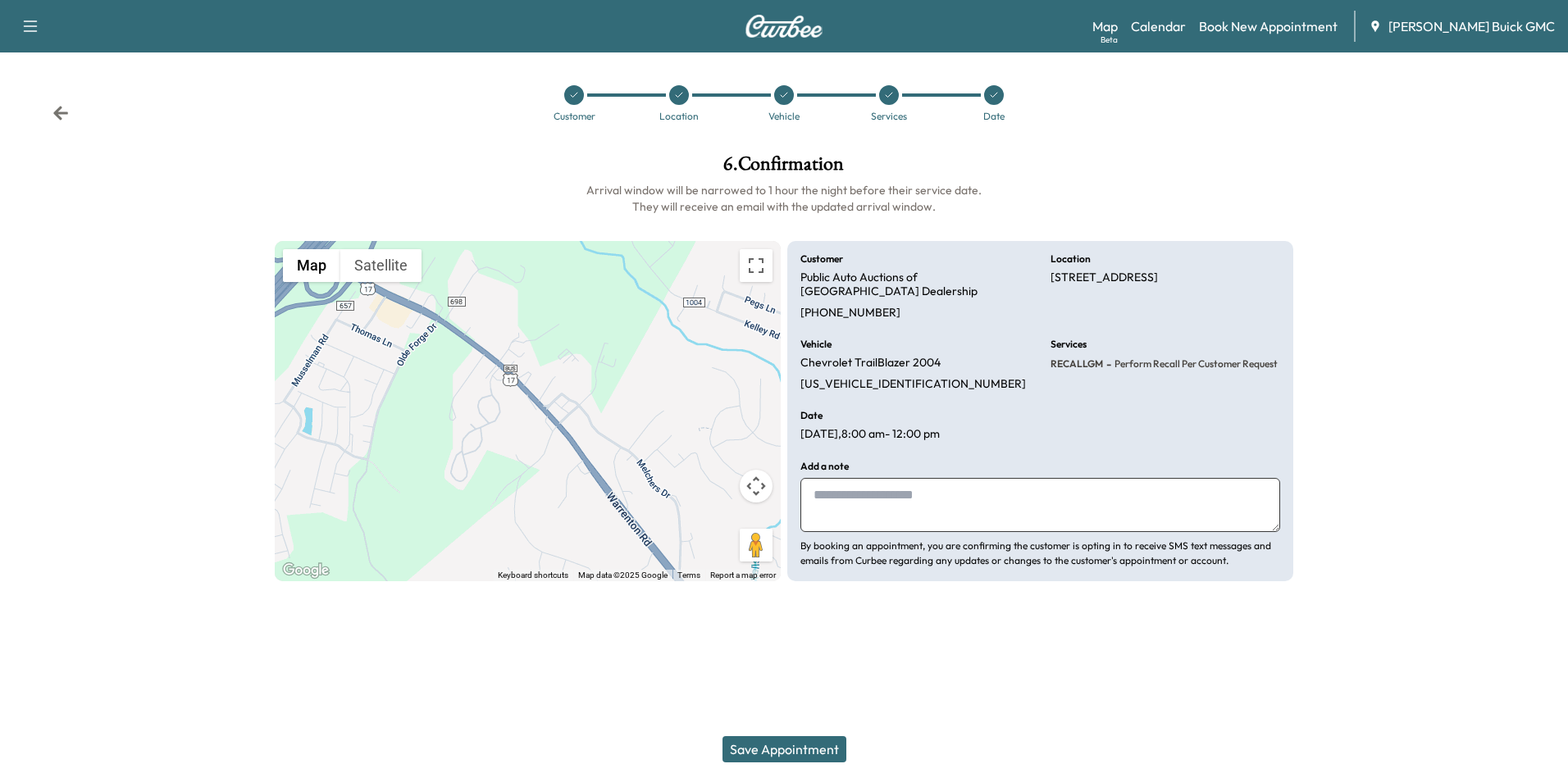
click at [874, 500] on textarea at bounding box center [1040, 505] width 480 height 55
type textarea "**********"
click at [782, 745] on button "Save Appointment" at bounding box center [785, 749] width 124 height 26
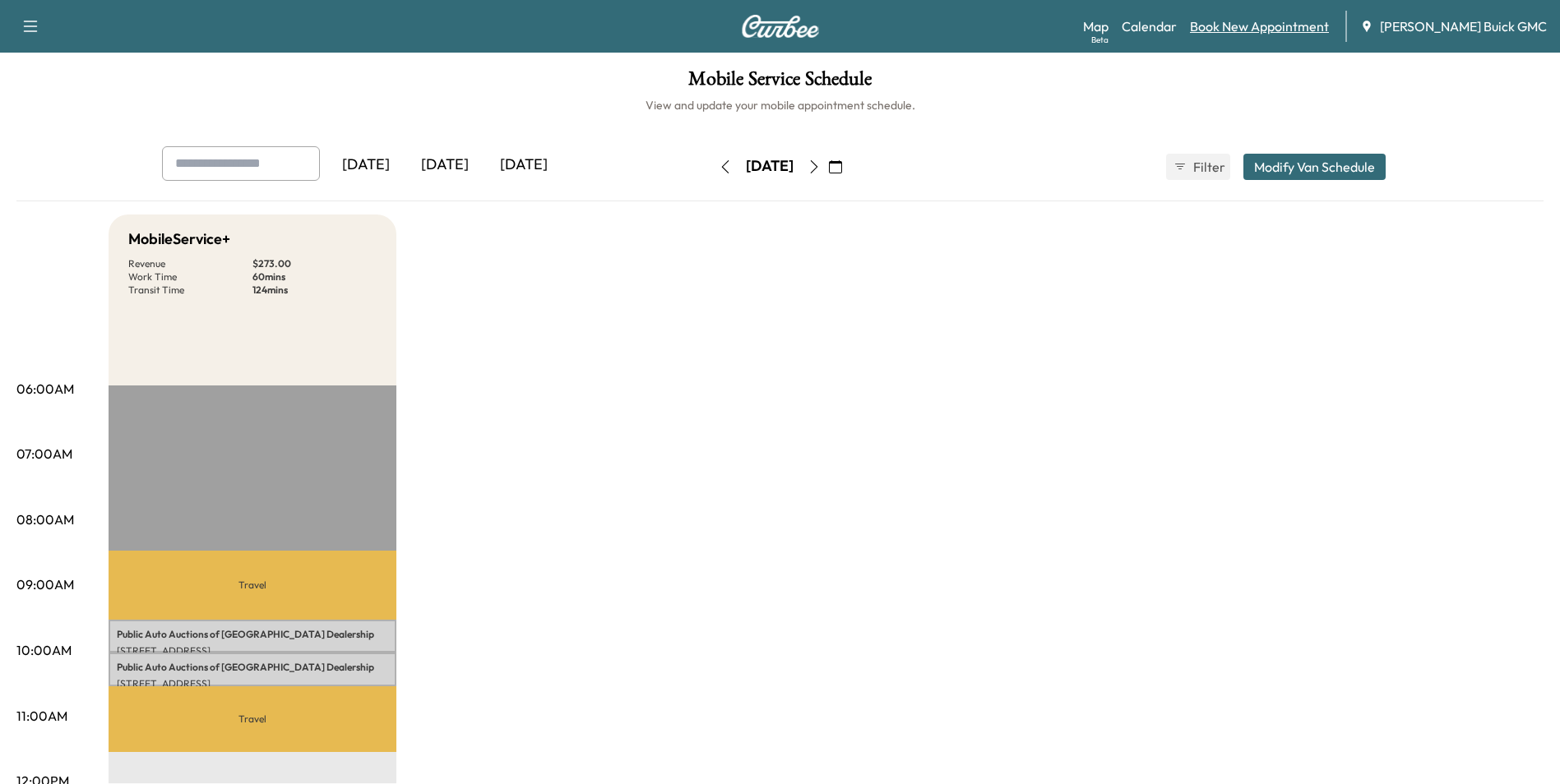
click at [1288, 25] on link "Book New Appointment" at bounding box center [1259, 25] width 139 height 20
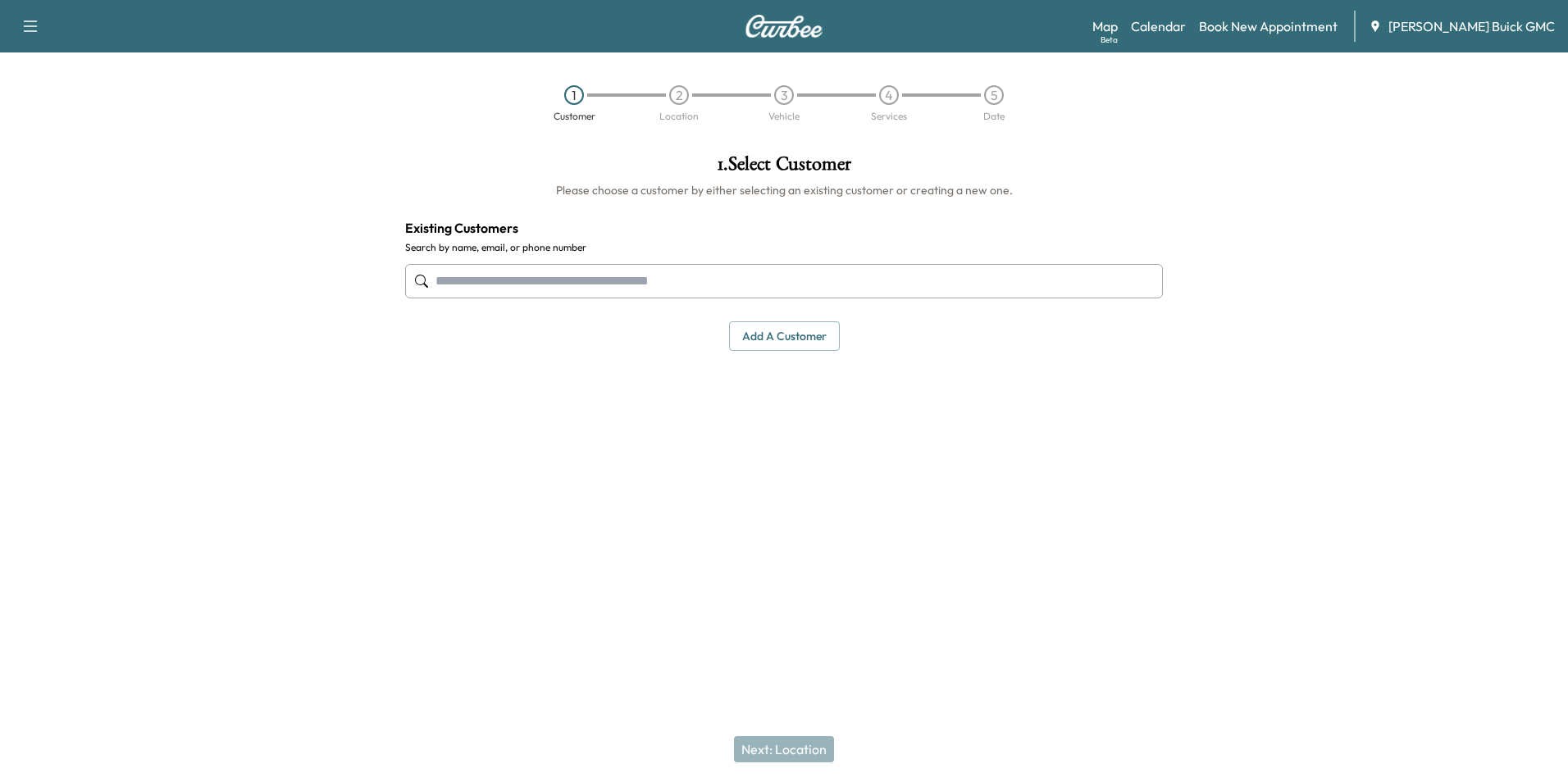
click at [614, 279] on input "text" at bounding box center [783, 281] width 758 height 35
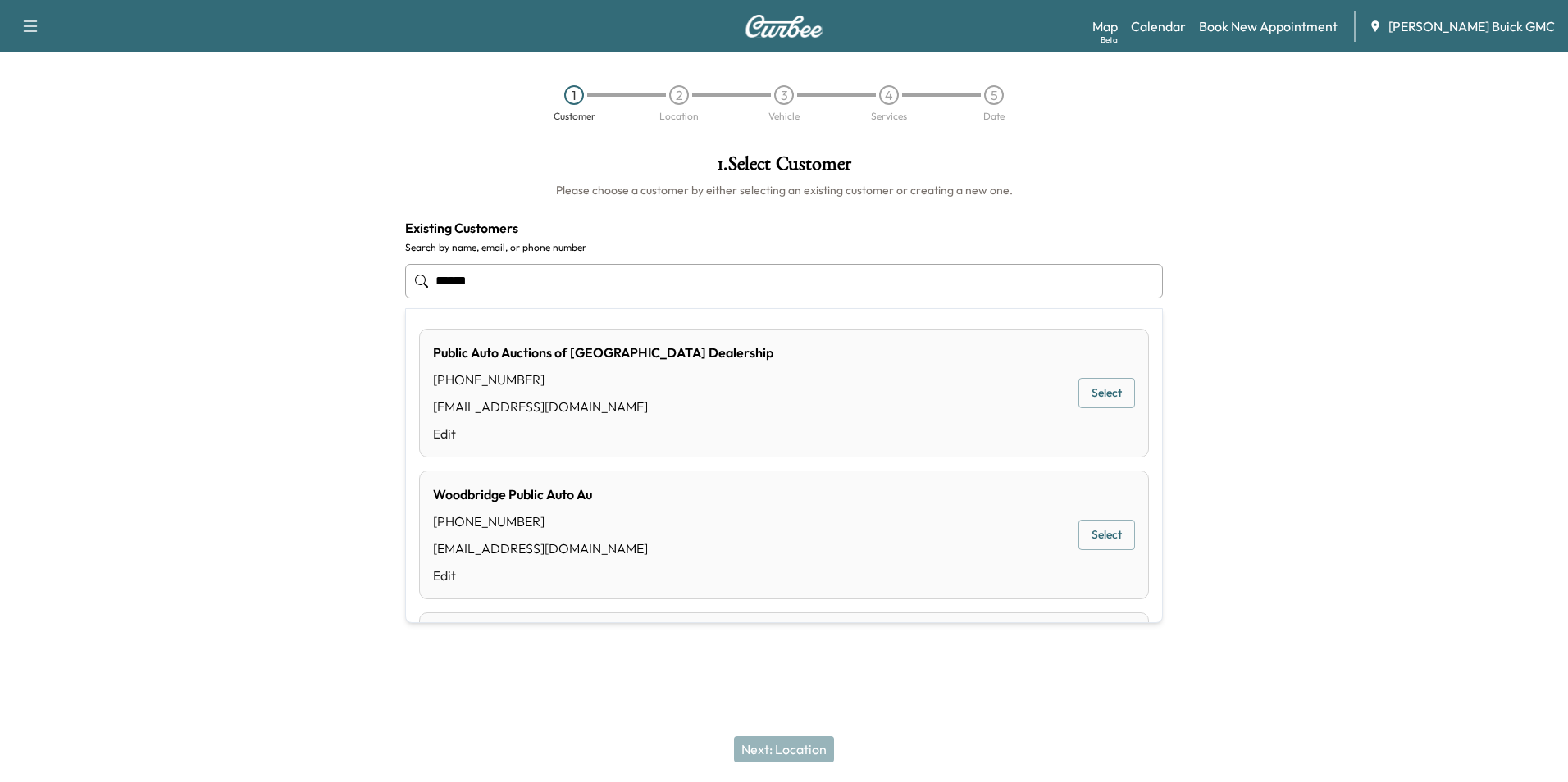
click at [1096, 389] on button "Select" at bounding box center [1107, 393] width 56 height 30
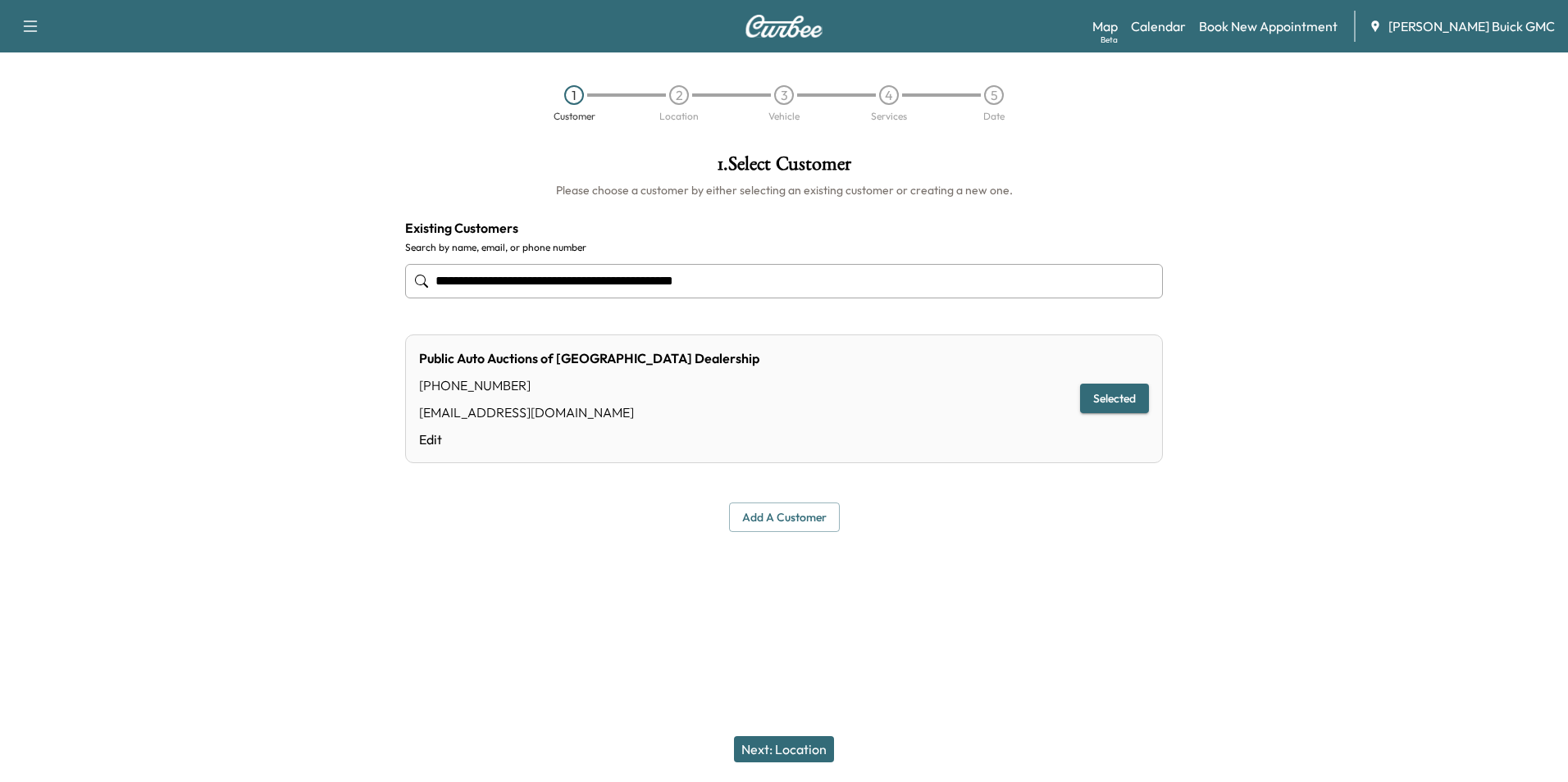
type input "**********"
click at [778, 746] on button "Next: Location" at bounding box center [784, 749] width 100 height 26
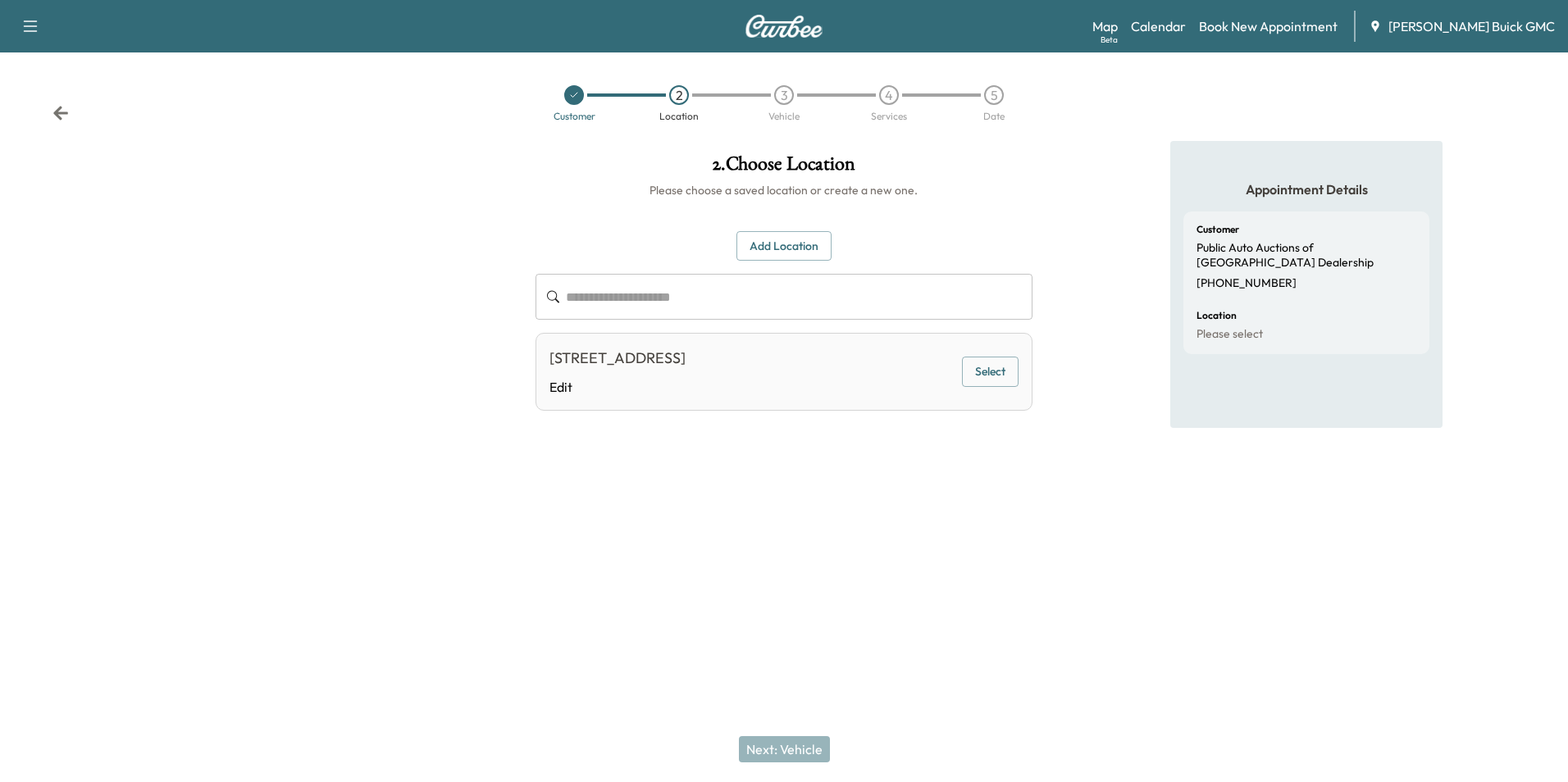
click at [1000, 367] on button "Select" at bounding box center [990, 372] width 56 height 30
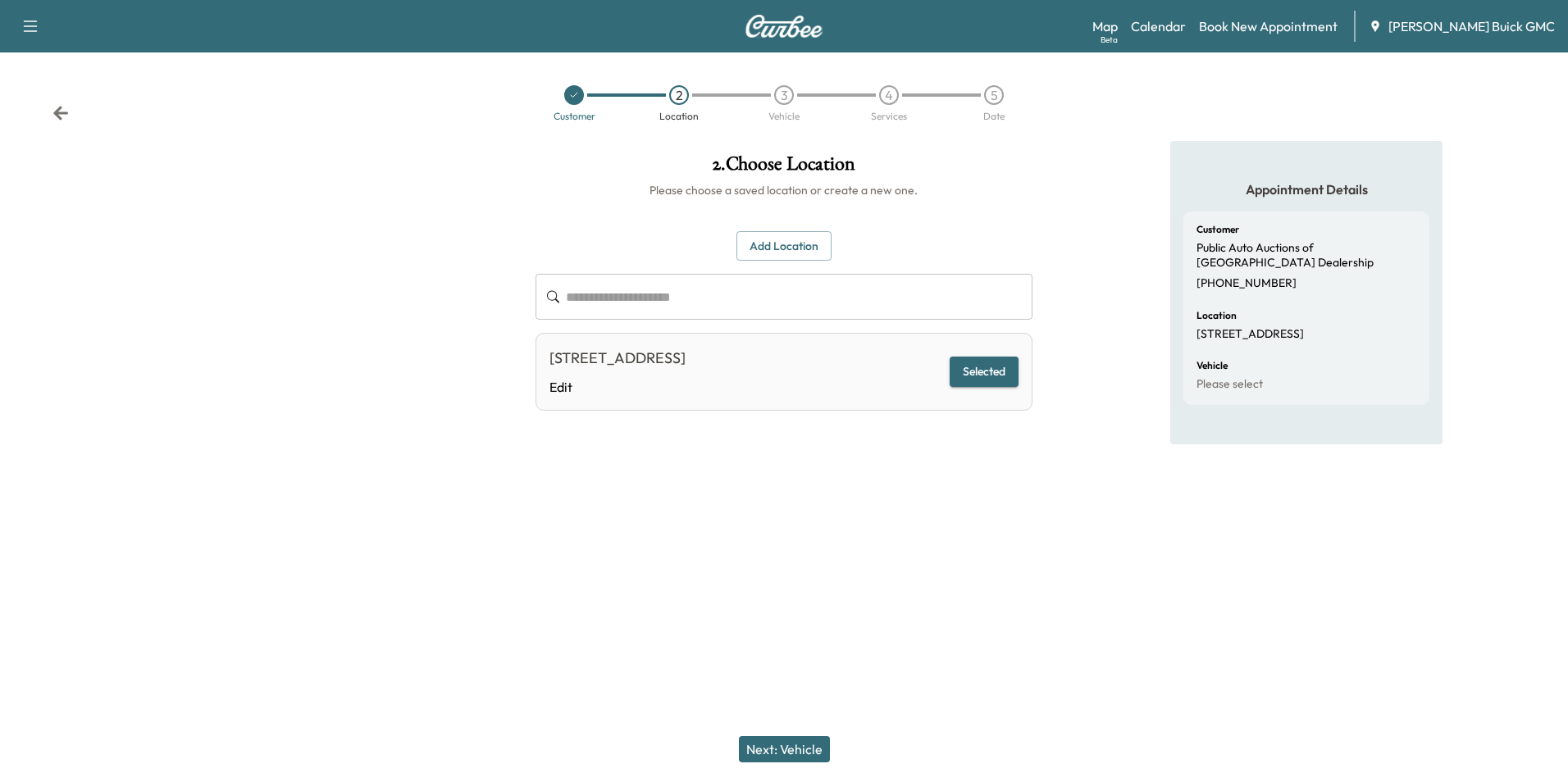
click at [792, 744] on button "Next: Vehicle" at bounding box center [784, 749] width 91 height 26
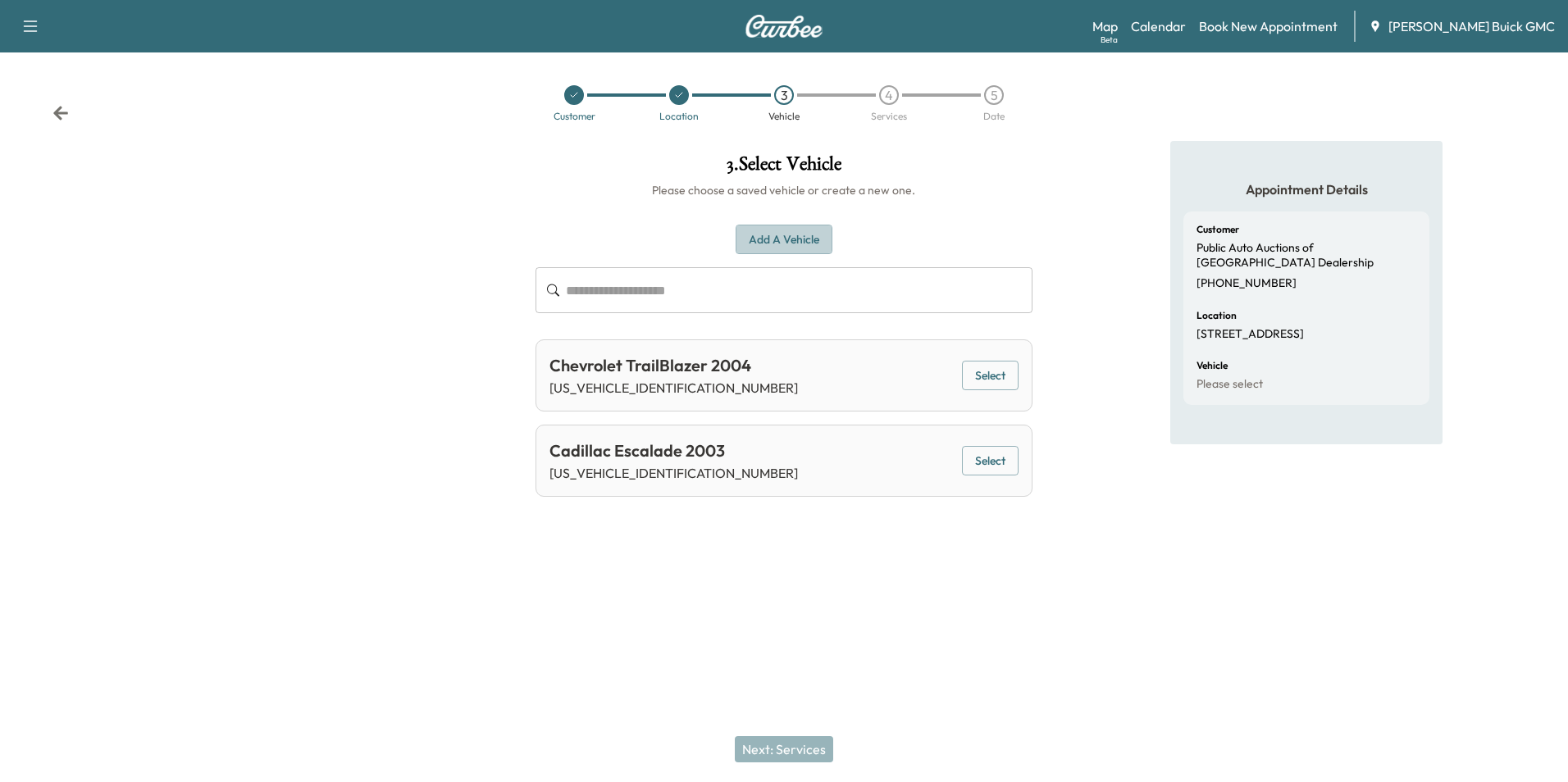
click at [774, 239] on button "Add a Vehicle" at bounding box center [784, 240] width 97 height 30
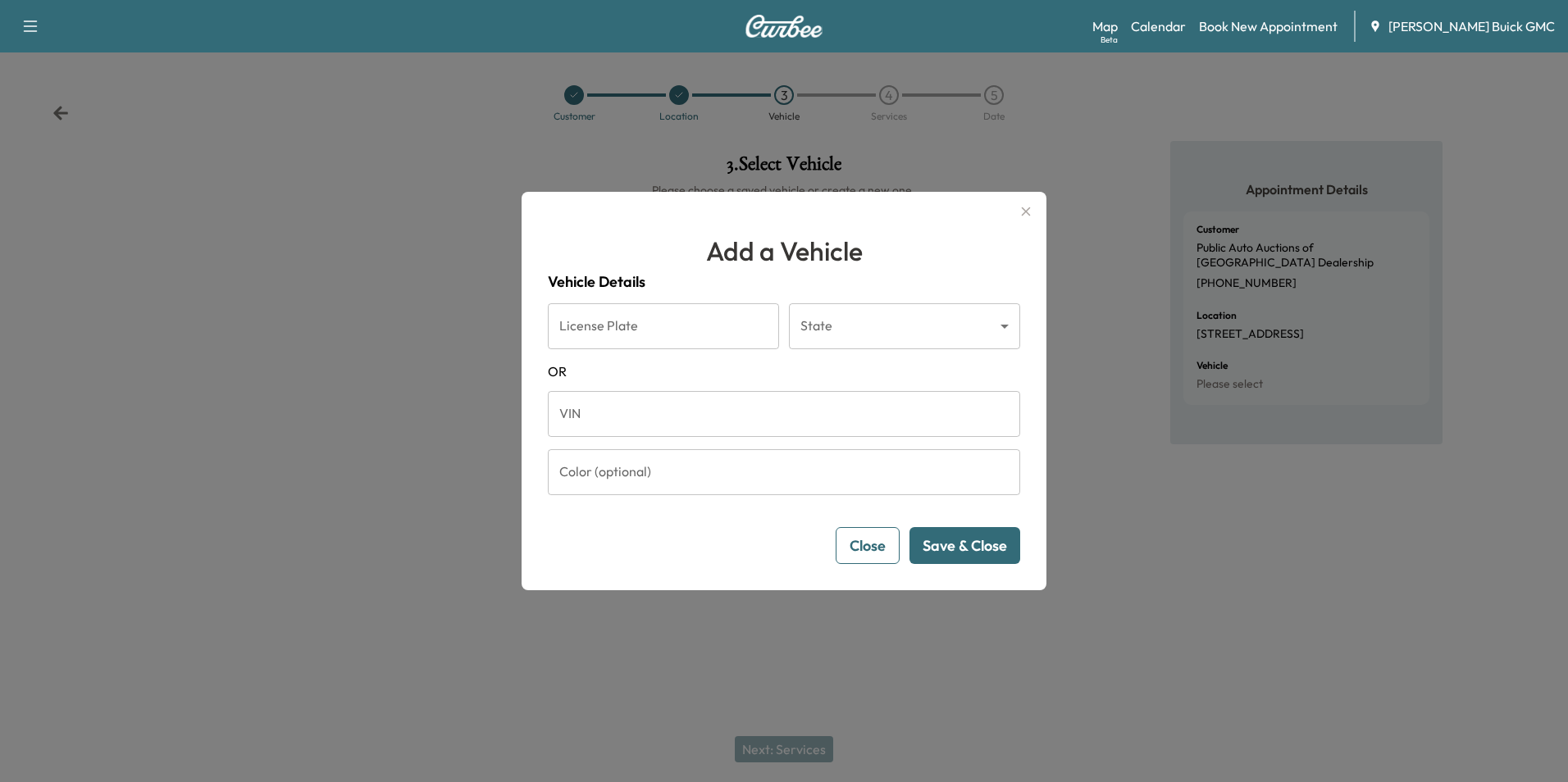
click at [676, 405] on input "VIN" at bounding box center [784, 414] width 472 height 46
type input "**********"
click at [950, 544] on button "Save & Close" at bounding box center [965, 545] width 111 height 37
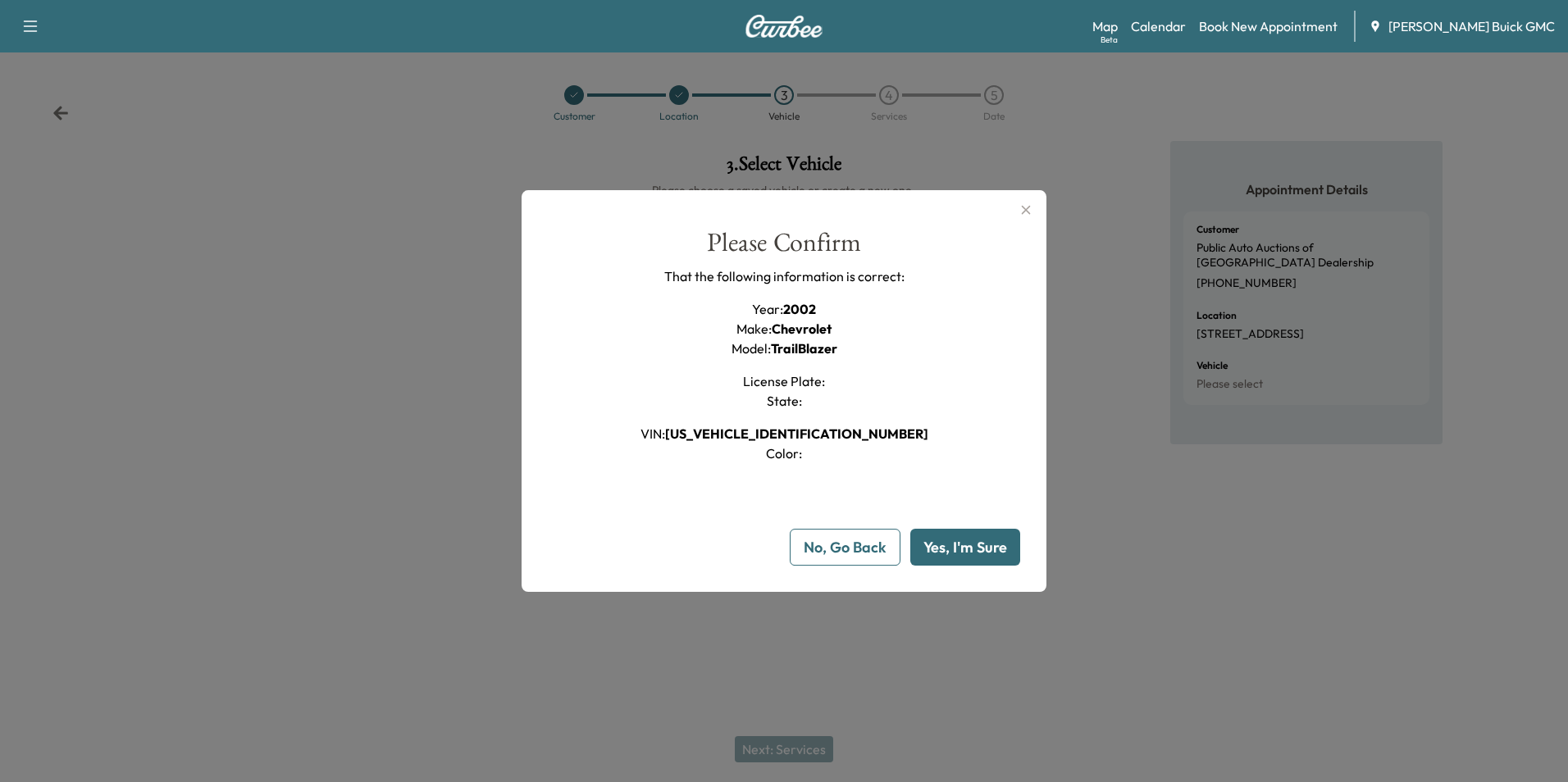
click at [974, 545] on button "Yes, I'm Sure" at bounding box center [965, 547] width 110 height 37
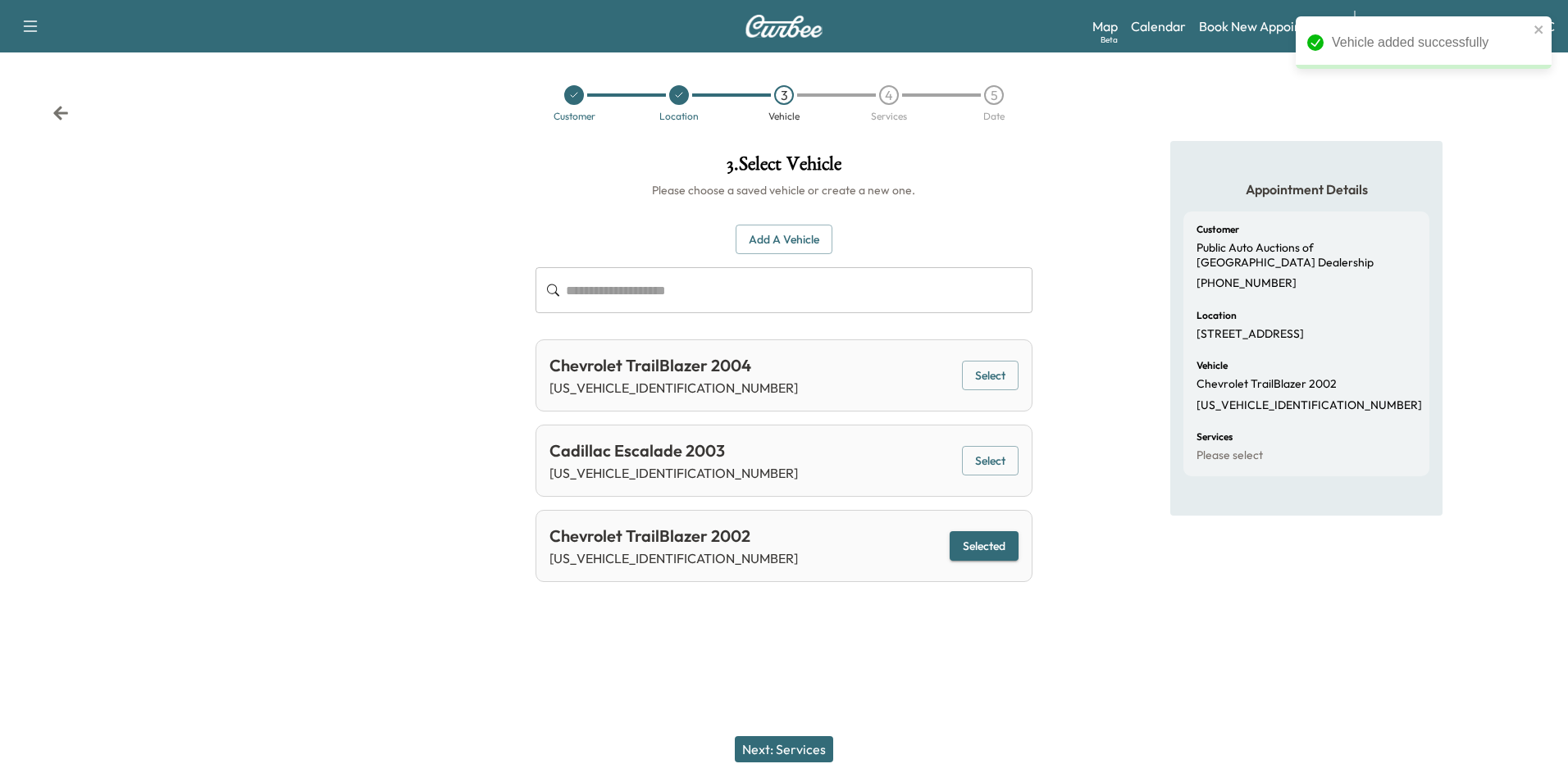
click at [798, 742] on button "Next: Services" at bounding box center [784, 749] width 99 height 26
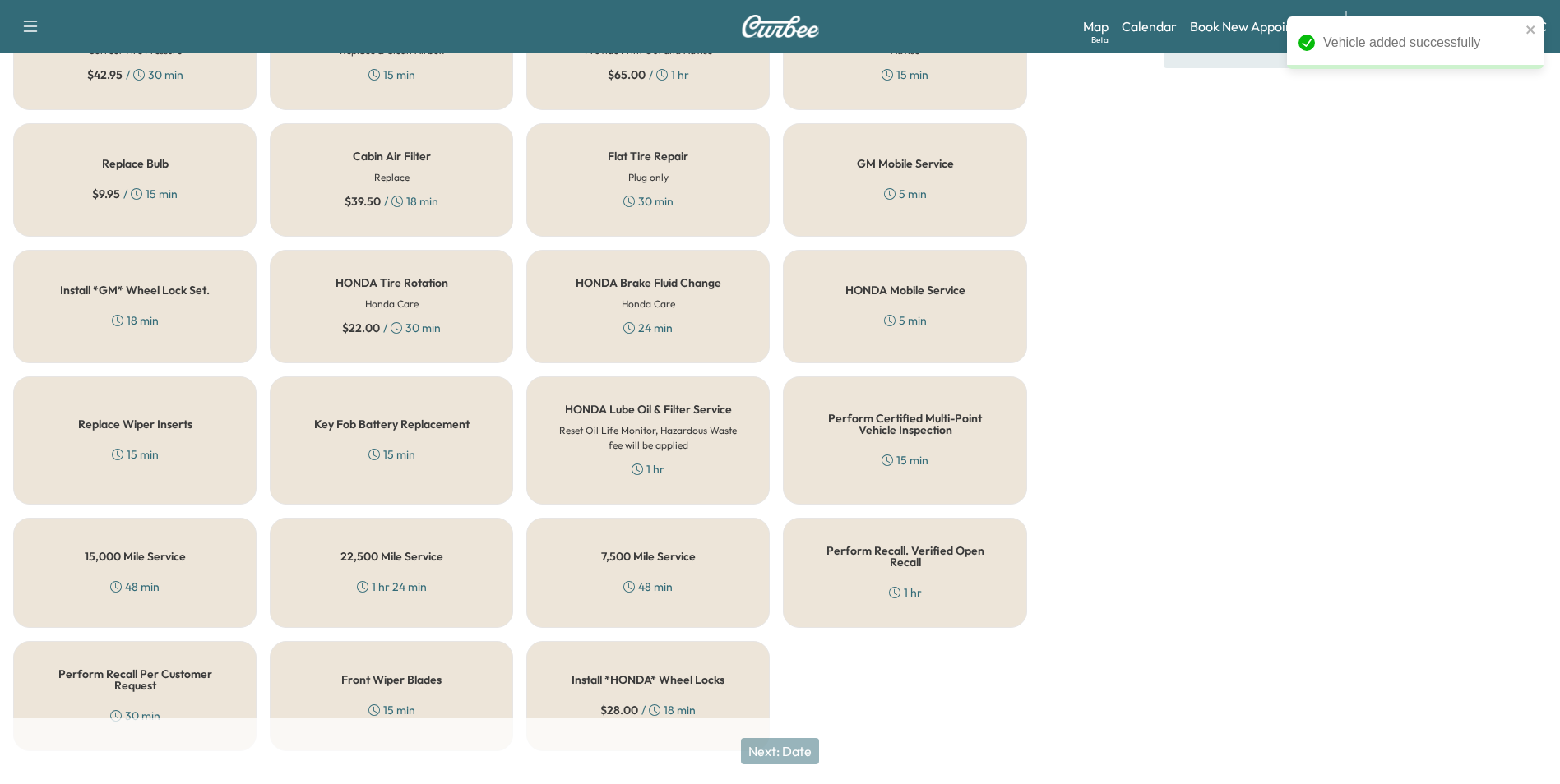
scroll to position [470, 0]
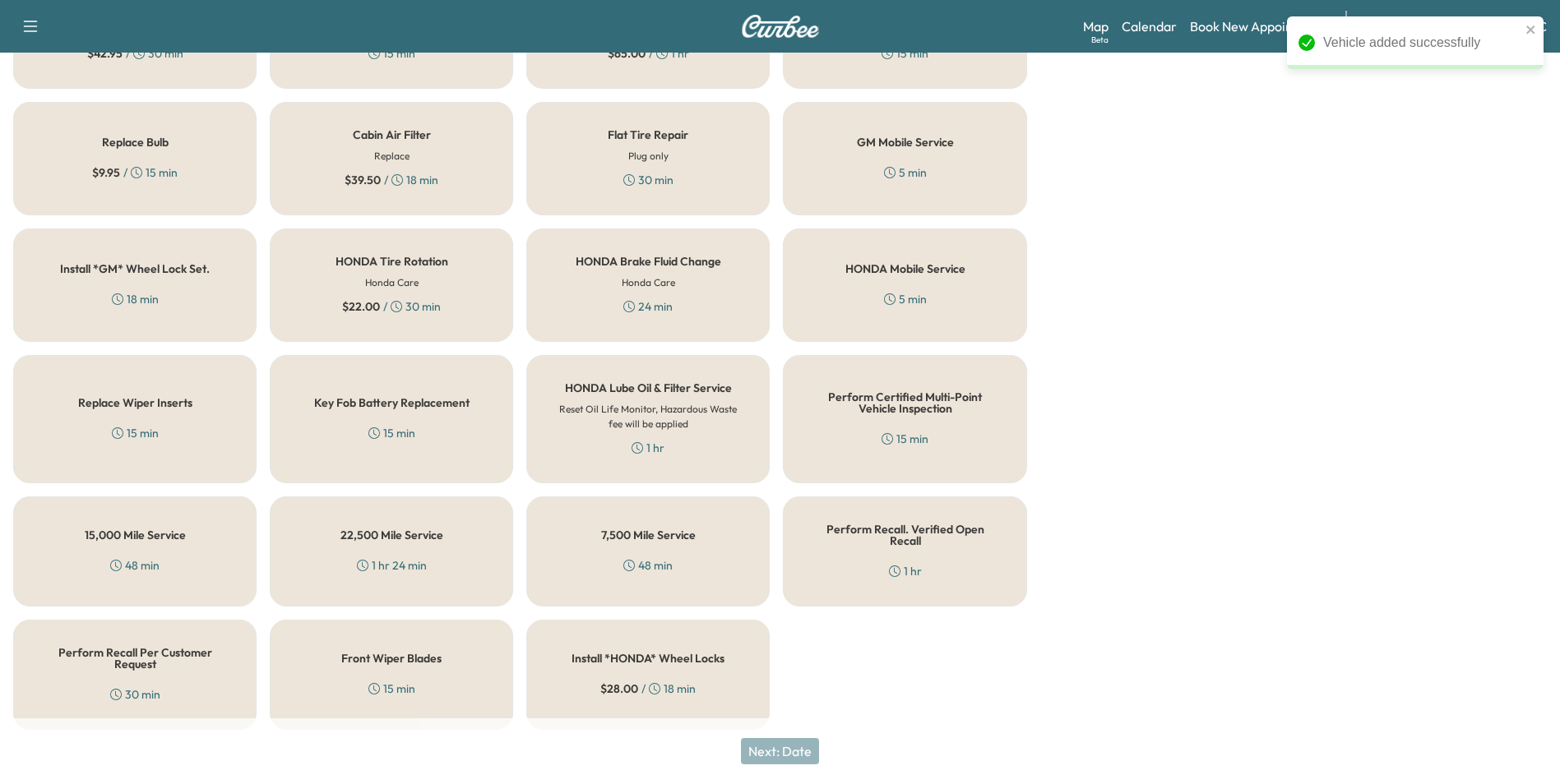
click at [207, 657] on h5 "Perform Recall Per Customer Request" at bounding box center [135, 659] width 189 height 23
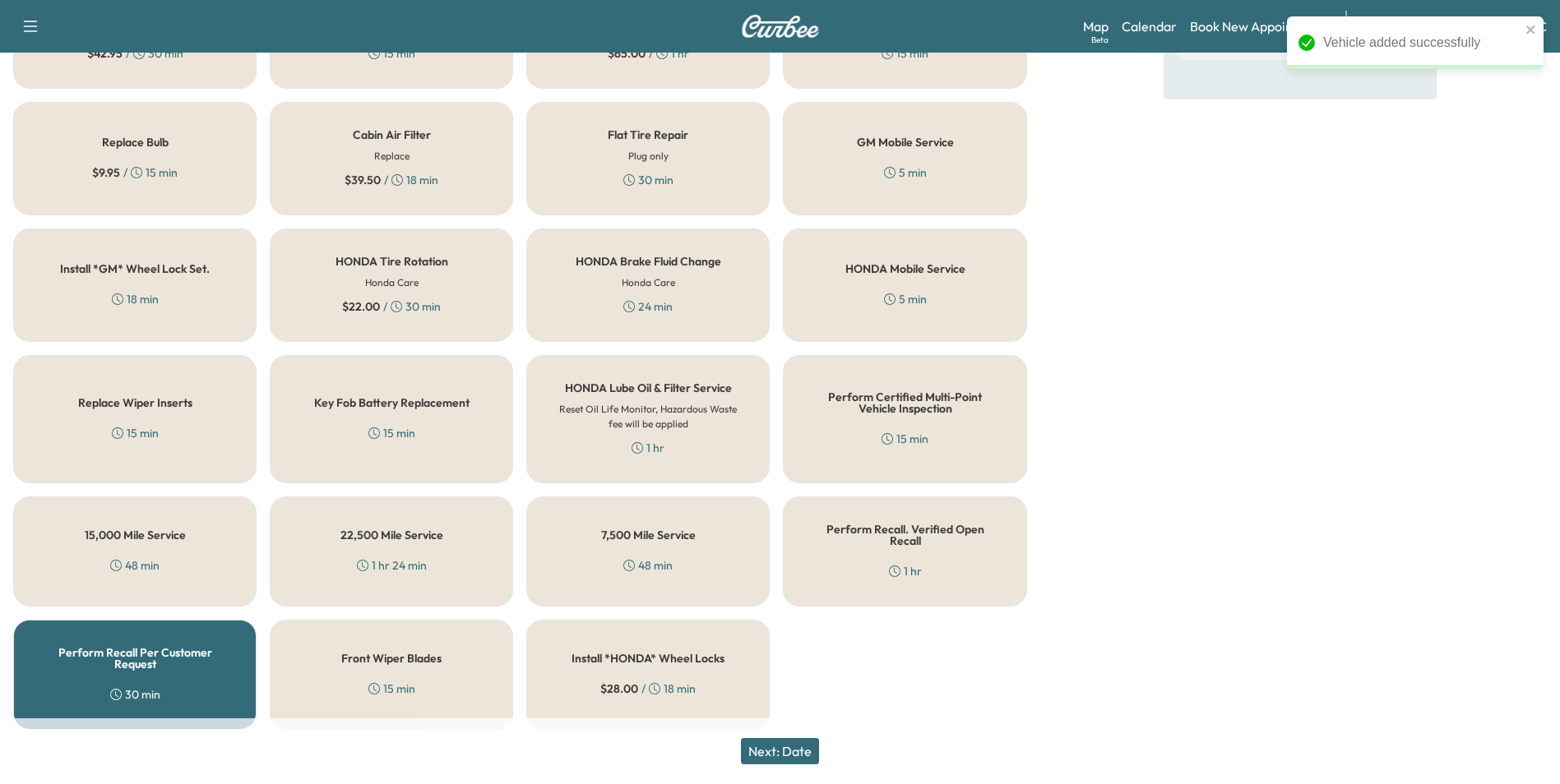
click at [780, 745] on button "Next: Date" at bounding box center [780, 751] width 78 height 26
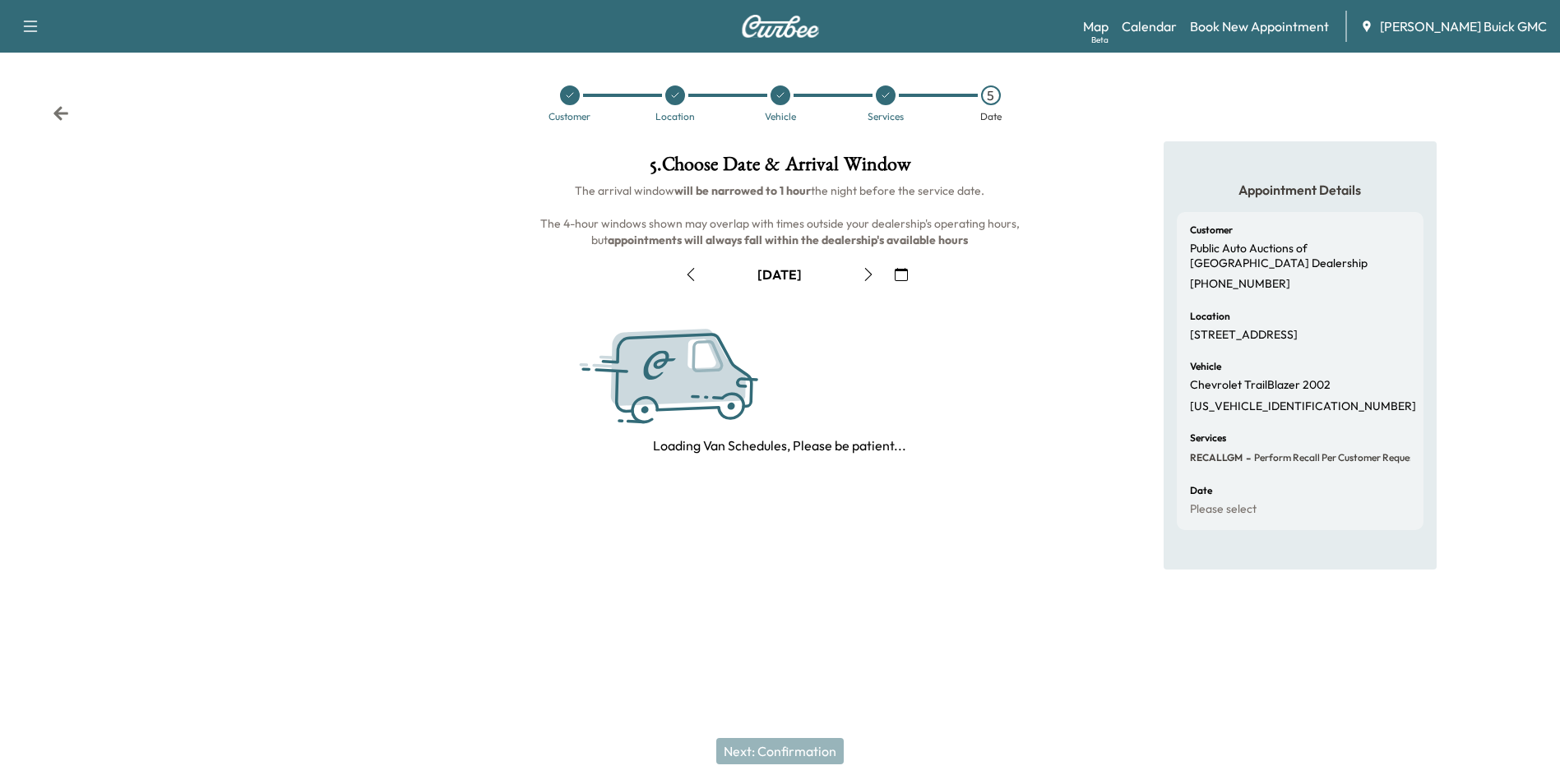
scroll to position [0, 0]
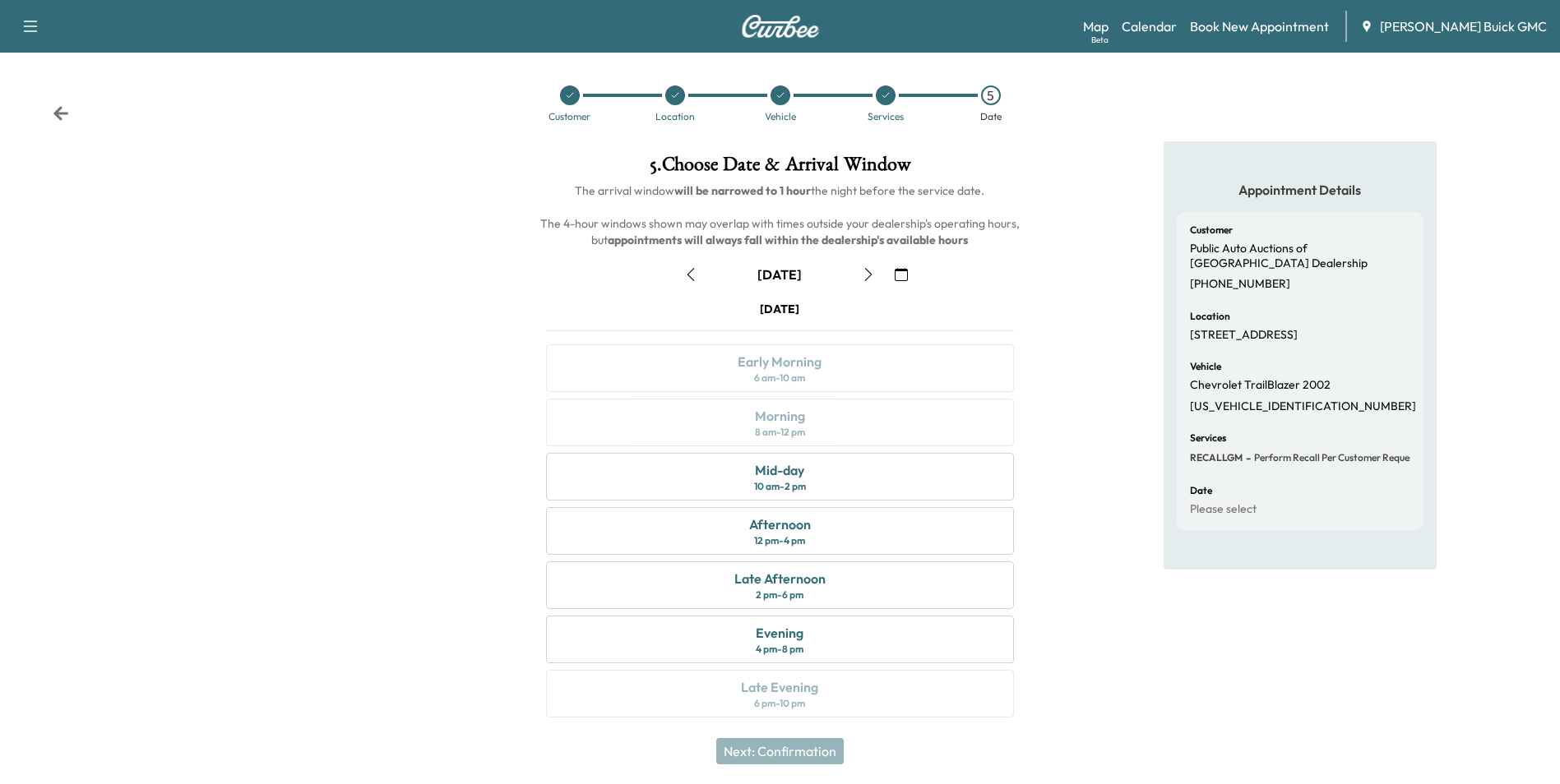
click at [904, 270] on icon "button" at bounding box center [901, 275] width 13 height 13
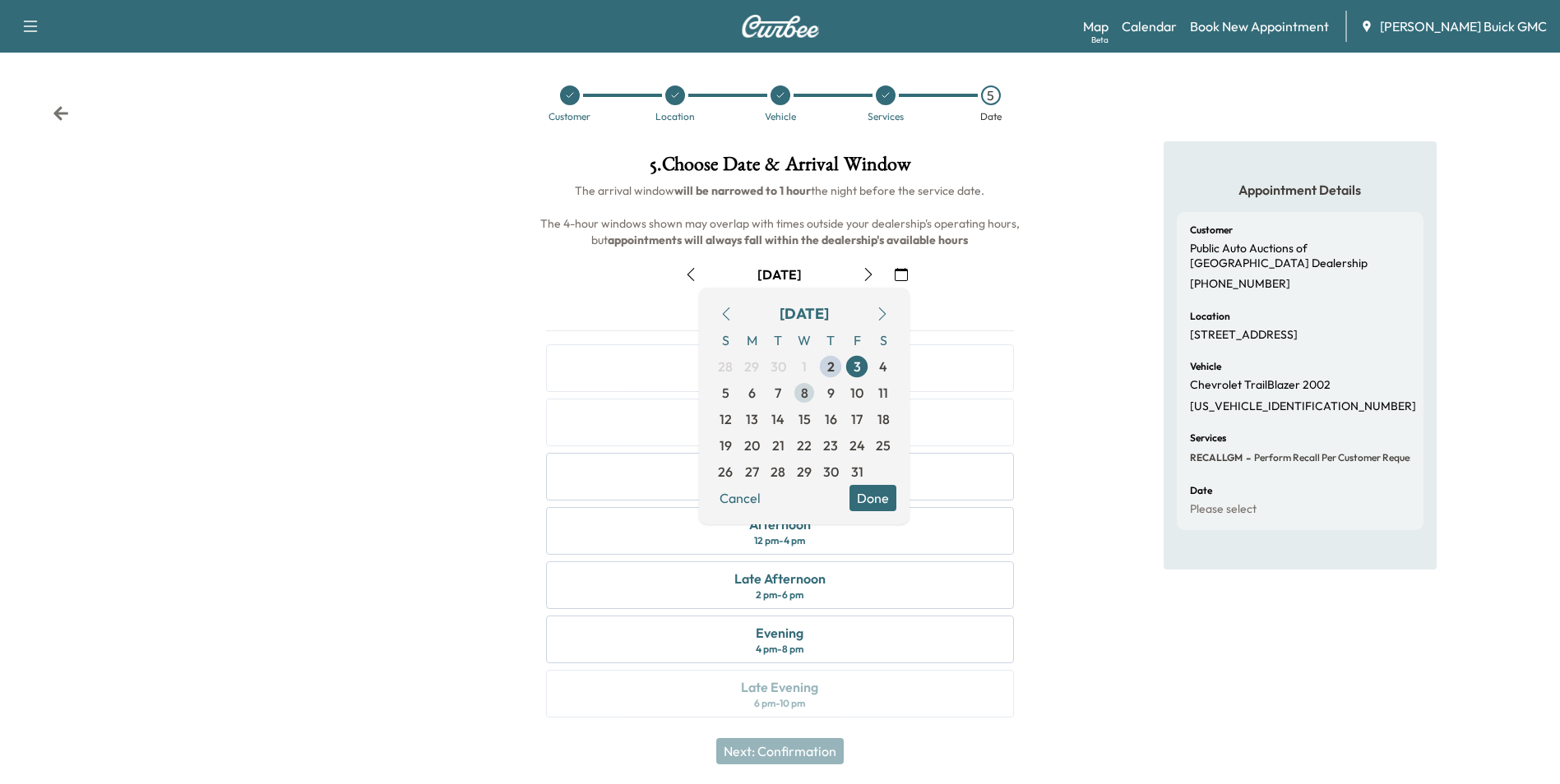
click at [805, 391] on span "8" at bounding box center [805, 392] width 8 height 20
click at [866, 495] on button "Done" at bounding box center [873, 498] width 47 height 26
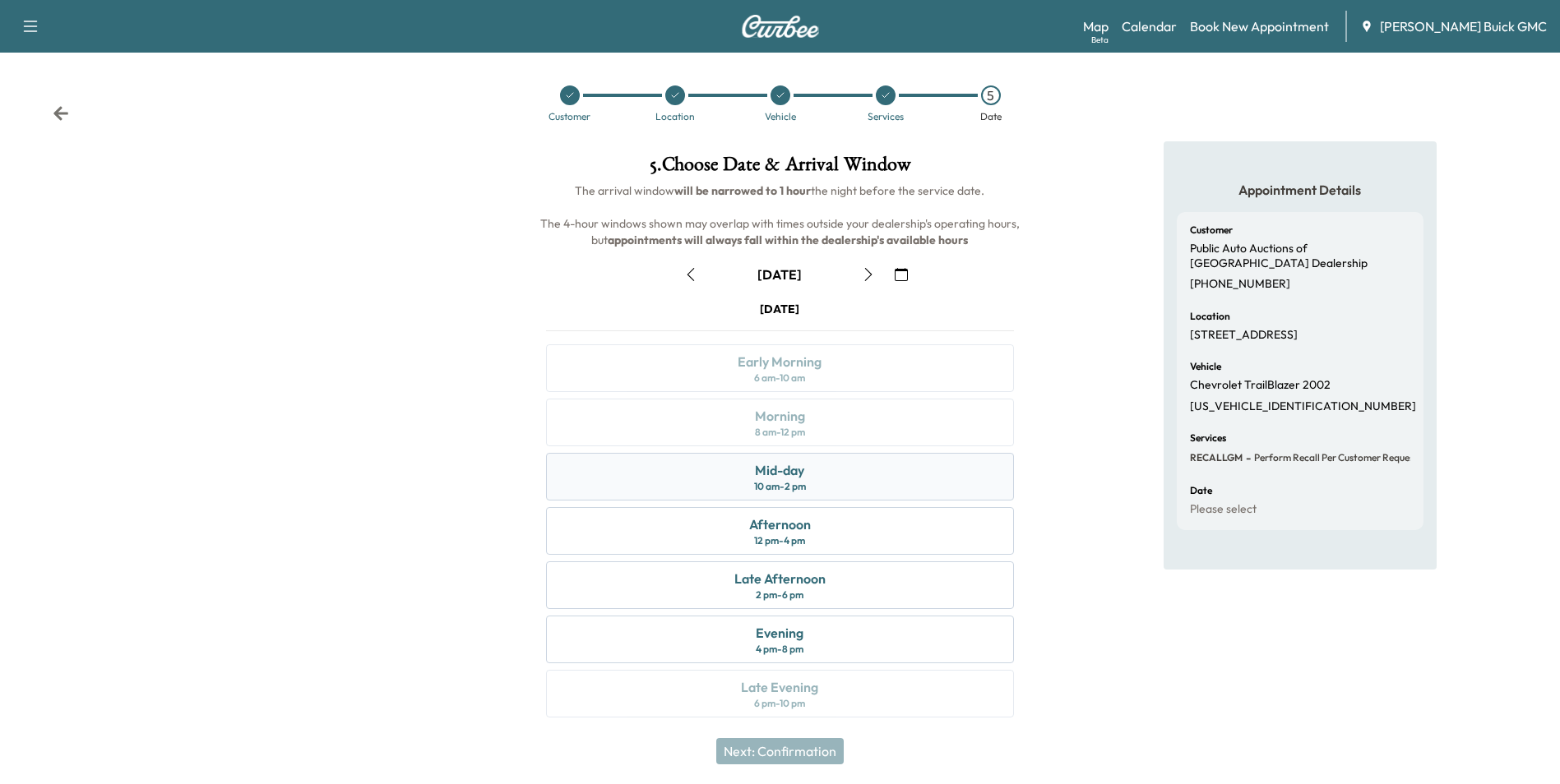
click at [824, 472] on div "Mid-day 10 am - 2 pm" at bounding box center [780, 476] width 467 height 48
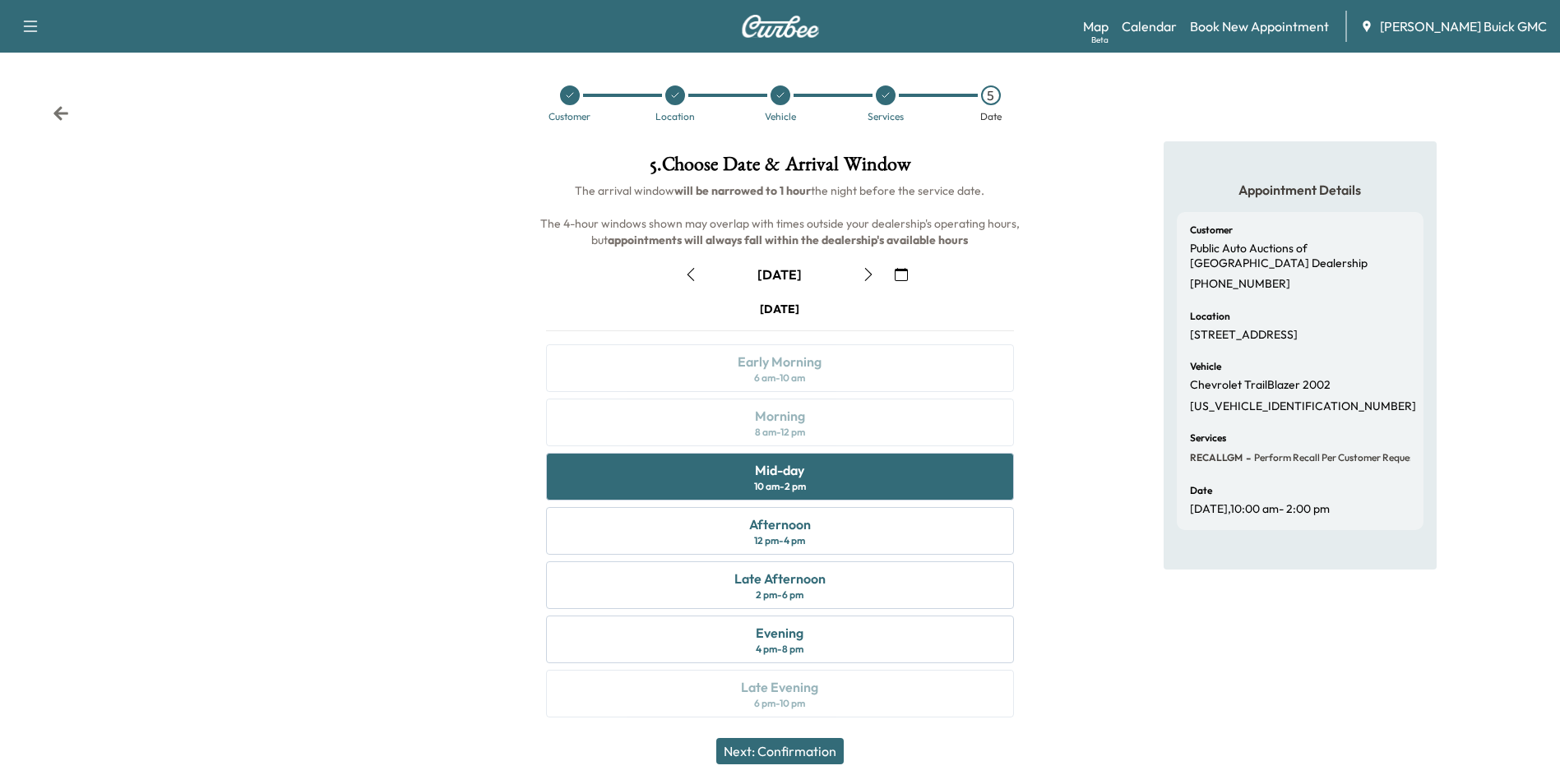
click at [801, 747] on button "Next: Confirmation" at bounding box center [780, 751] width 127 height 26
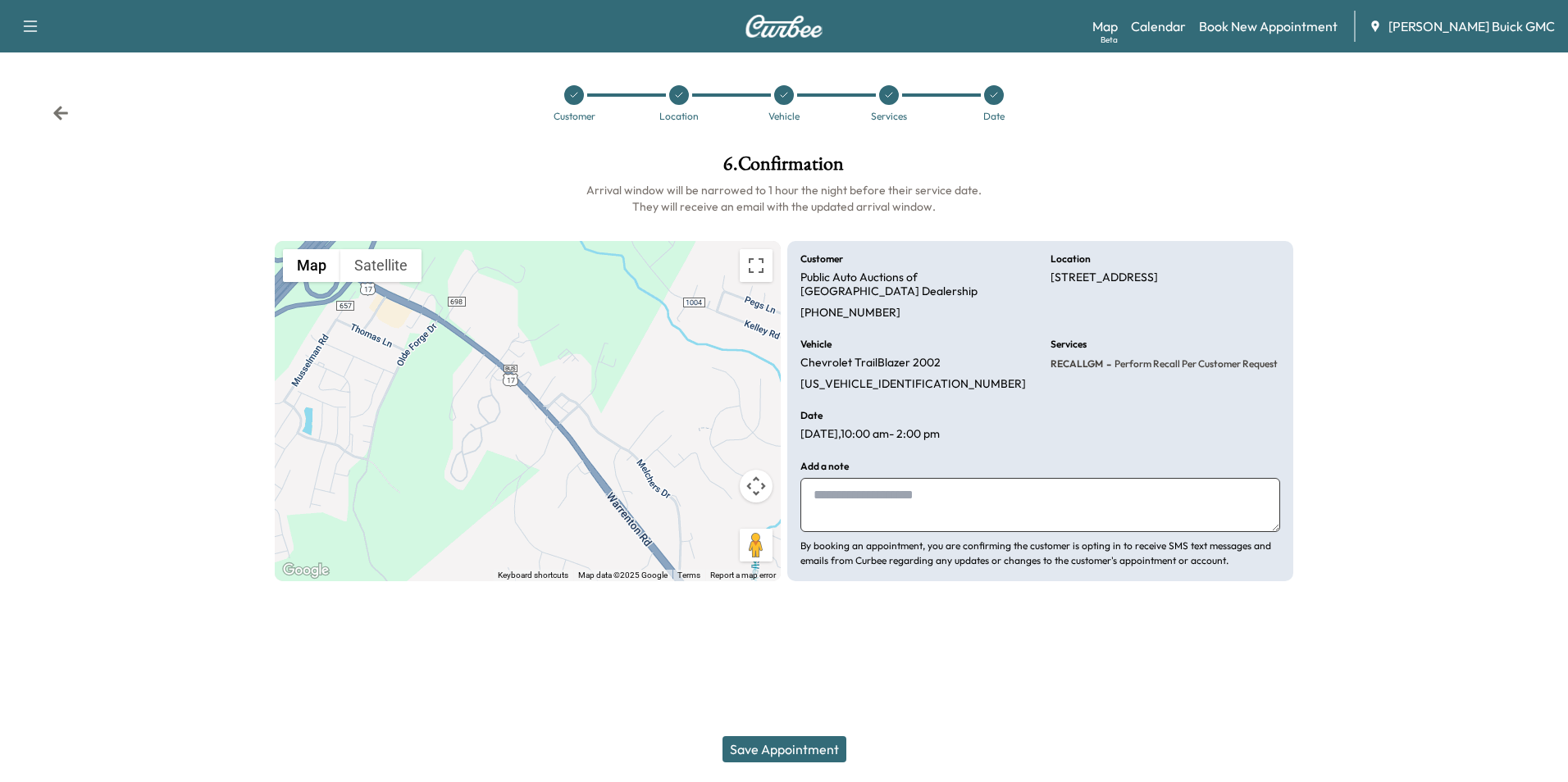
click at [904, 489] on textarea at bounding box center [1040, 505] width 480 height 55
type textarea "**********"
click at [768, 747] on button "Save Appointment" at bounding box center [785, 749] width 124 height 26
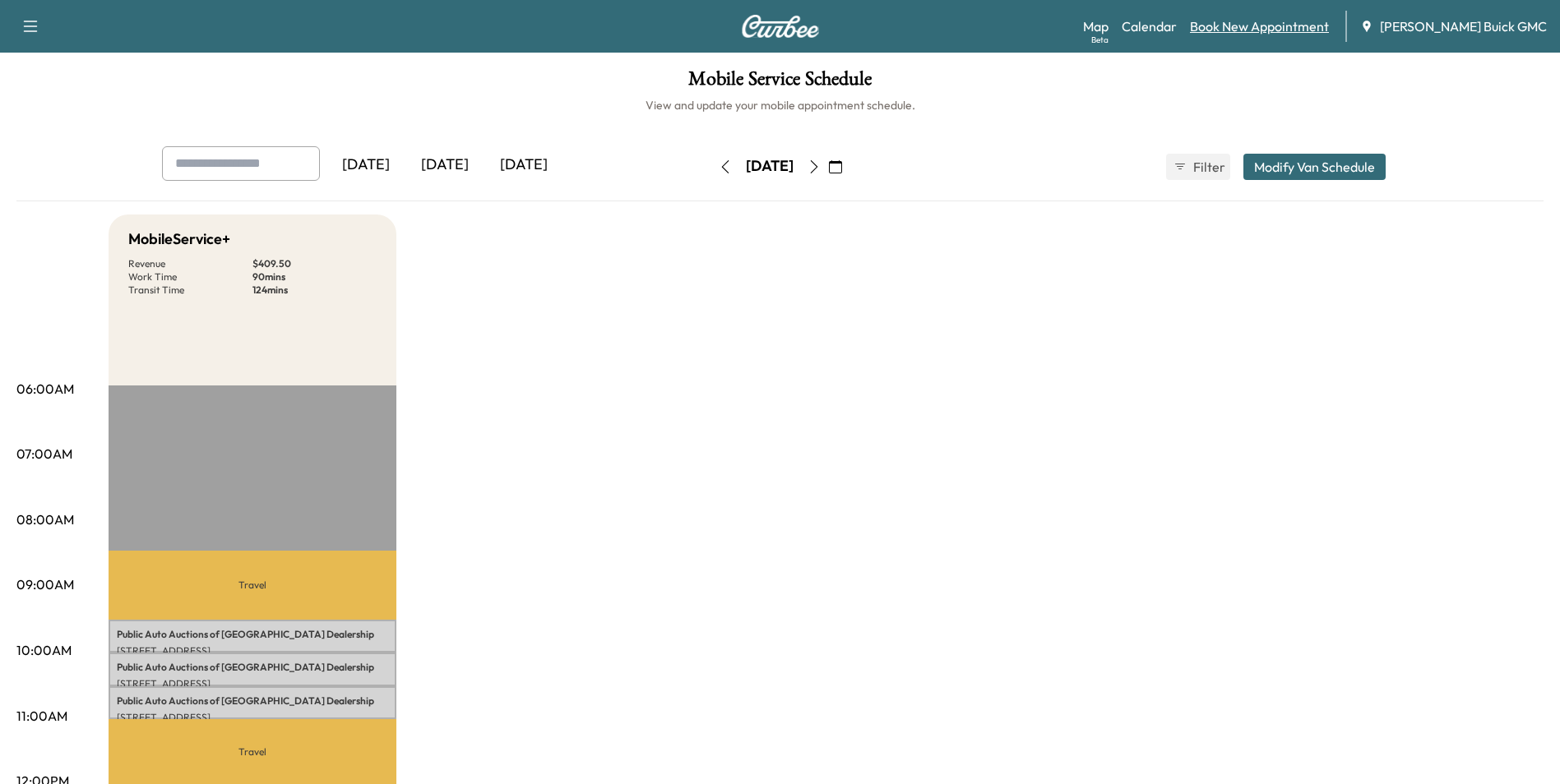
click at [1297, 24] on link "Book New Appointment" at bounding box center [1259, 25] width 139 height 20
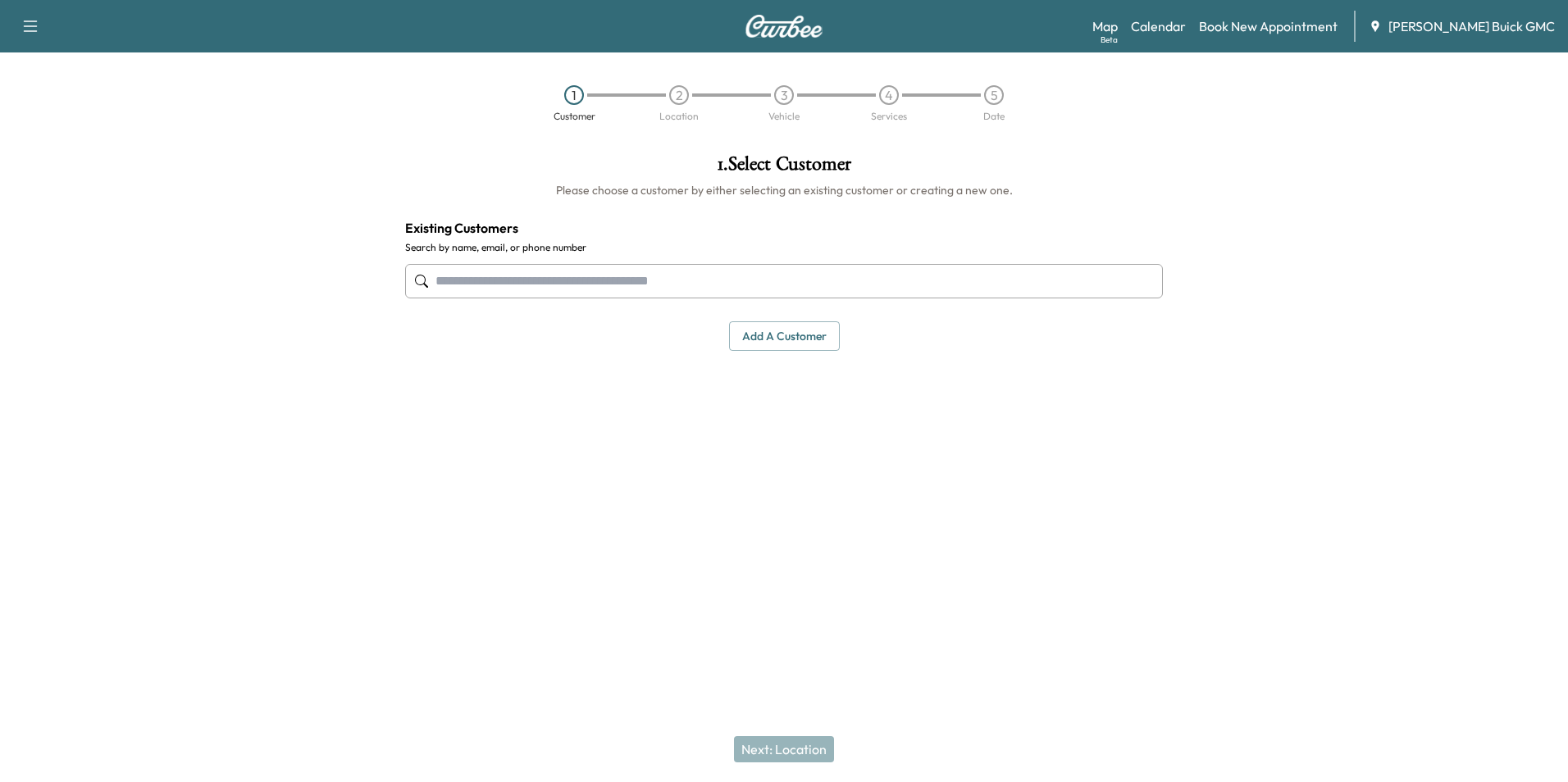
click at [699, 277] on input "text" at bounding box center [783, 281] width 758 height 35
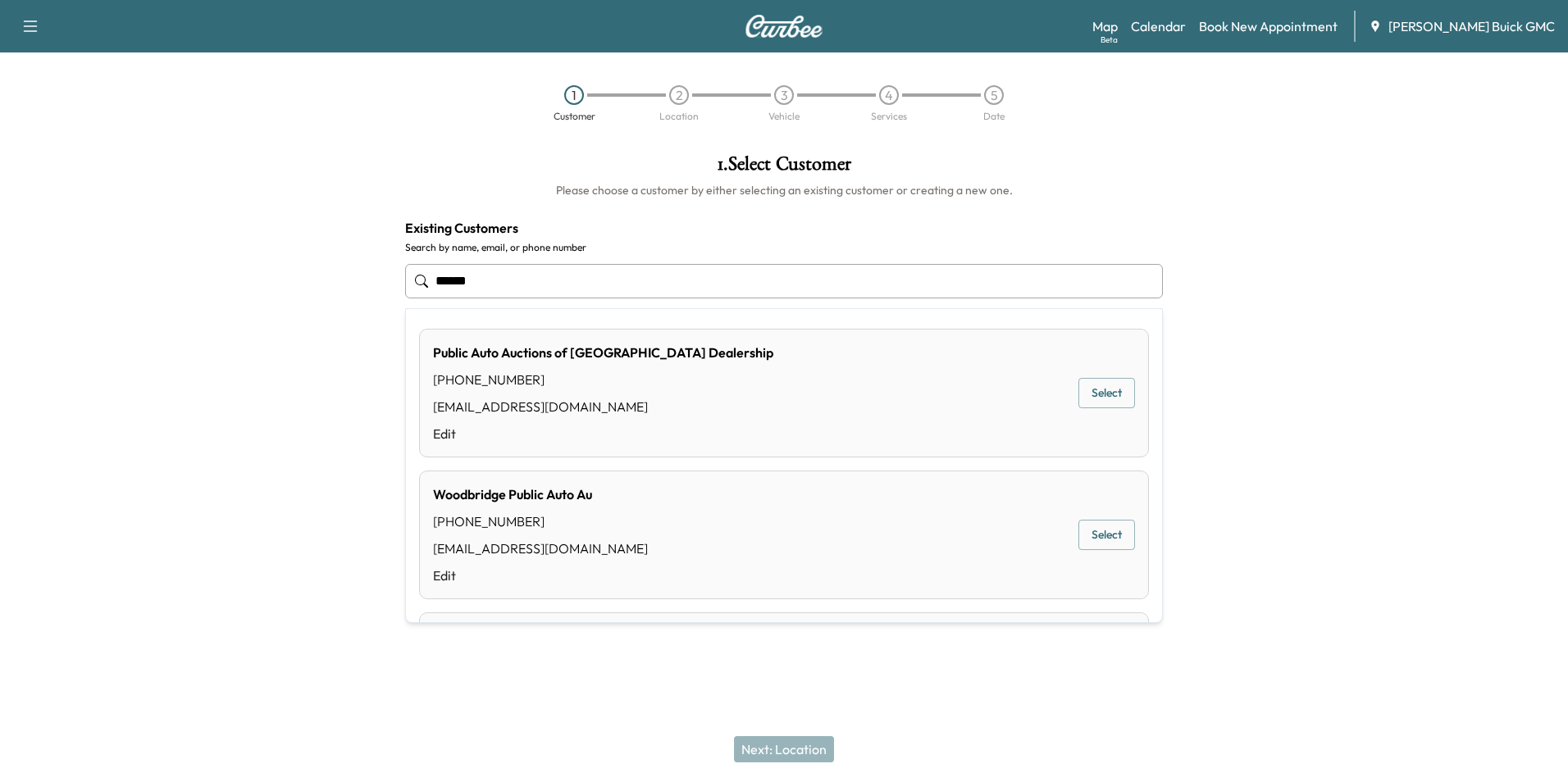
click at [1099, 386] on button "Select" at bounding box center [1107, 393] width 56 height 30
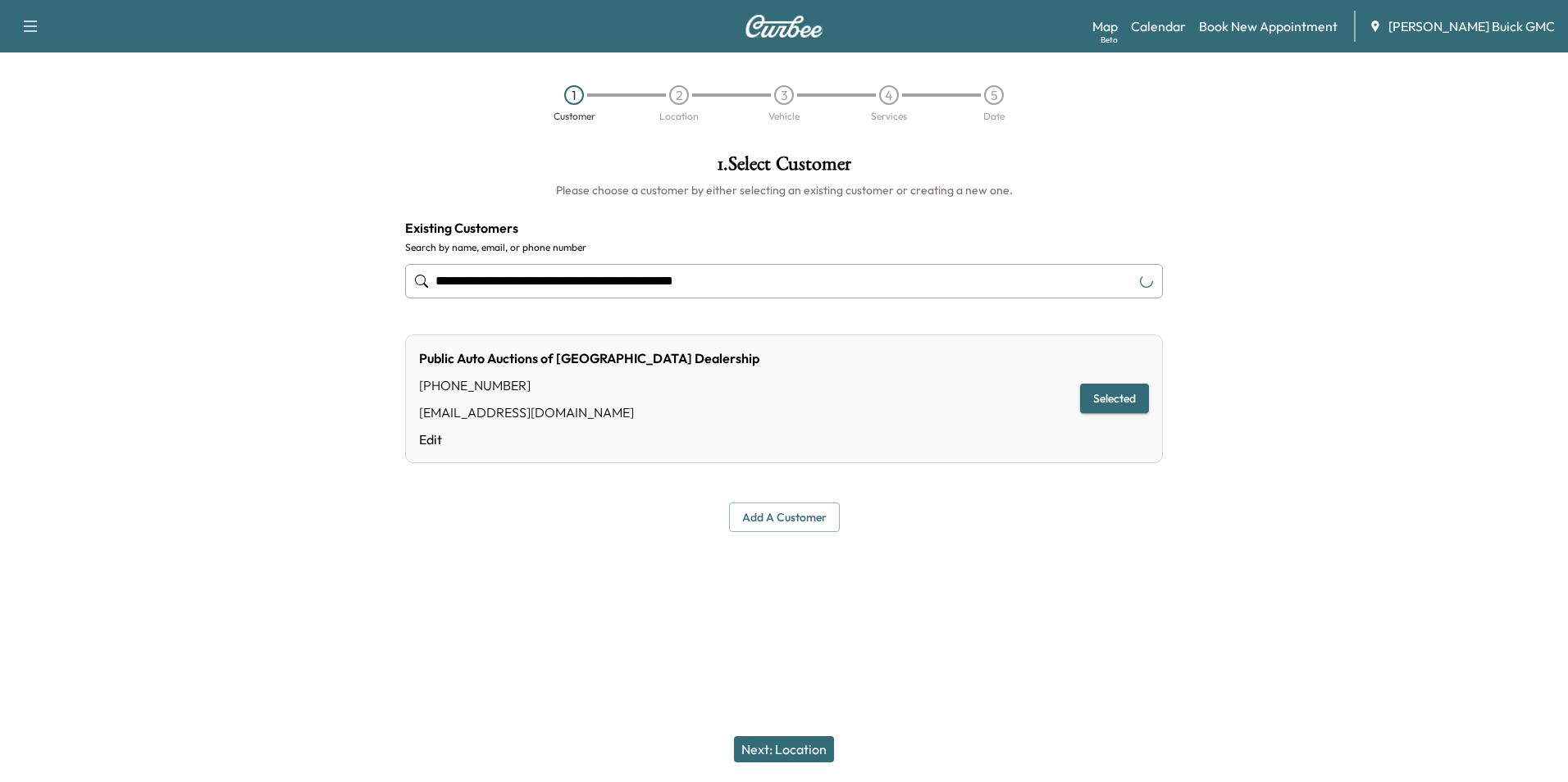
type input "**********"
click at [806, 746] on button "Next: Location" at bounding box center [784, 749] width 100 height 26
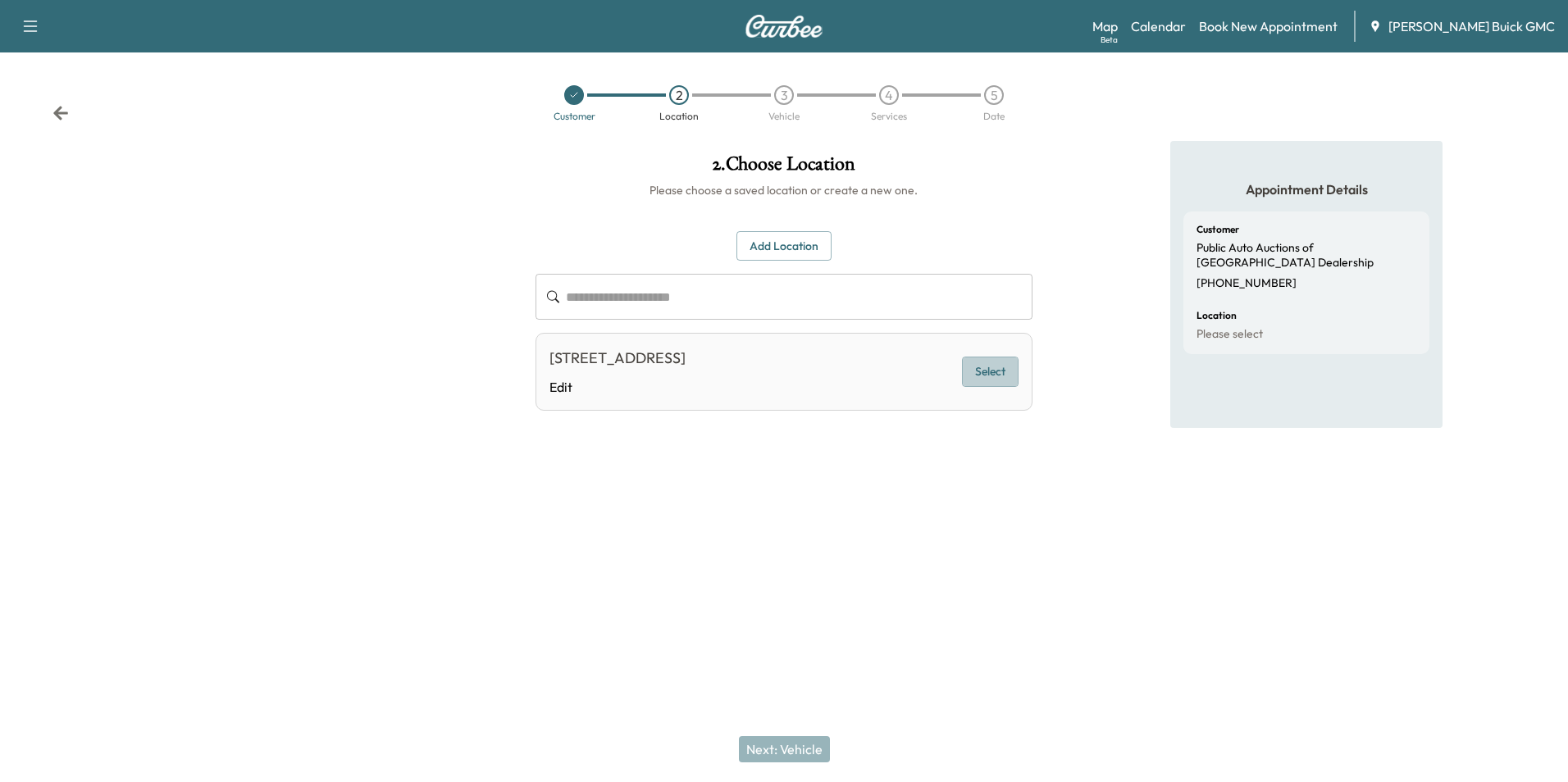
click at [986, 369] on button "Select" at bounding box center [990, 372] width 56 height 30
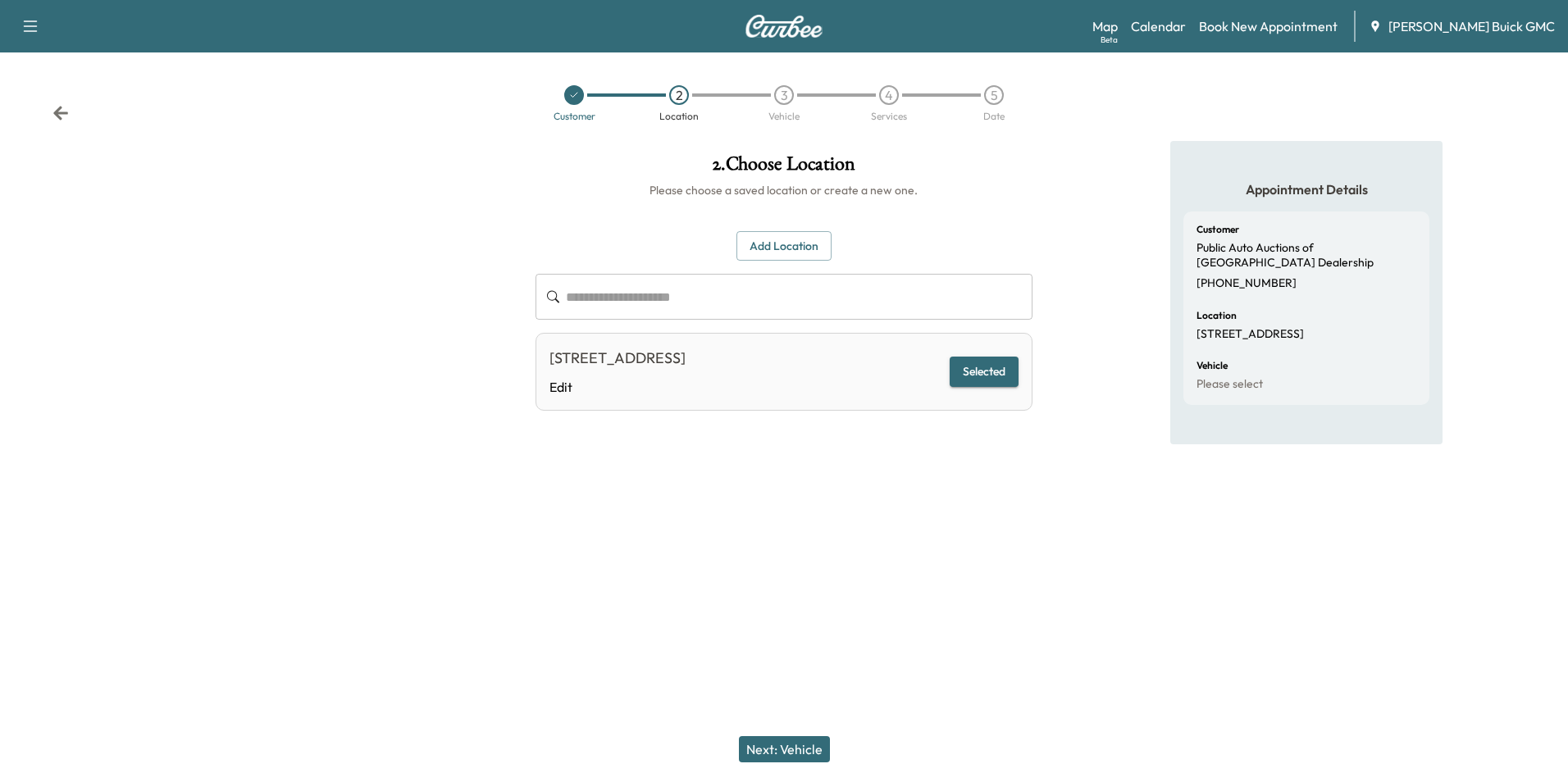
click at [787, 742] on button "Next: Vehicle" at bounding box center [784, 749] width 91 height 26
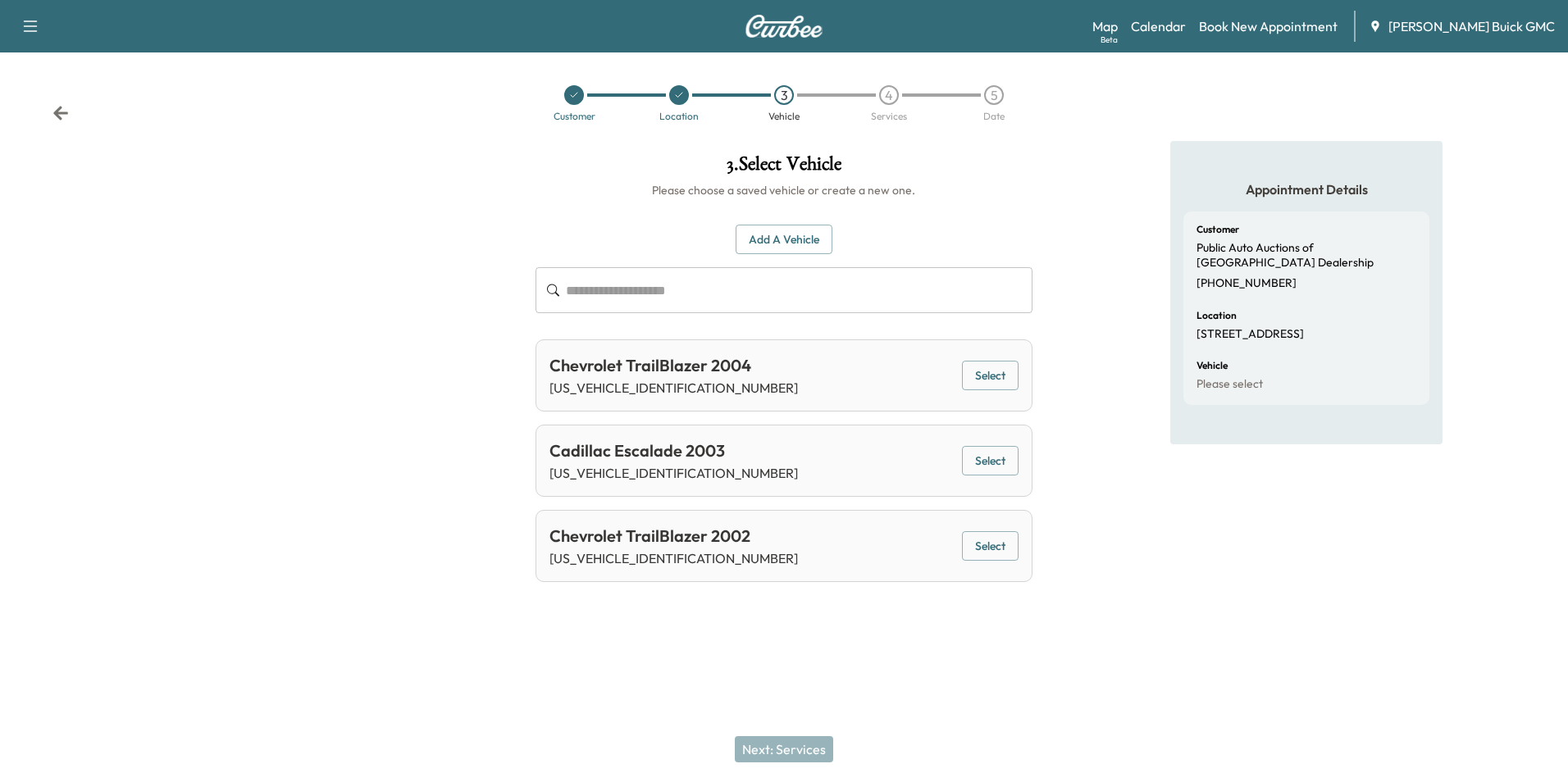
click at [788, 233] on button "Add a Vehicle" at bounding box center [784, 240] width 97 height 30
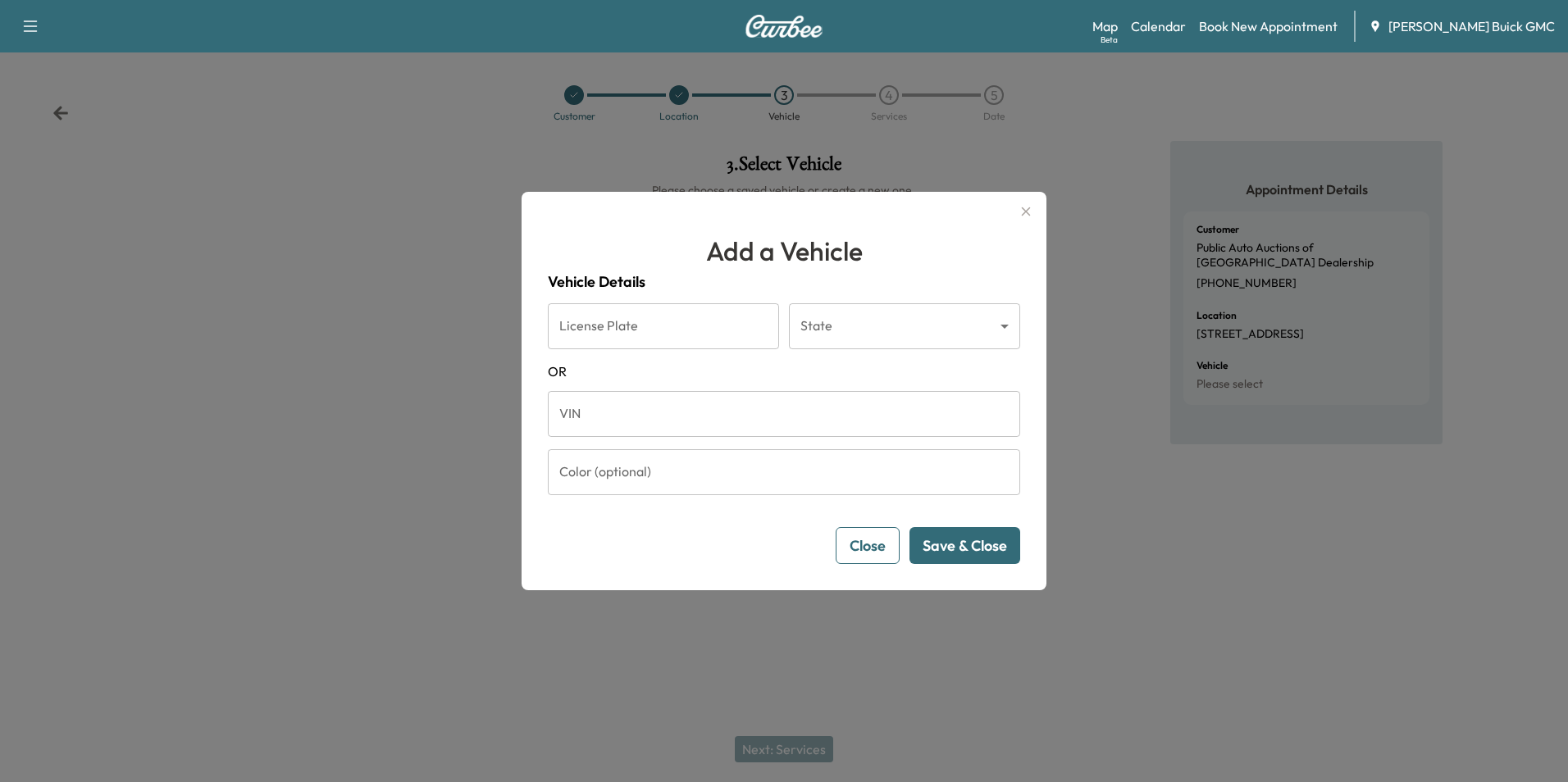
drag, startPoint x: 677, startPoint y: 432, endPoint x: 688, endPoint y: 417, distance: 18.6
click at [678, 432] on input "VIN" at bounding box center [784, 414] width 472 height 46
type input "**********"
click at [956, 538] on button "Save & Close" at bounding box center [965, 545] width 111 height 37
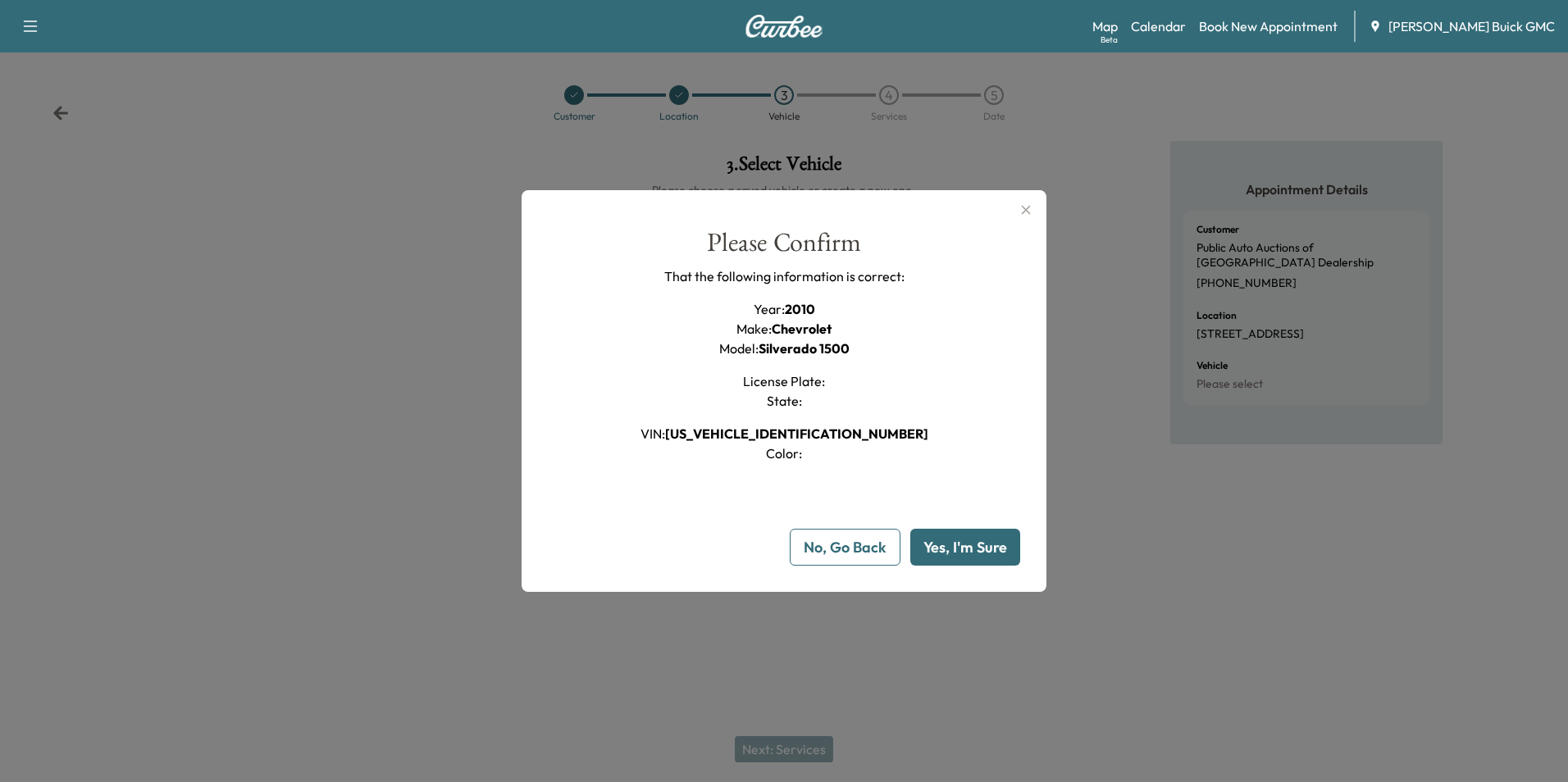
click at [955, 539] on button "Yes, I'm Sure" at bounding box center [965, 547] width 110 height 37
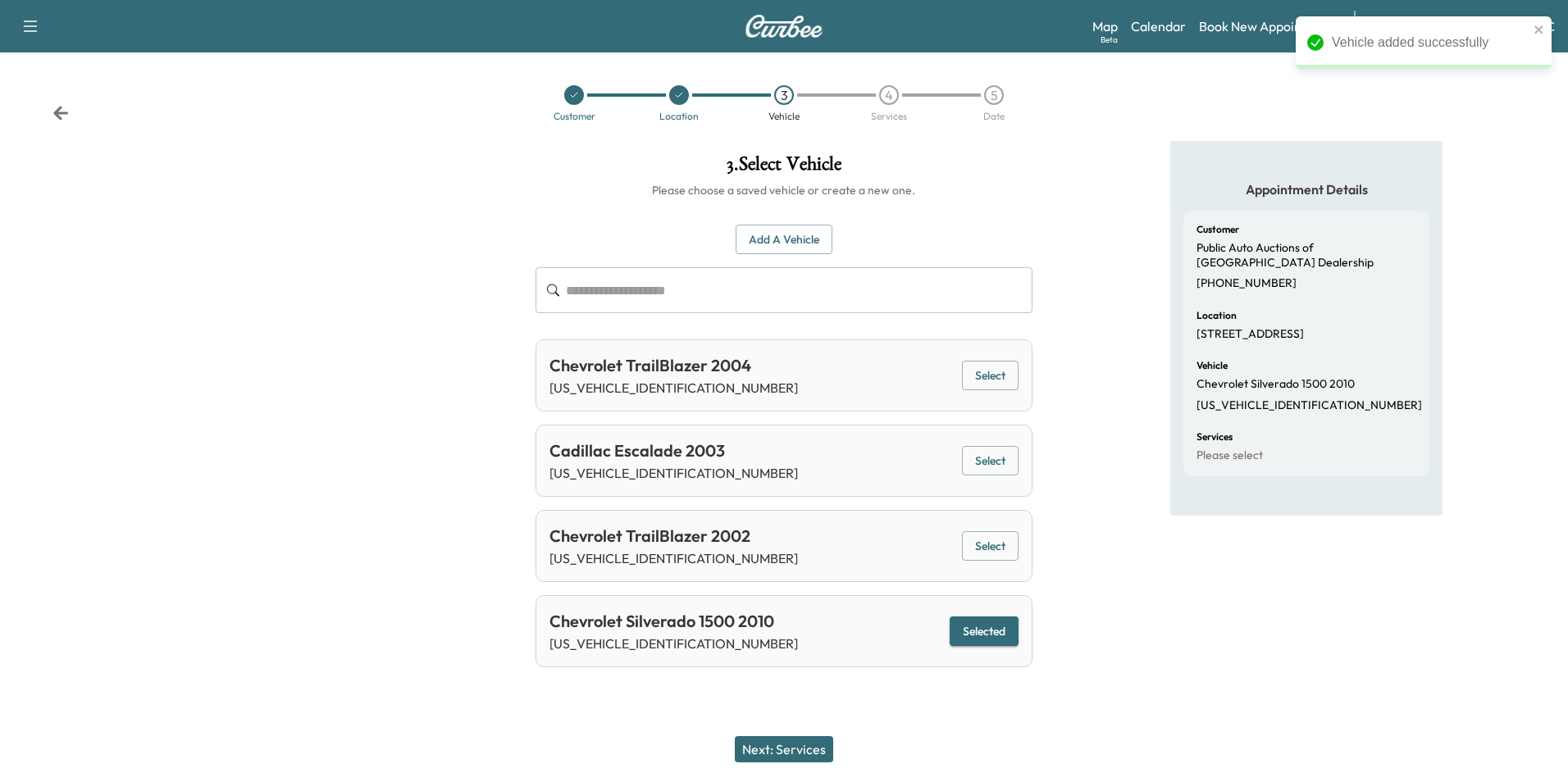
click at [806, 750] on button "Next: Services" at bounding box center [784, 749] width 99 height 26
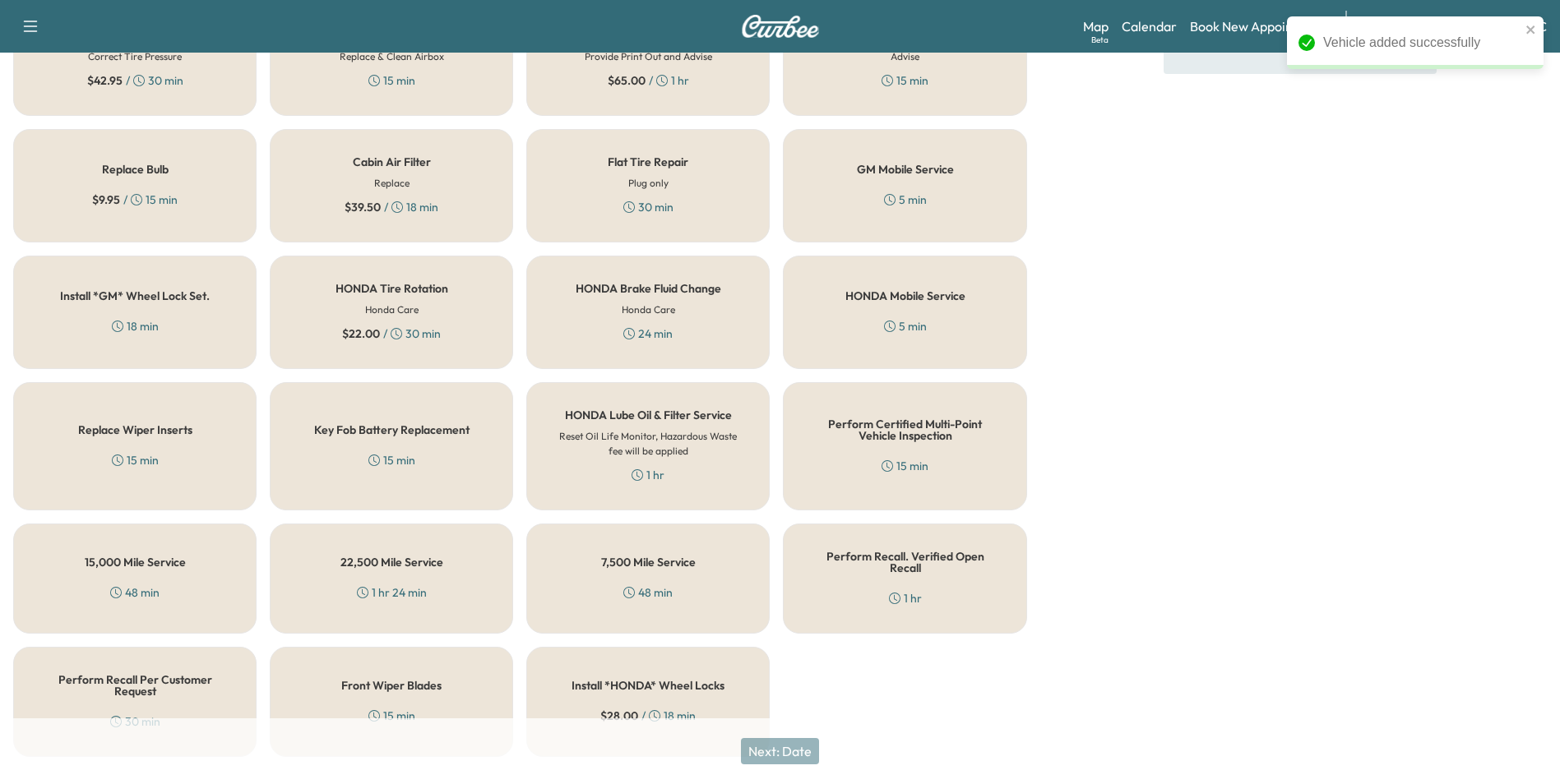
scroll to position [470, 0]
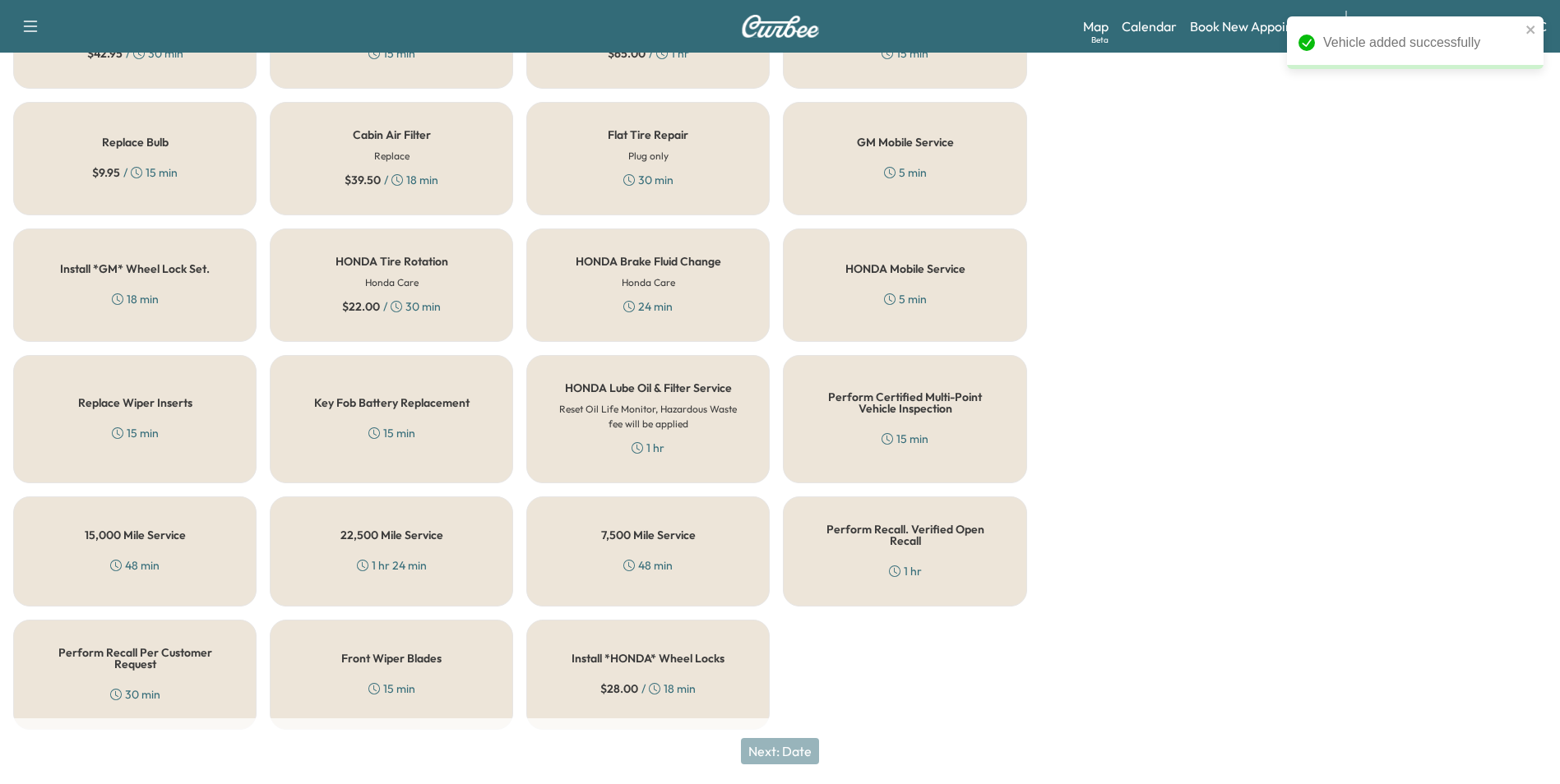
click at [169, 676] on div "Perform Recall Per Customer Request 30 min" at bounding box center [135, 675] width 243 height 110
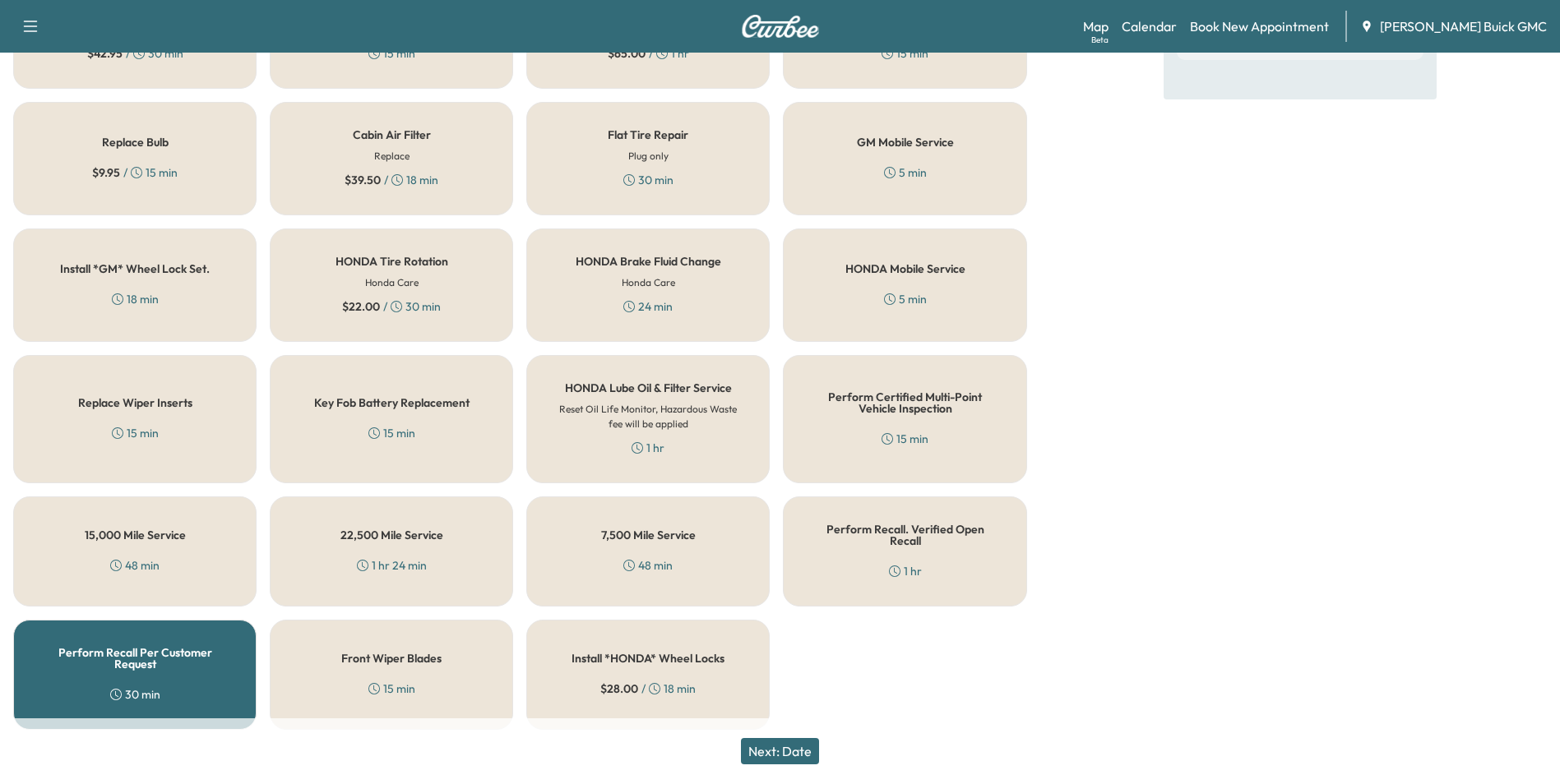
click at [788, 750] on button "Next: Date" at bounding box center [780, 751] width 78 height 26
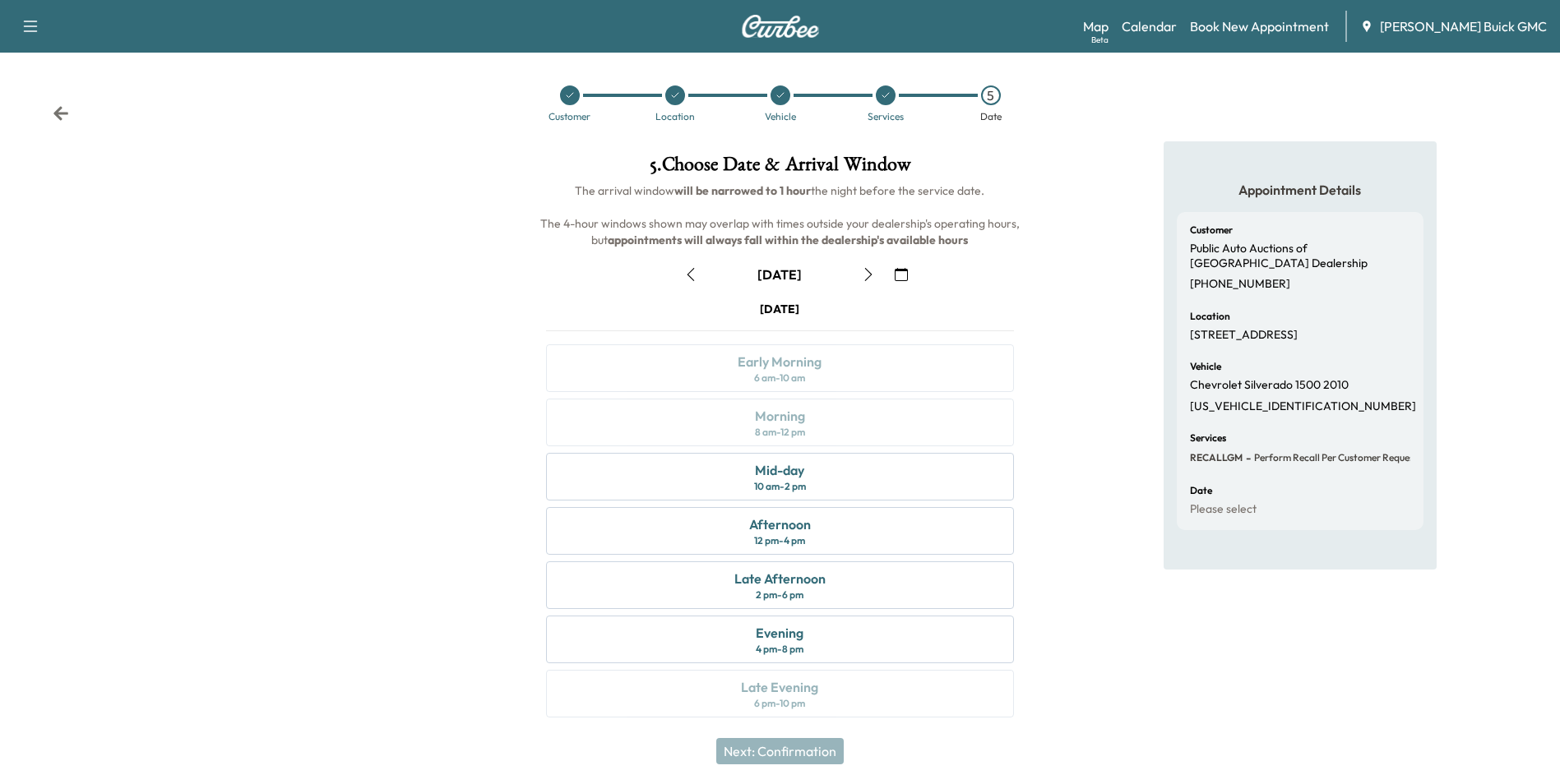
click at [902, 272] on icon "button" at bounding box center [901, 275] width 13 height 13
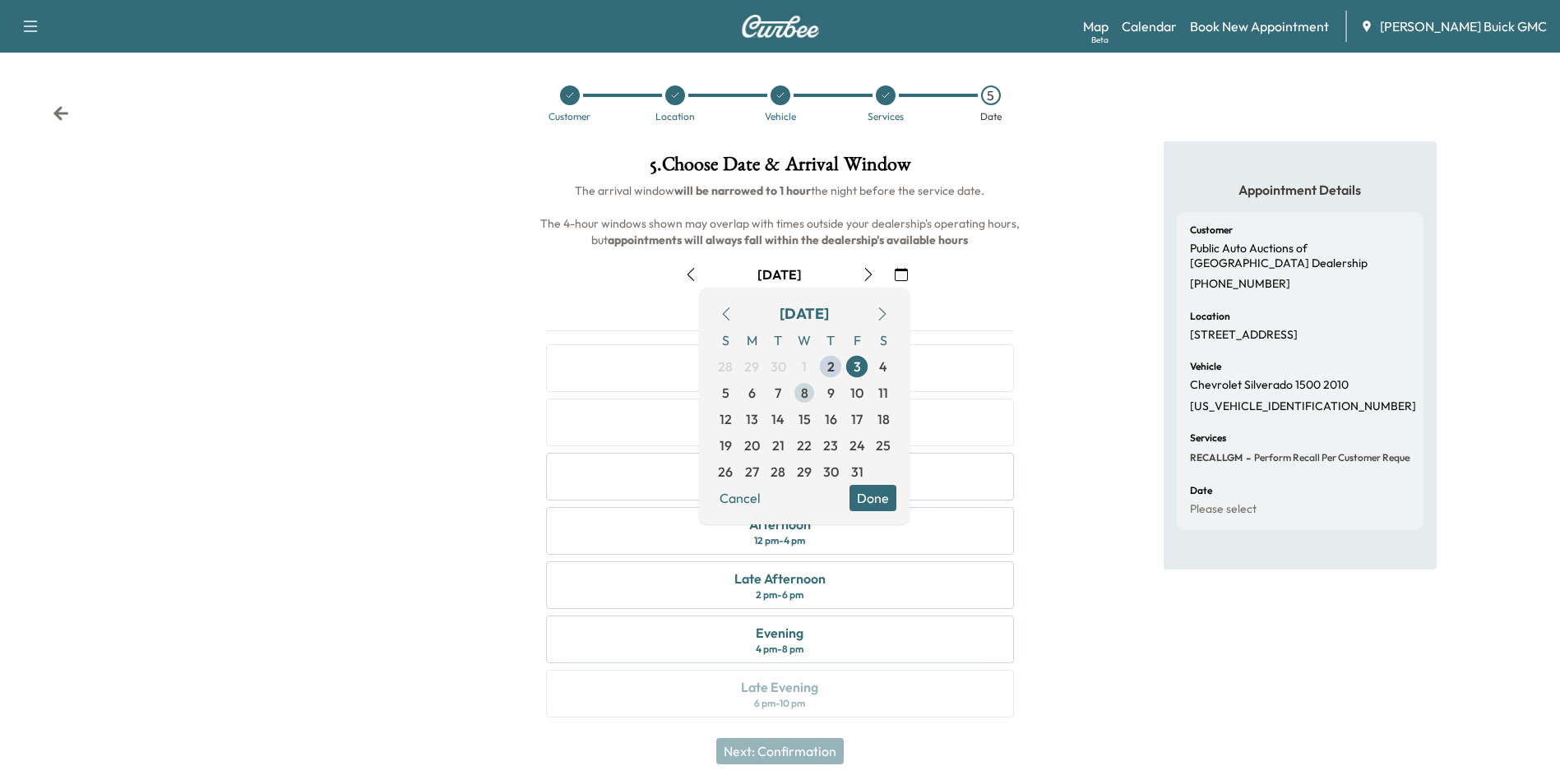
click at [803, 391] on span "8" at bounding box center [805, 392] width 8 height 20
click at [866, 496] on button "Done" at bounding box center [873, 498] width 47 height 26
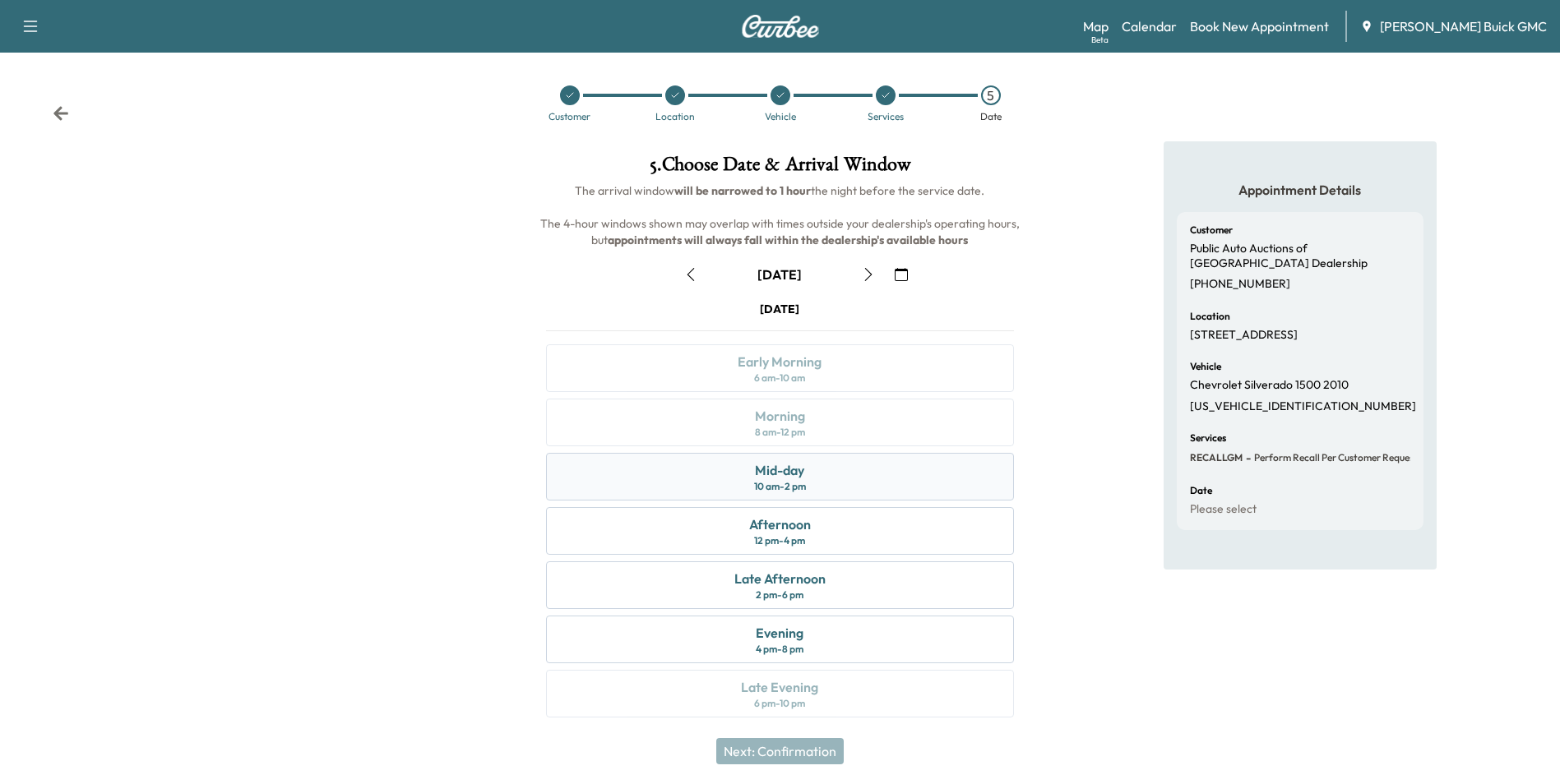
click at [820, 468] on div "Mid-day 10 am - 2 pm" at bounding box center [780, 476] width 467 height 48
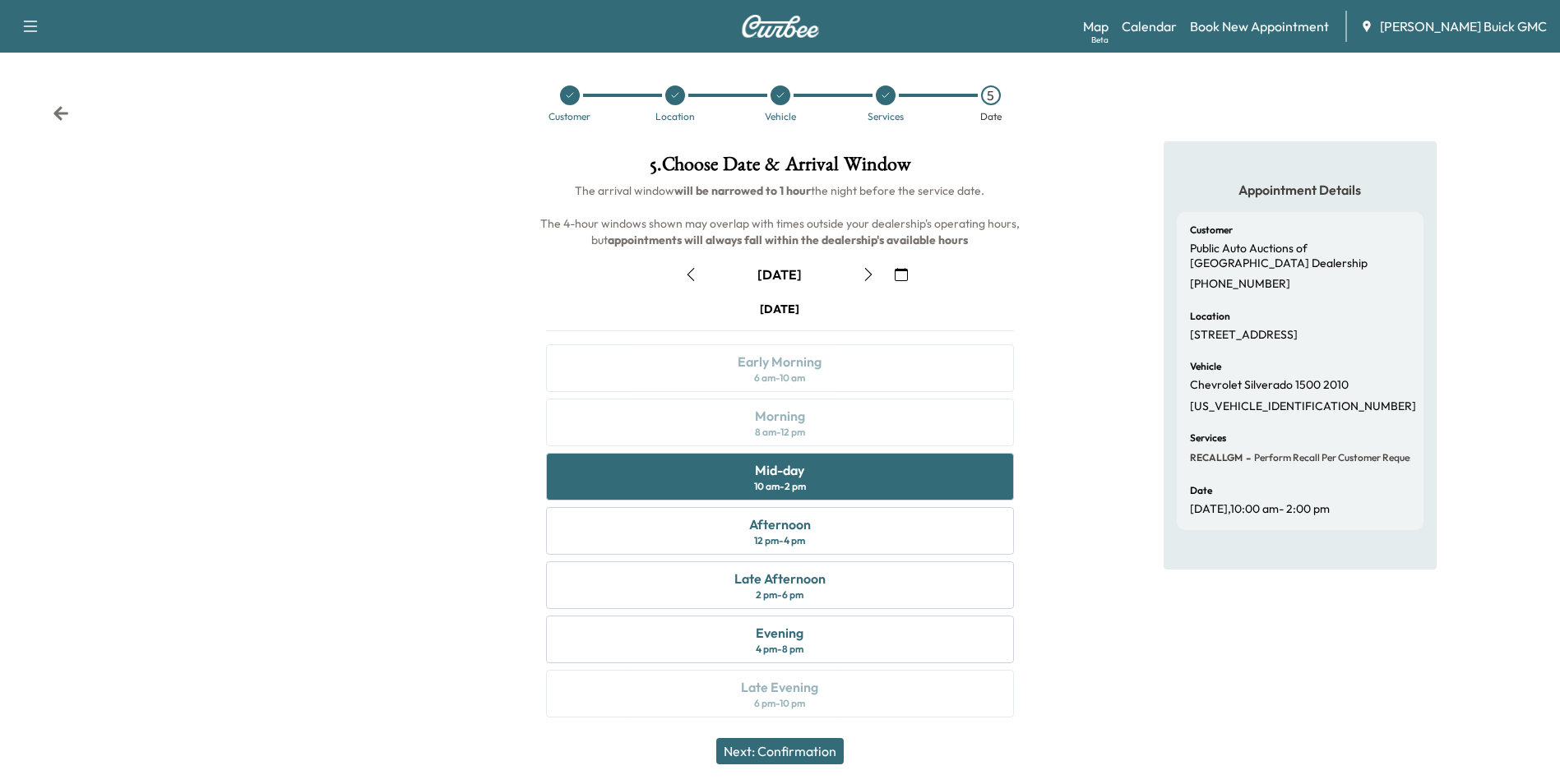
click at [817, 751] on button "Next: Confirmation" at bounding box center [780, 751] width 127 height 26
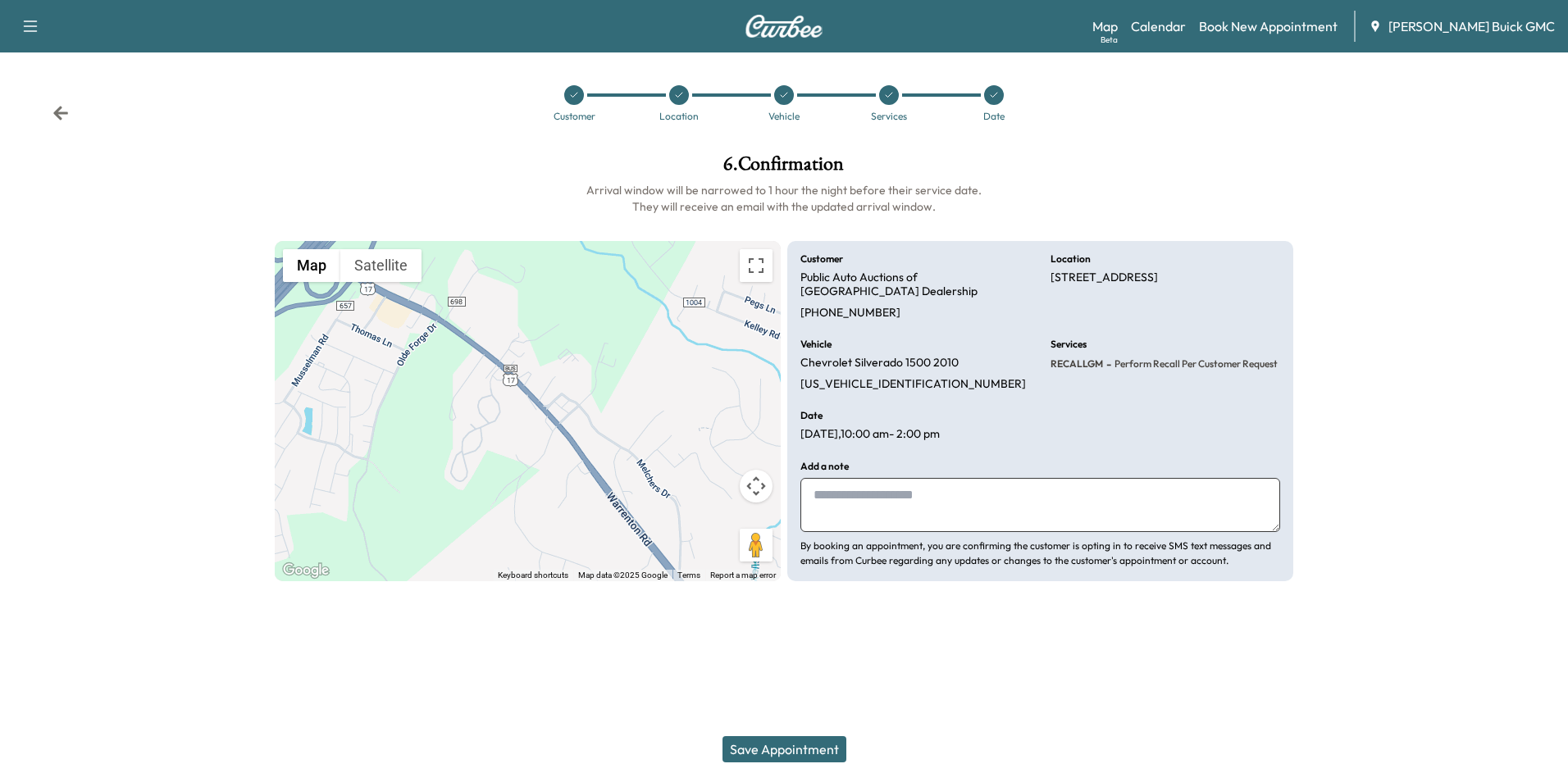
click at [898, 487] on textarea at bounding box center [1040, 505] width 480 height 55
type textarea "**********"
click at [784, 748] on button "Save Appointment" at bounding box center [785, 749] width 124 height 26
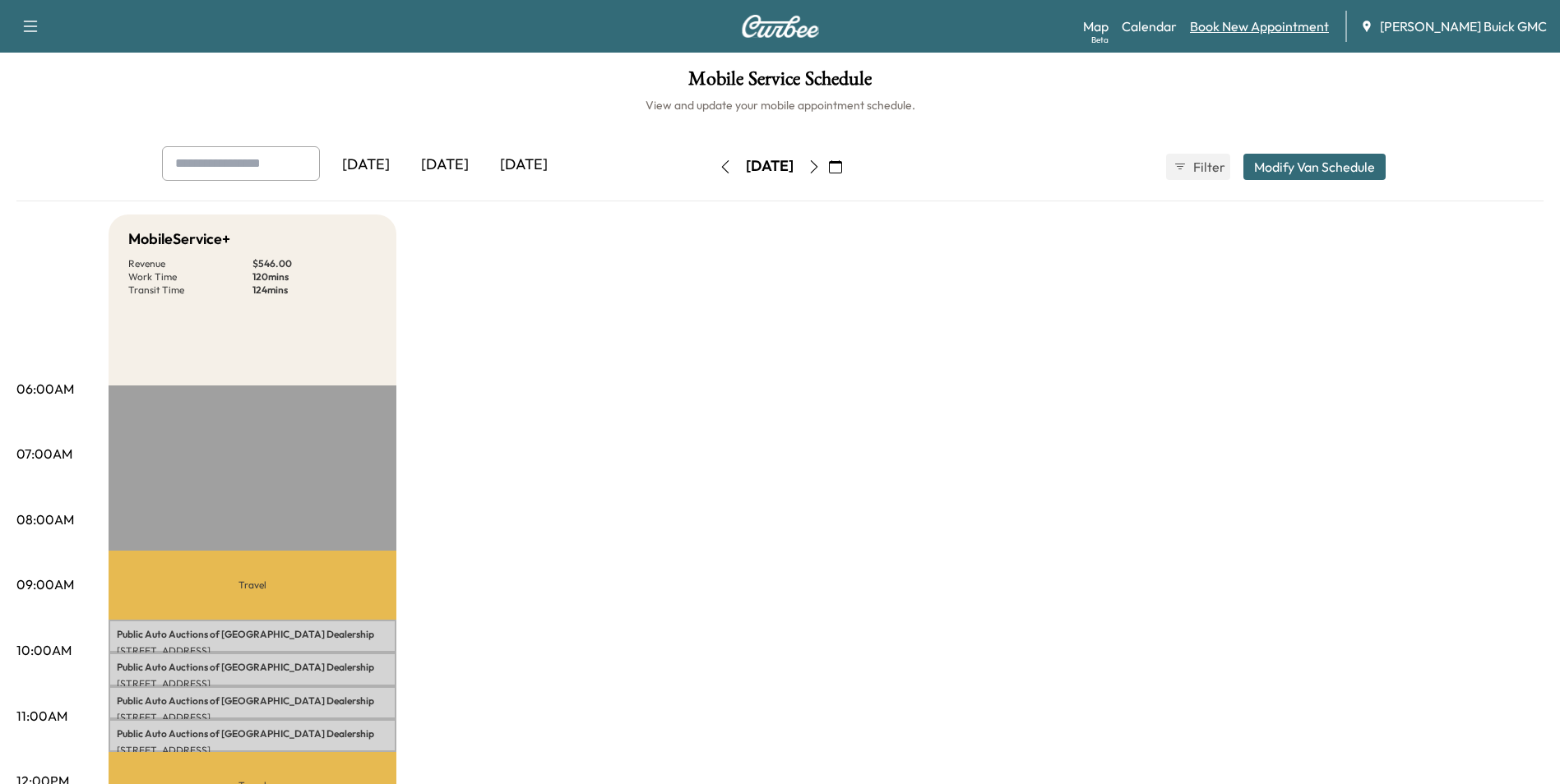
click at [1302, 24] on link "Book New Appointment" at bounding box center [1259, 25] width 139 height 20
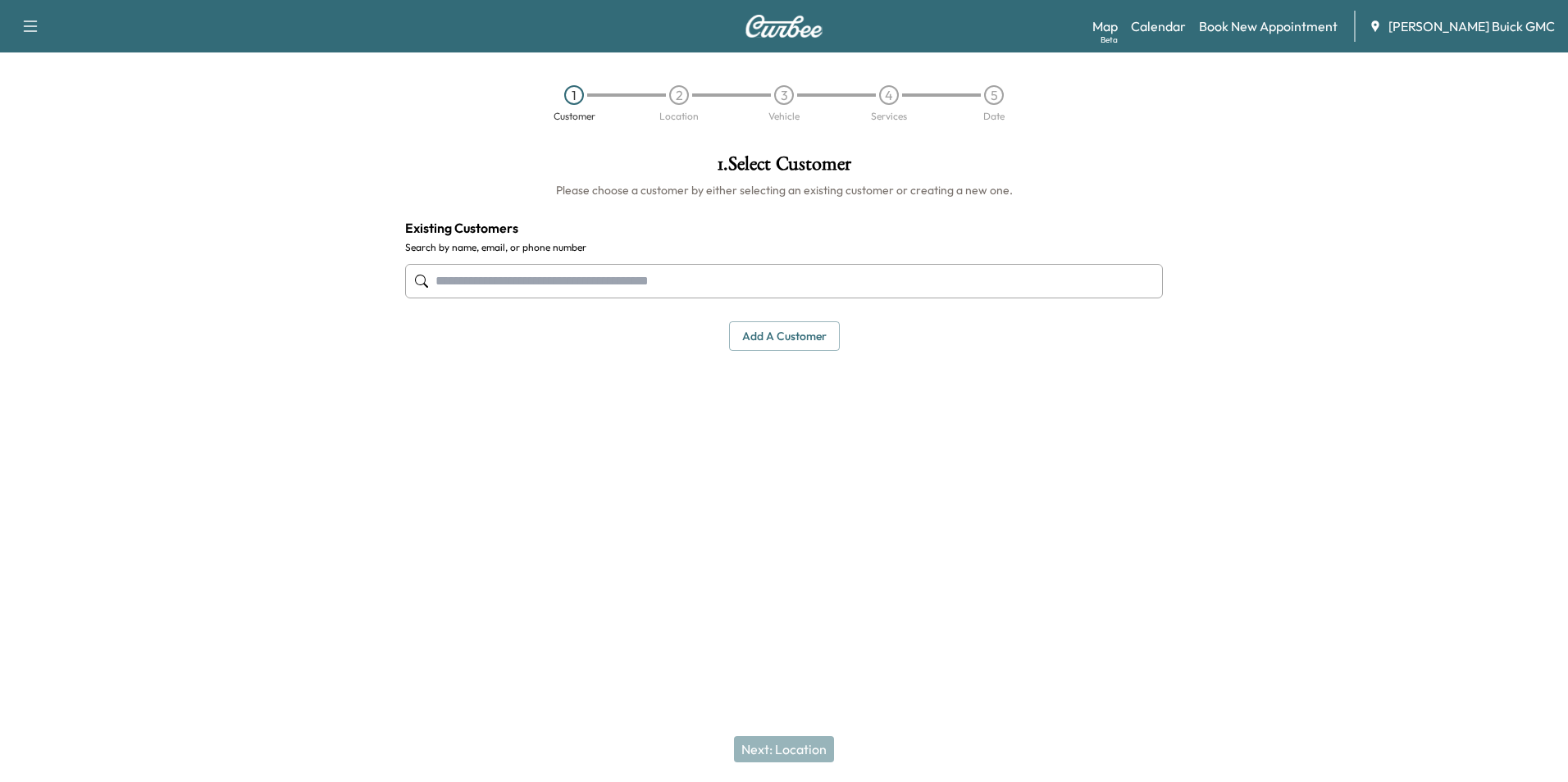
click at [612, 278] on input "text" at bounding box center [783, 281] width 758 height 35
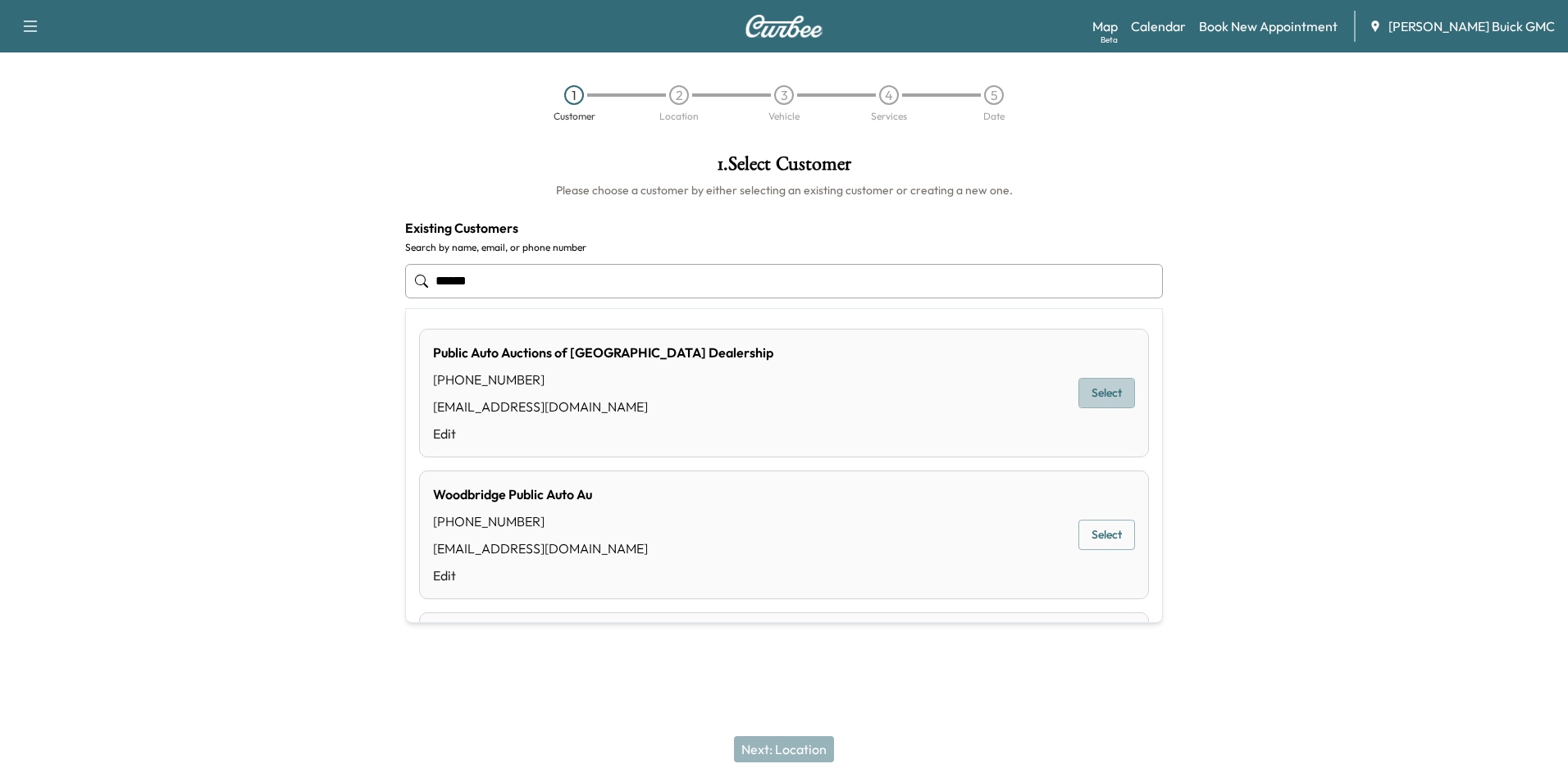
click at [1087, 386] on button "Select" at bounding box center [1107, 393] width 56 height 30
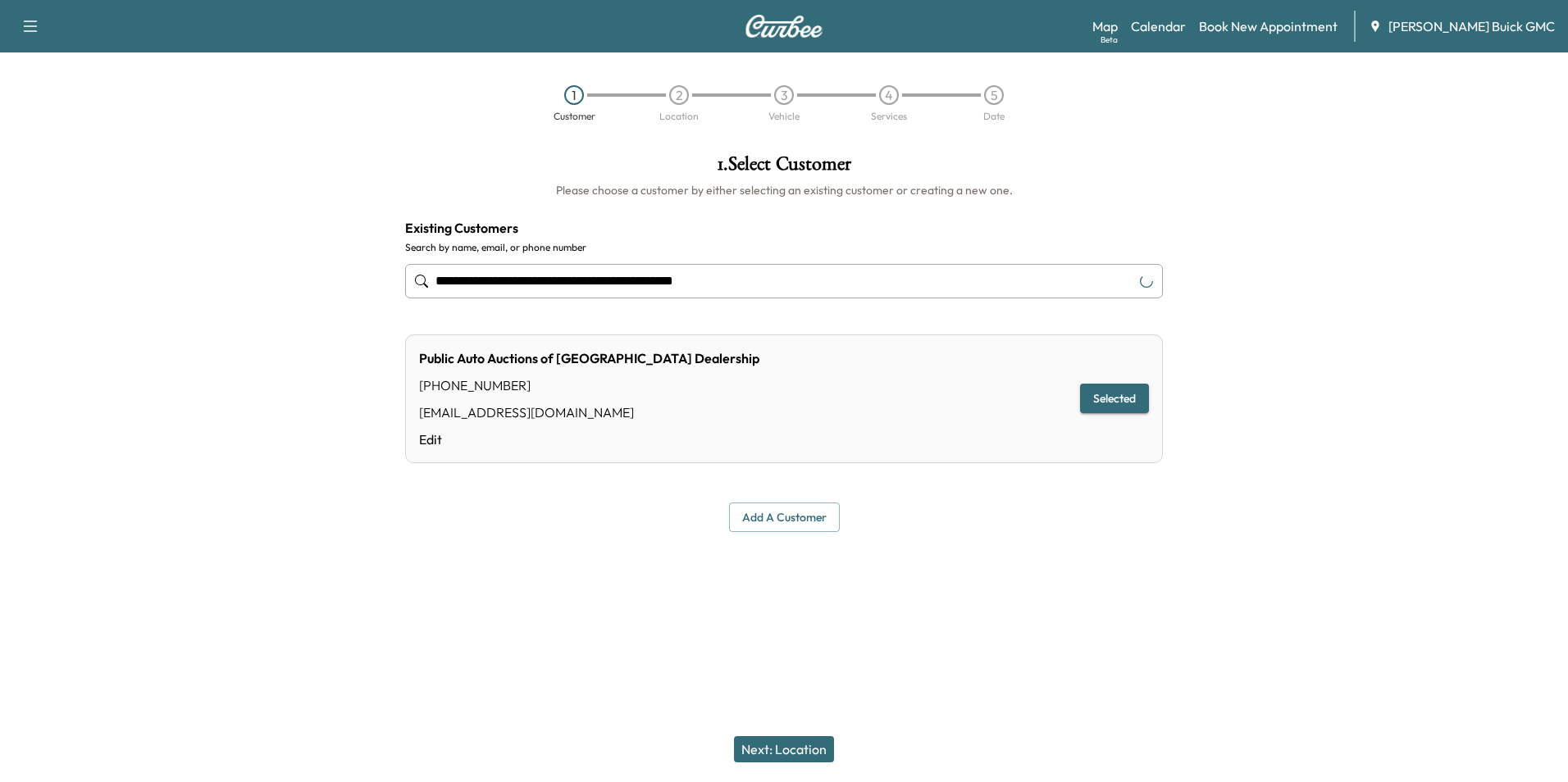
type input "**********"
click at [796, 747] on button "Next: Location" at bounding box center [784, 749] width 100 height 26
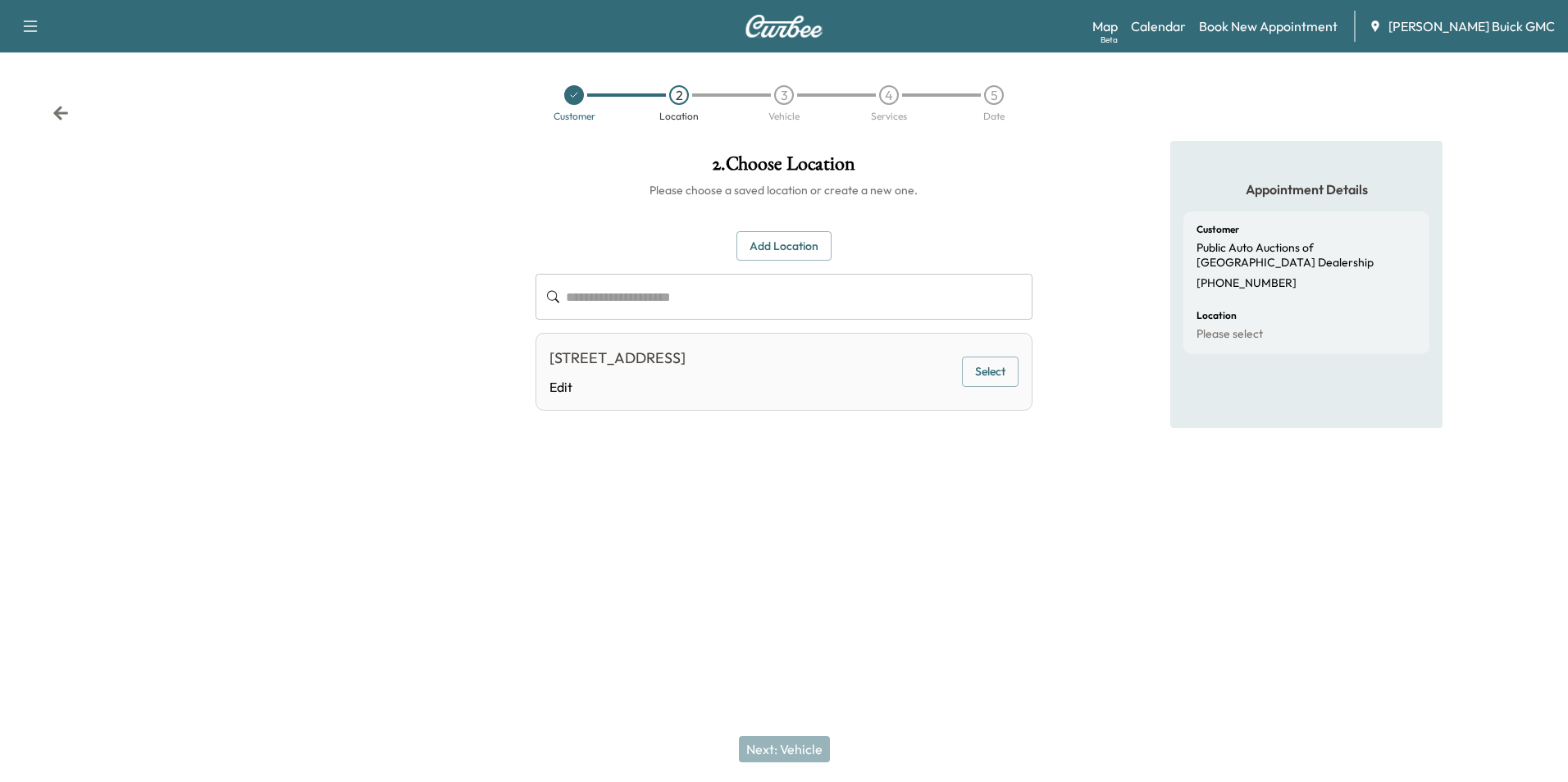
click at [995, 365] on button "Select" at bounding box center [990, 372] width 56 height 30
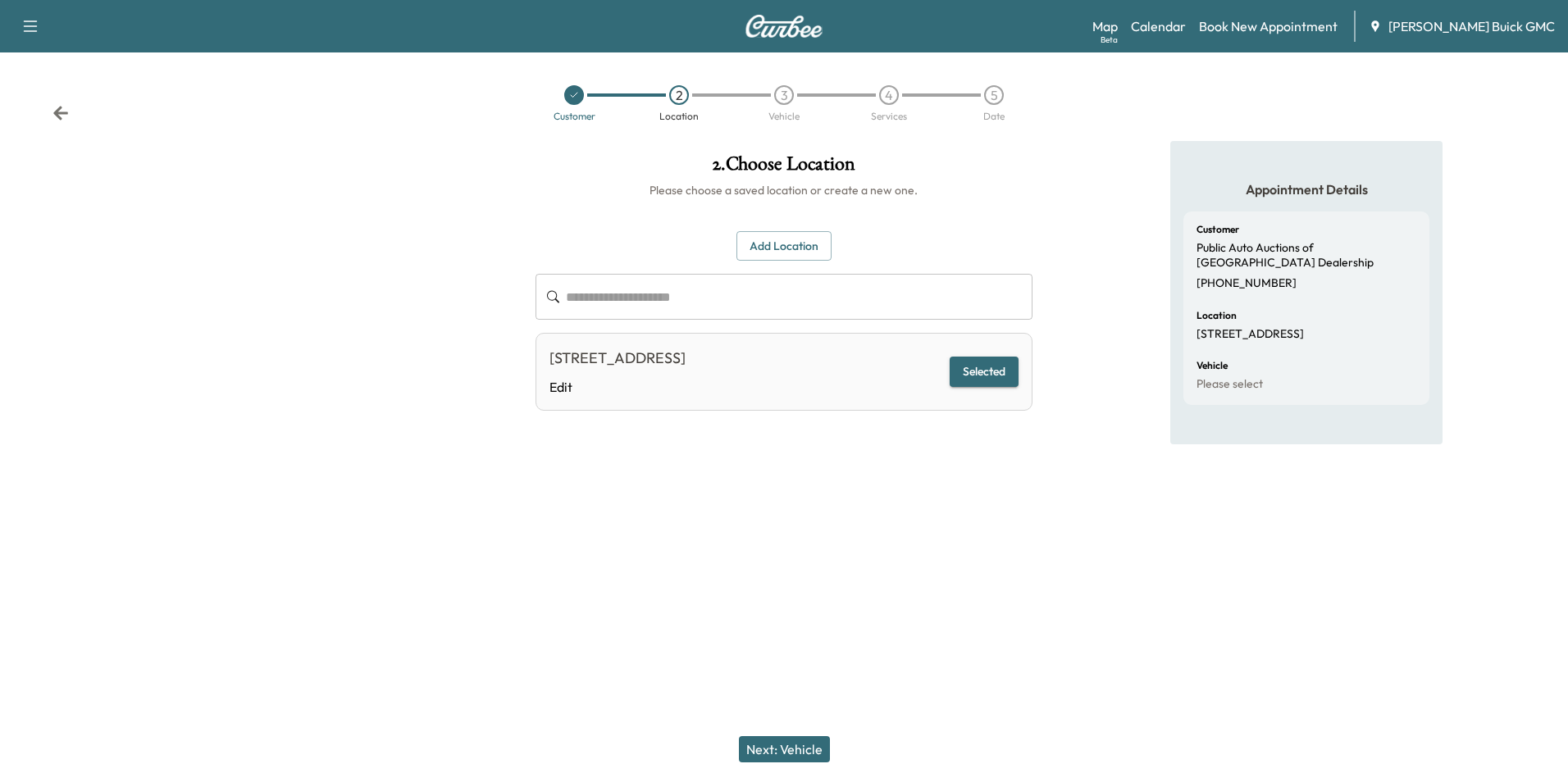
click at [796, 742] on button "Next: Vehicle" at bounding box center [784, 749] width 91 height 26
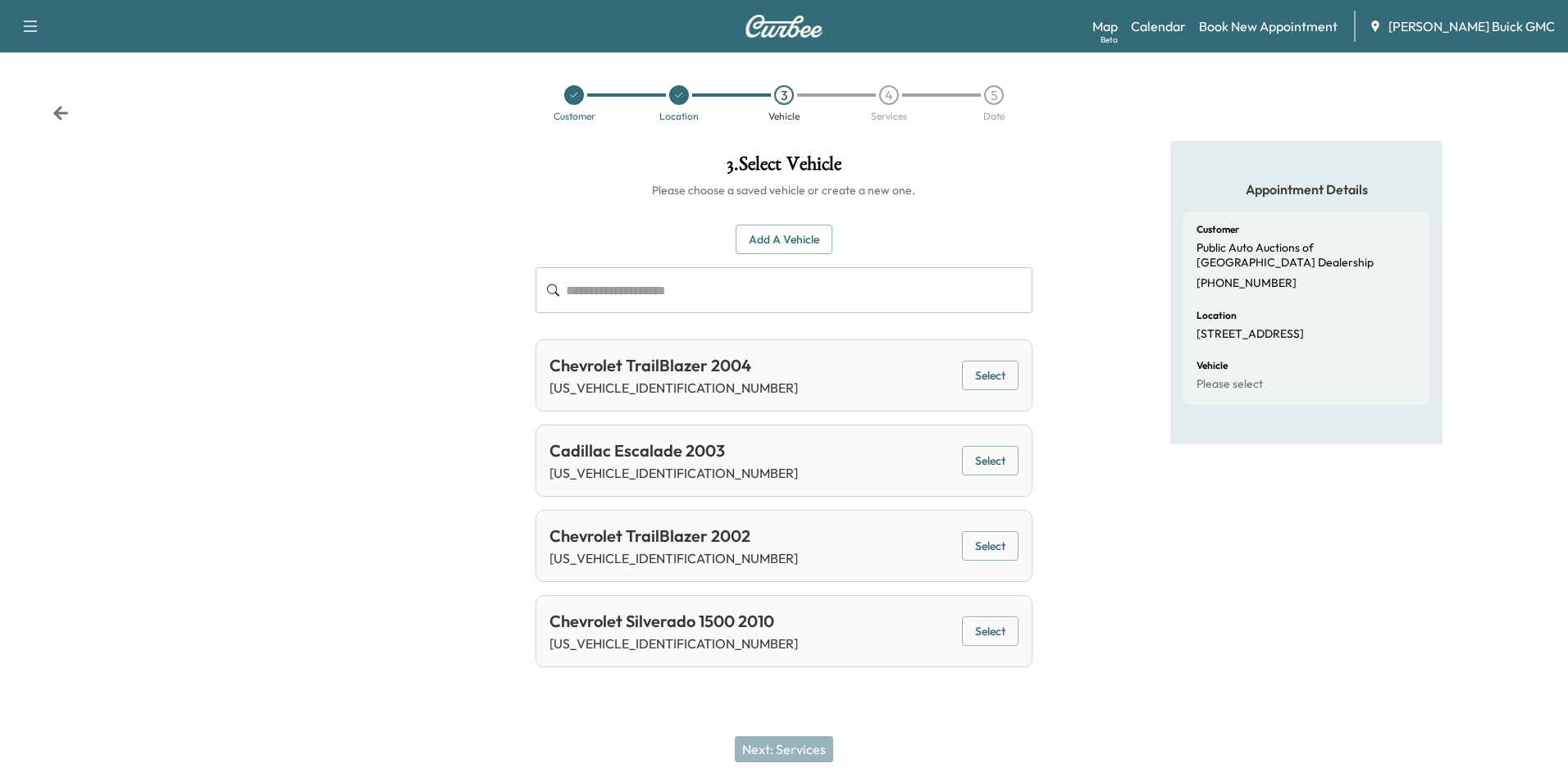
click at [800, 232] on button "Add a Vehicle" at bounding box center [784, 240] width 97 height 30
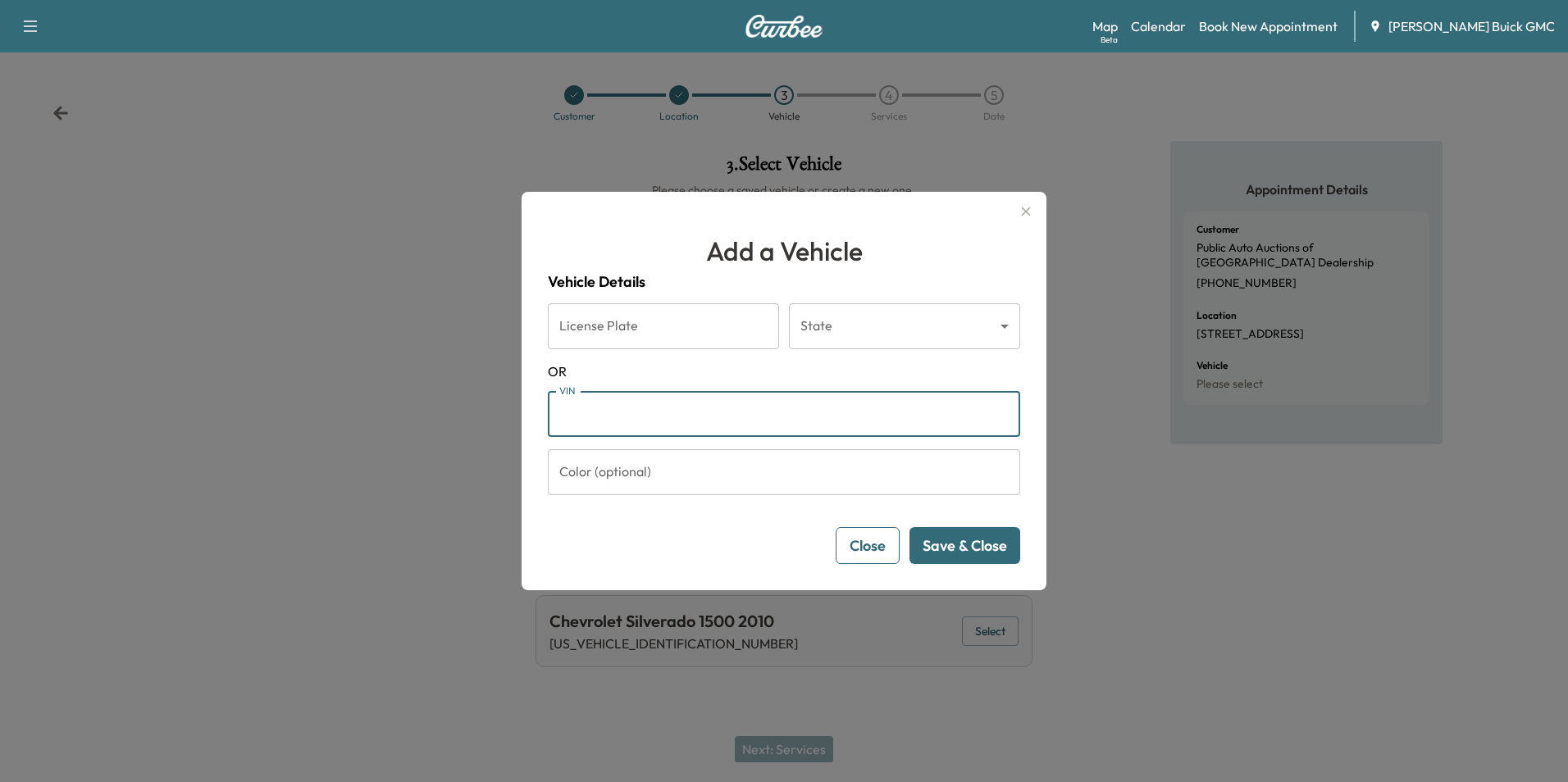
click at [665, 395] on input "VIN" at bounding box center [784, 414] width 472 height 46
type input "**********"
click at [959, 550] on button "Save & Close" at bounding box center [965, 545] width 111 height 37
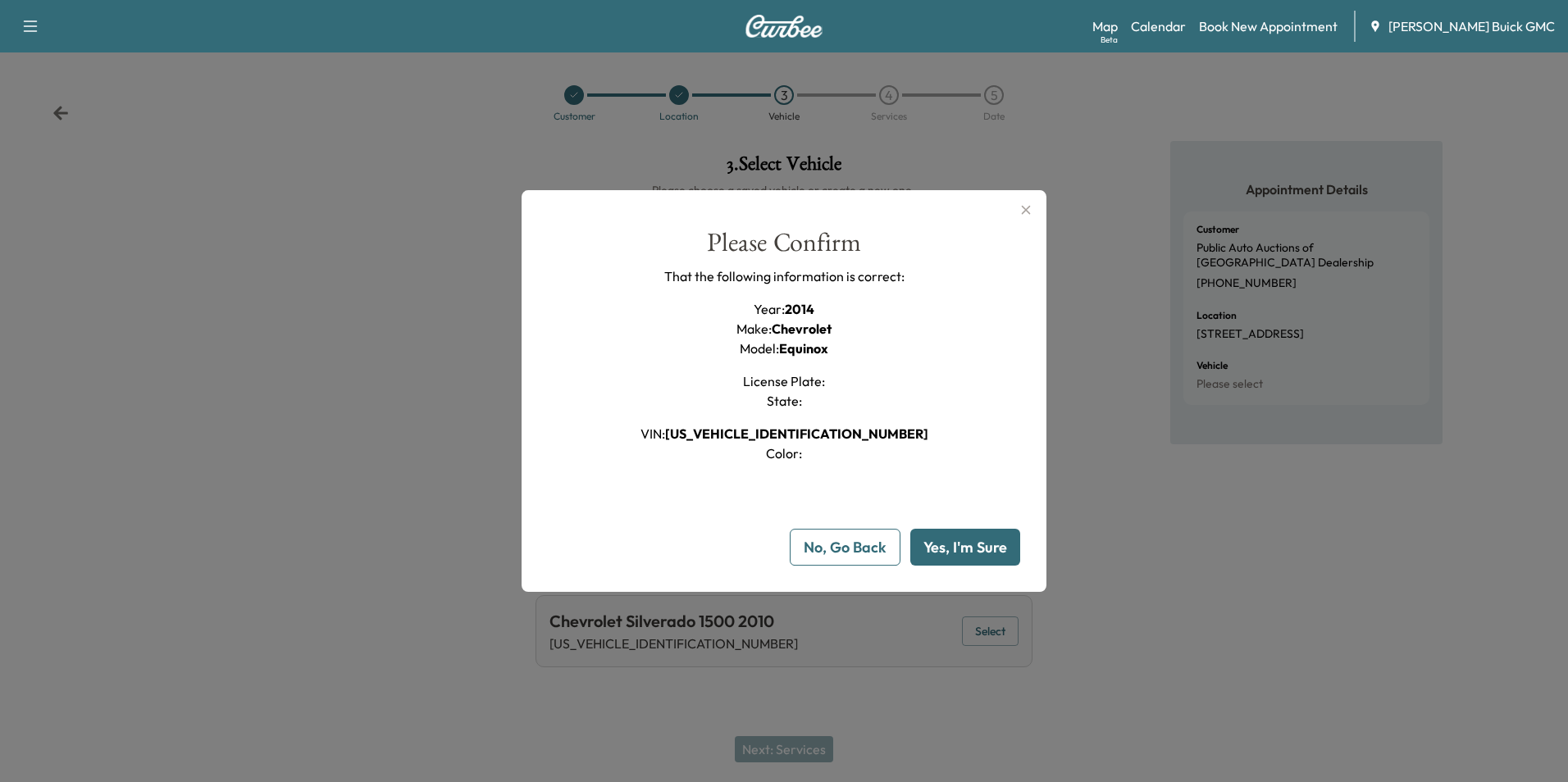
click at [968, 541] on button "Yes, I'm Sure" at bounding box center [965, 547] width 110 height 37
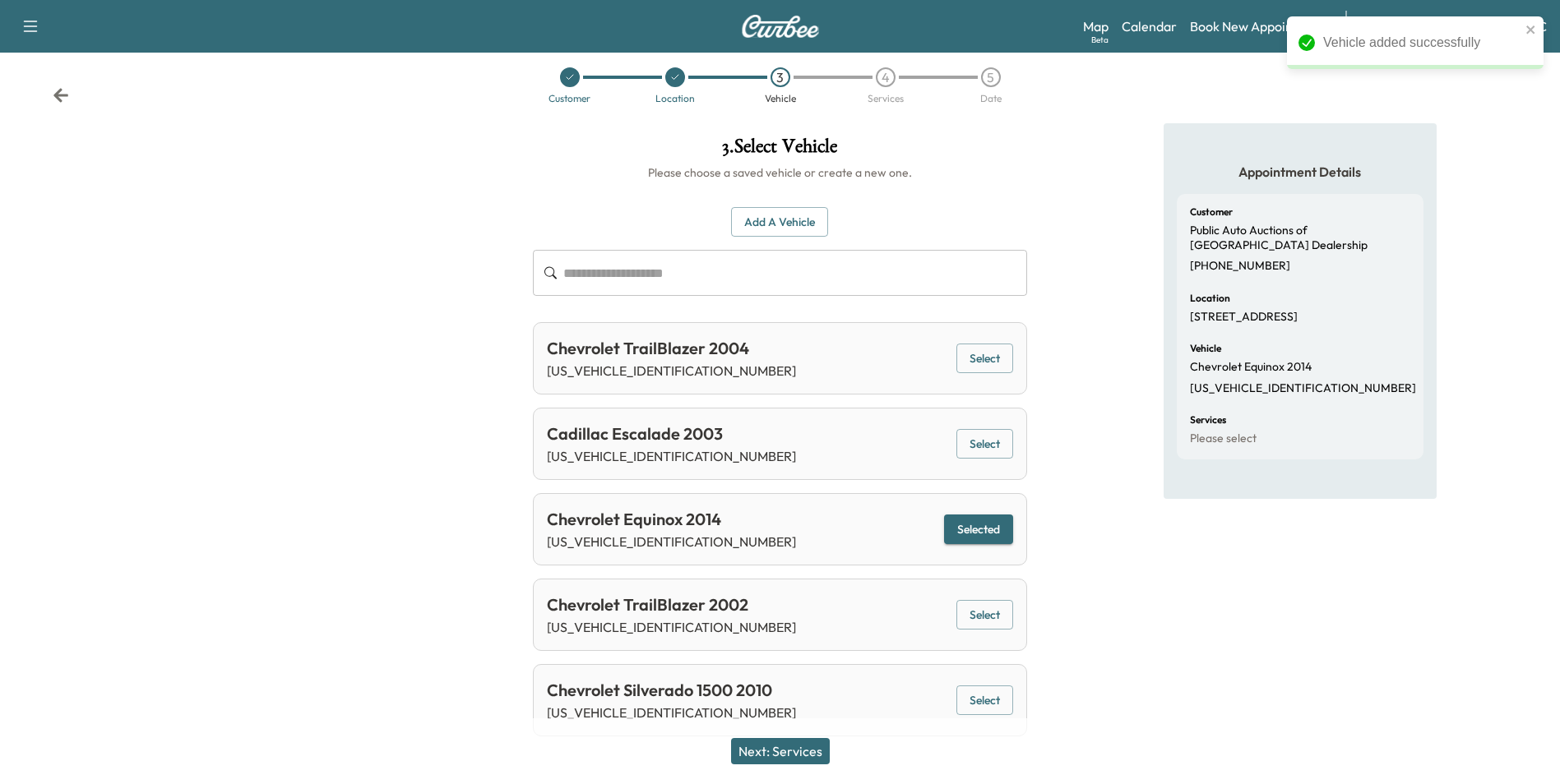
scroll to position [36, 0]
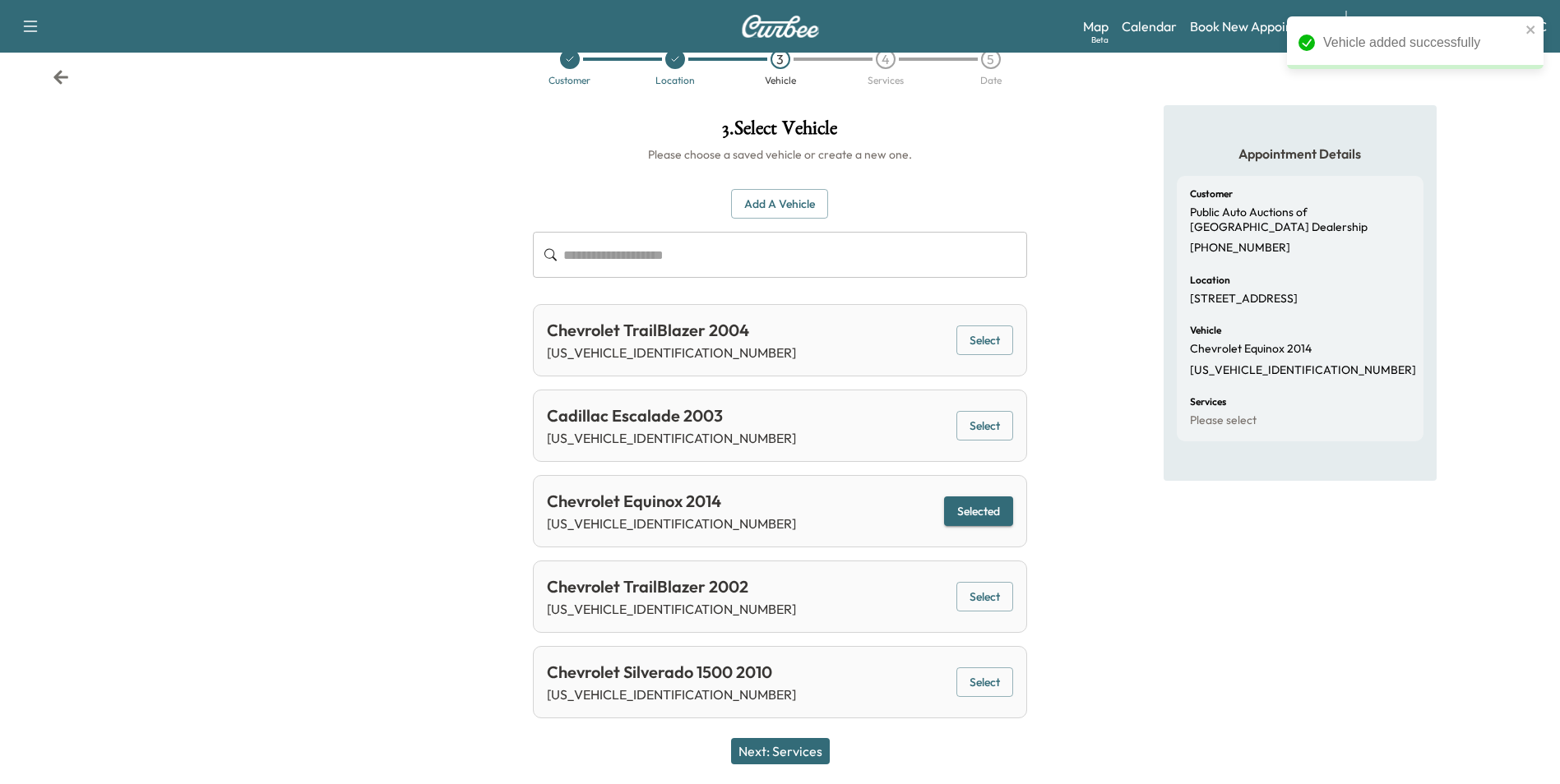
click at [811, 751] on button "Next: Services" at bounding box center [780, 751] width 99 height 26
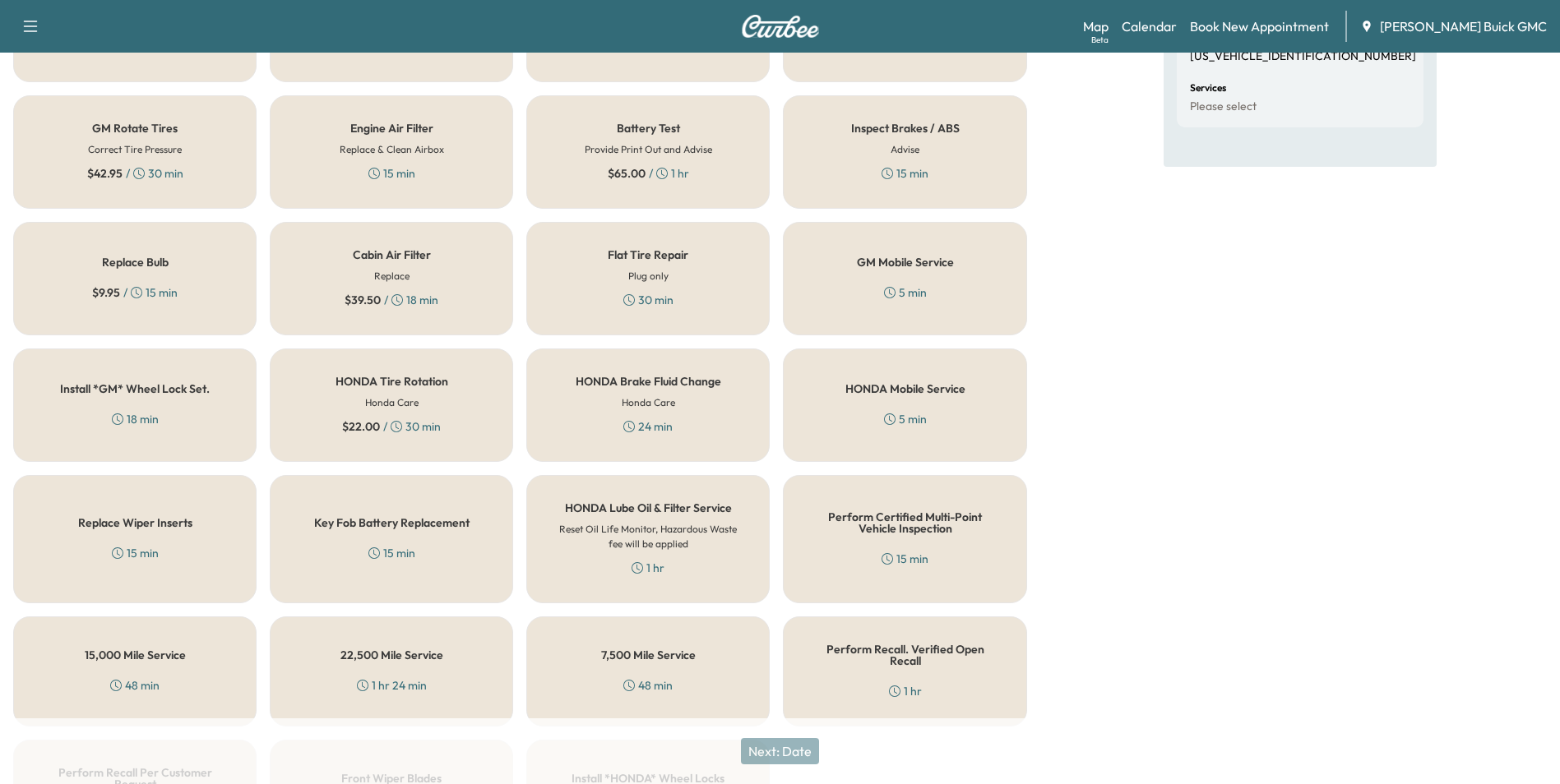
scroll to position [470, 0]
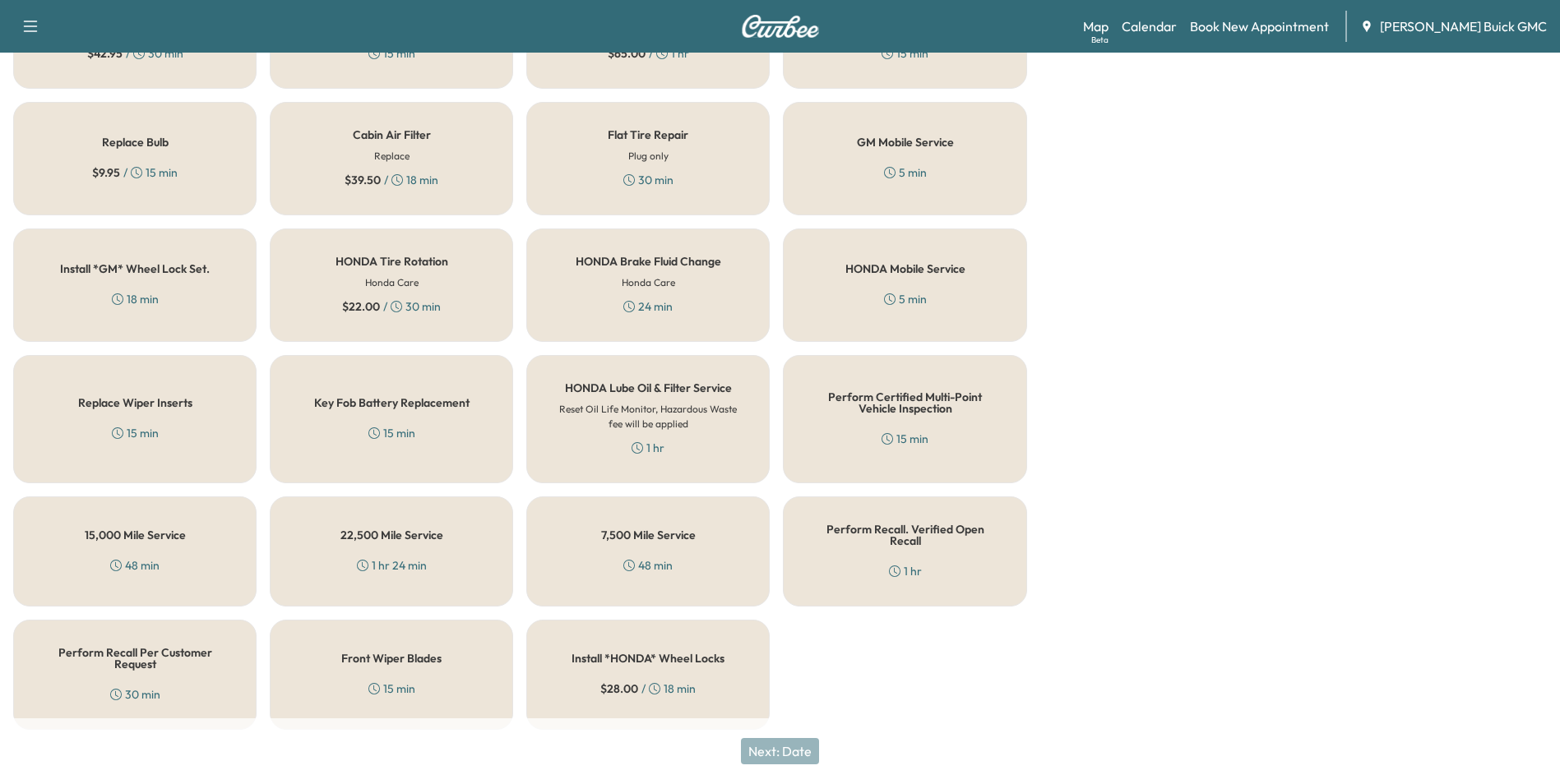
click at [96, 647] on h5 "Perform Recall Per Customer Request" at bounding box center [135, 659] width 189 height 23
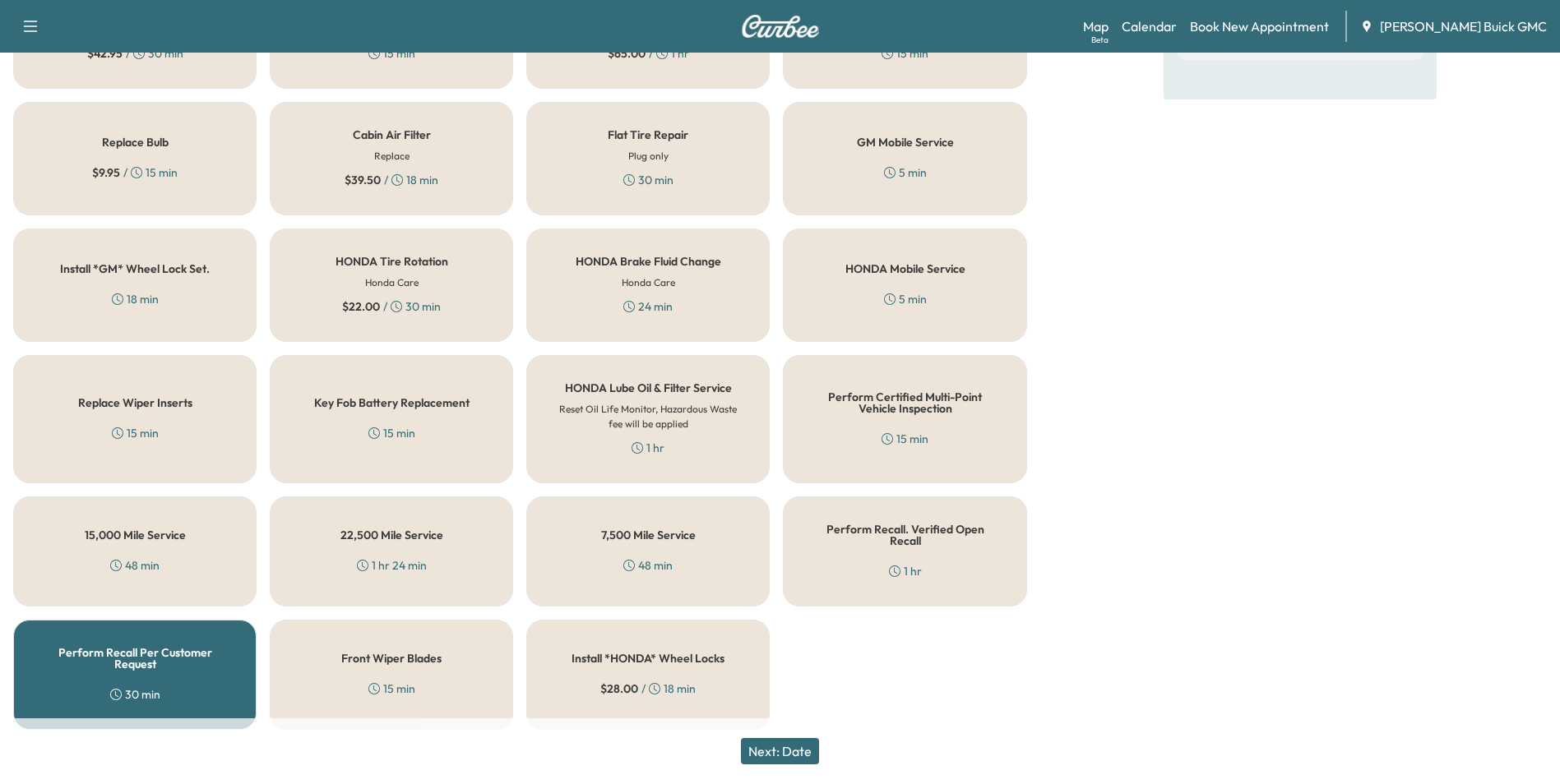
click at [808, 753] on button "Next: Date" at bounding box center [780, 751] width 78 height 26
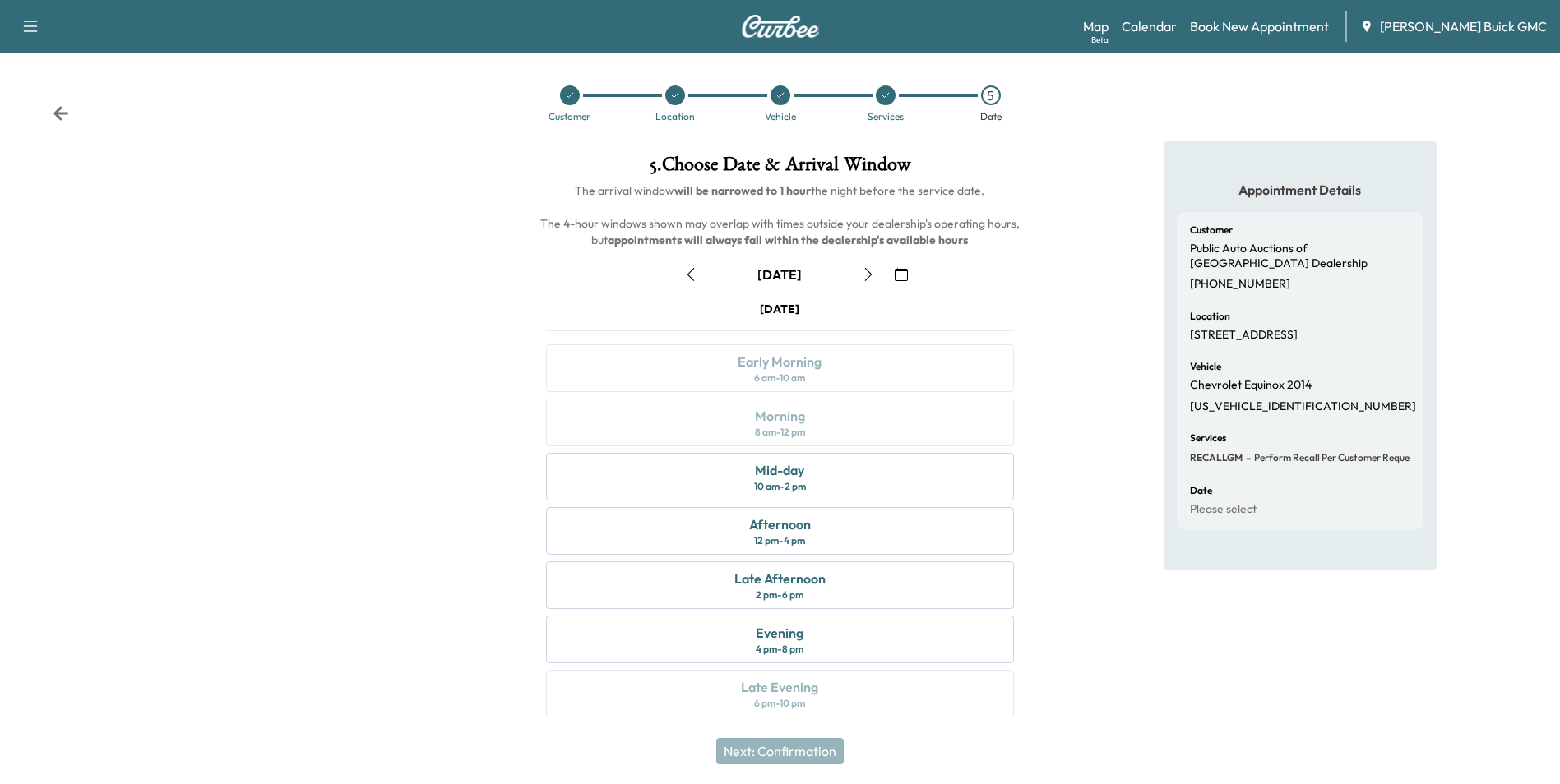
click at [899, 272] on icon "button" at bounding box center [901, 275] width 13 height 13
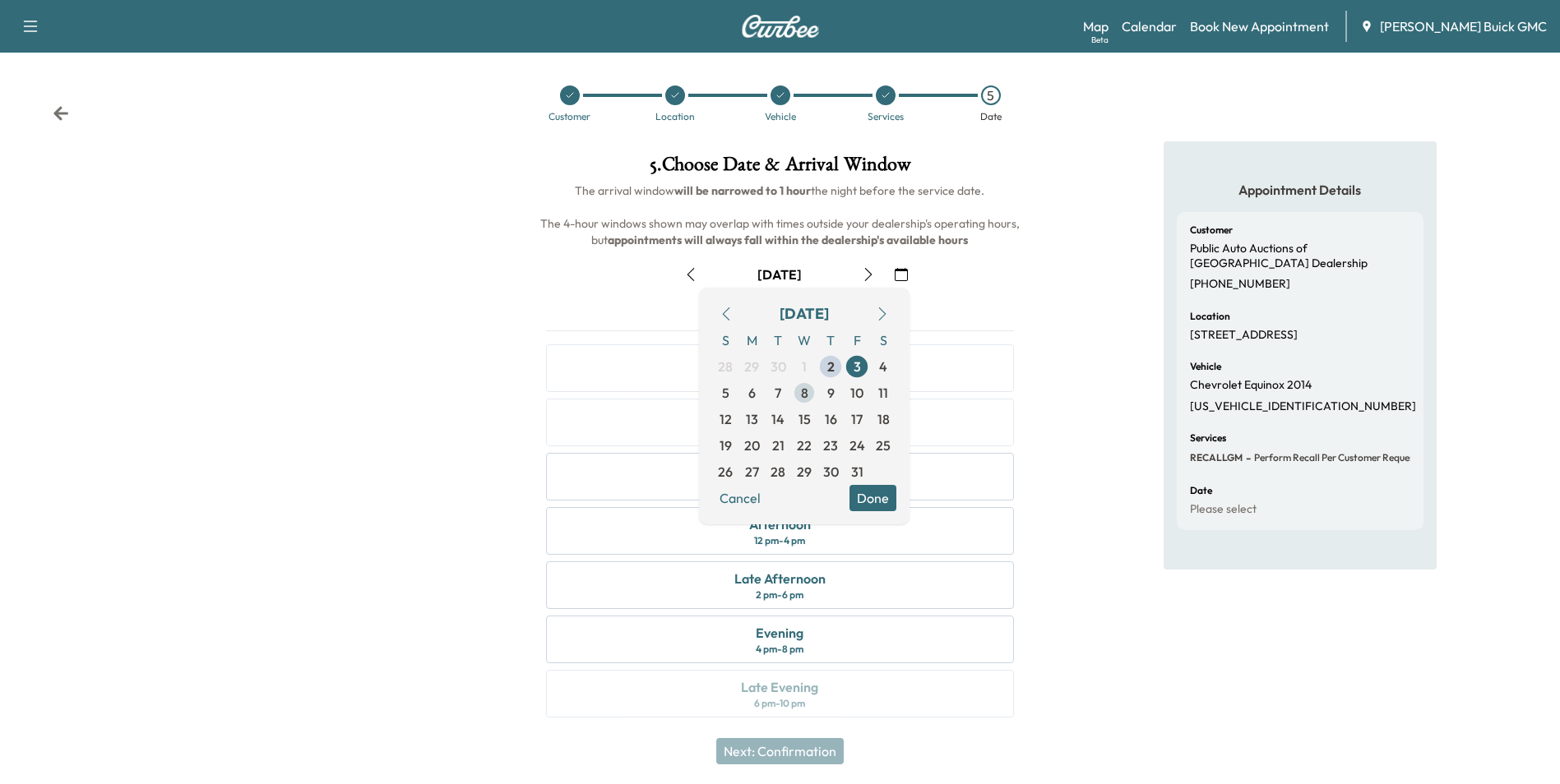
click at [801, 390] on span "8" at bounding box center [805, 392] width 8 height 20
click at [881, 494] on button "Done" at bounding box center [873, 498] width 47 height 26
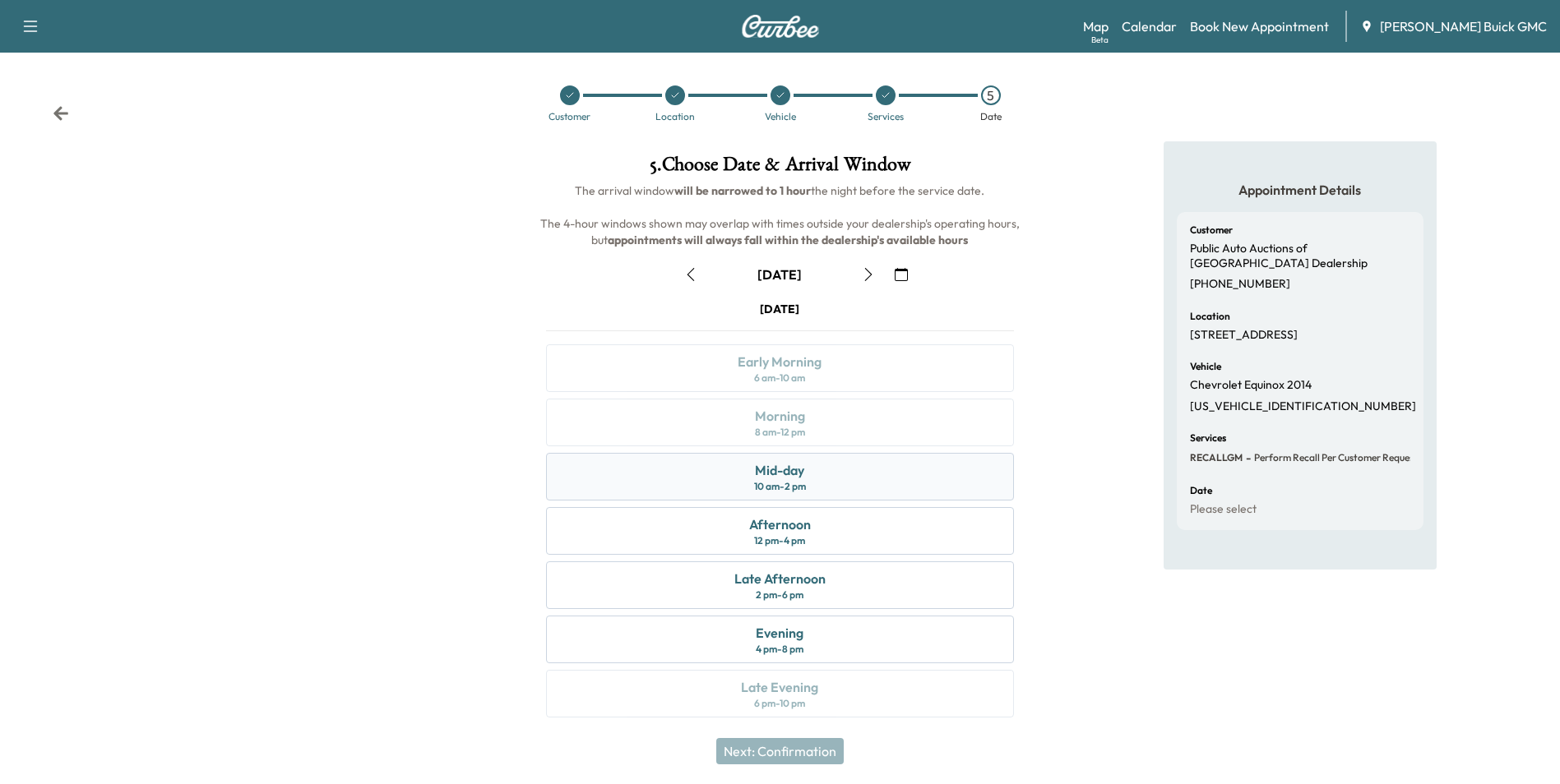
click at [795, 475] on div "Mid-day" at bounding box center [780, 470] width 49 height 20
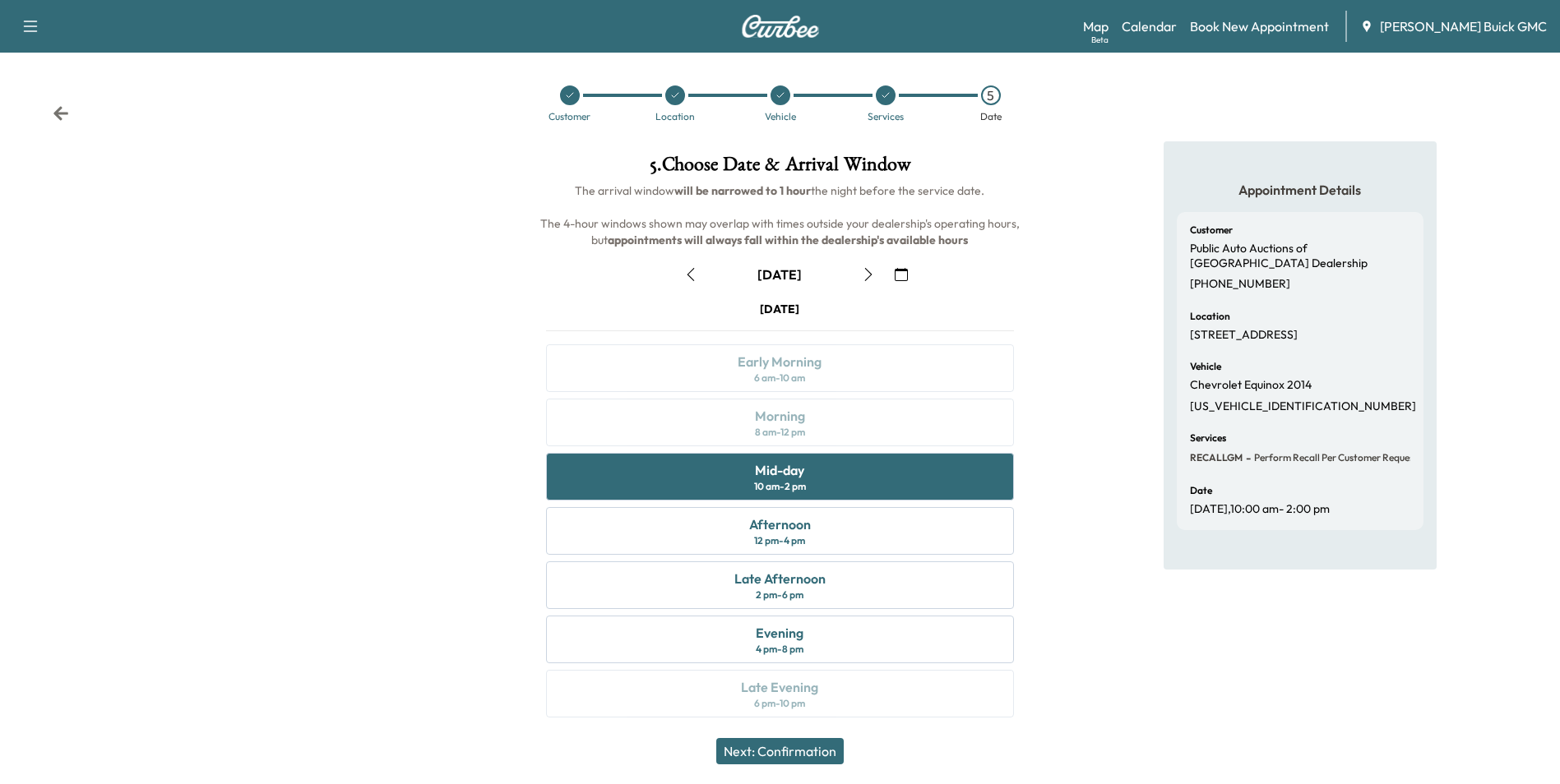
click at [815, 751] on button "Next: Confirmation" at bounding box center [780, 751] width 127 height 26
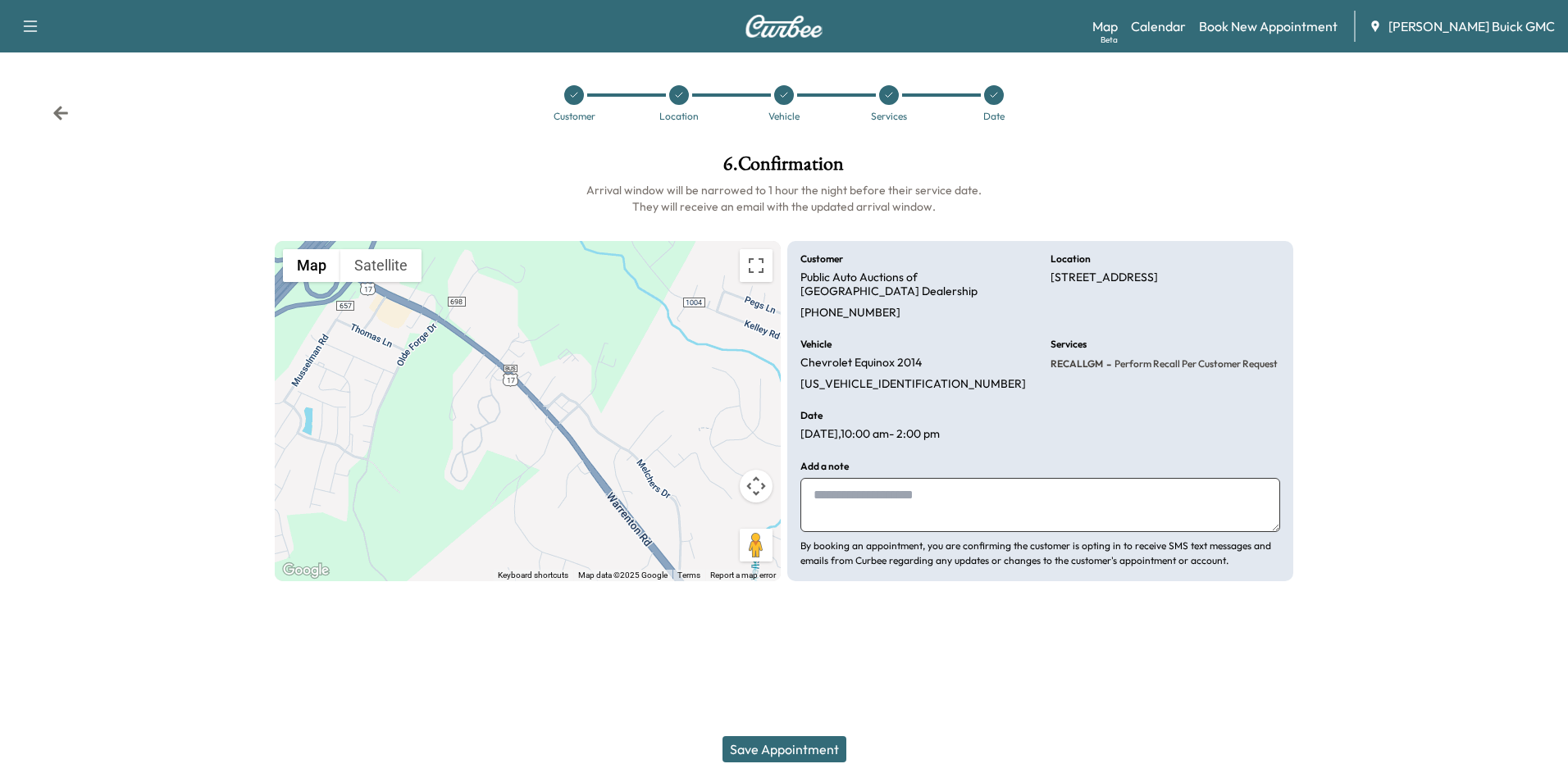
click at [863, 516] on textarea at bounding box center [1040, 505] width 480 height 55
type textarea "**********"
click at [802, 745] on button "Save Appointment" at bounding box center [785, 749] width 124 height 26
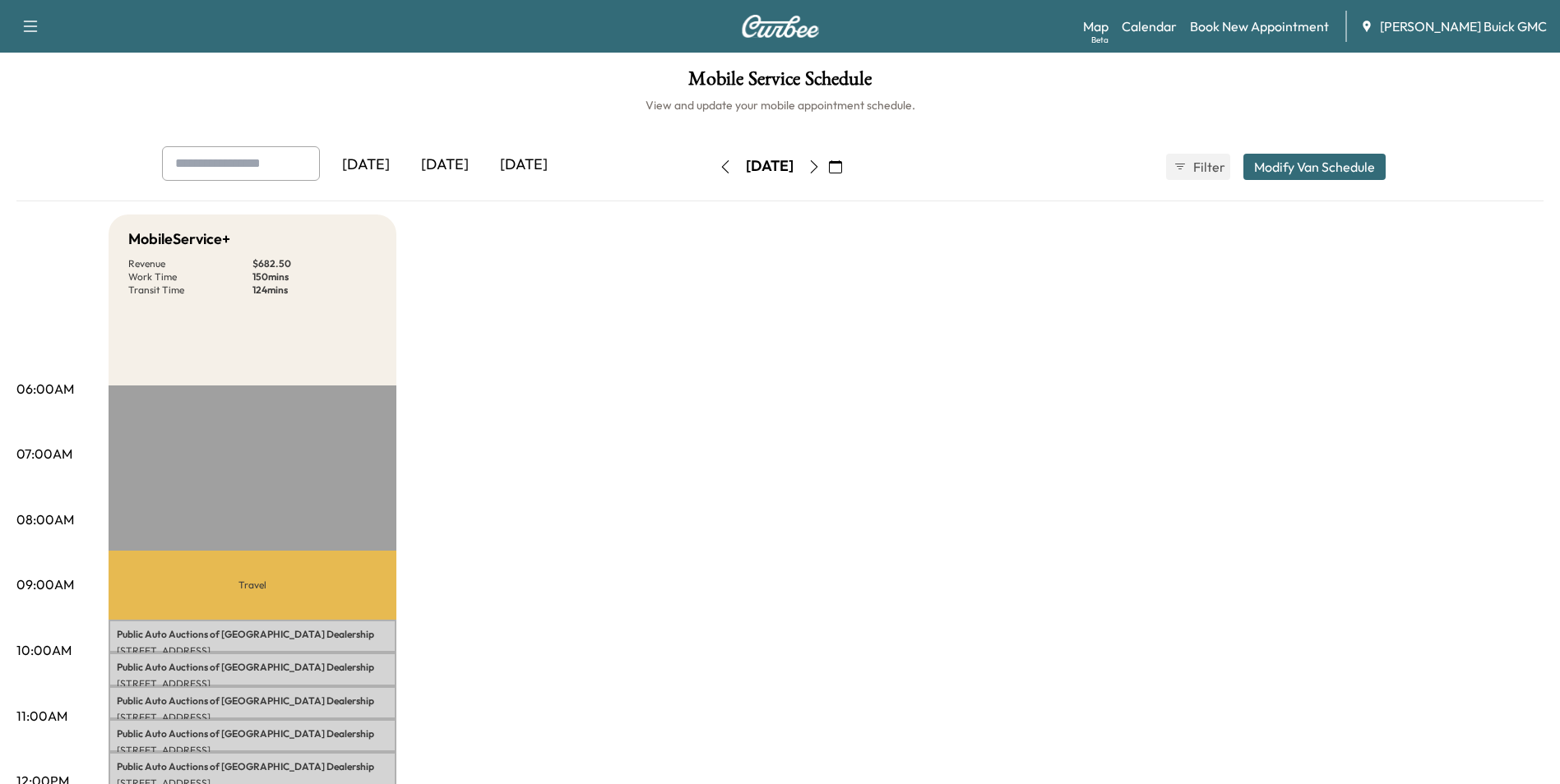
click at [842, 164] on icon "button" at bounding box center [835, 167] width 13 height 13
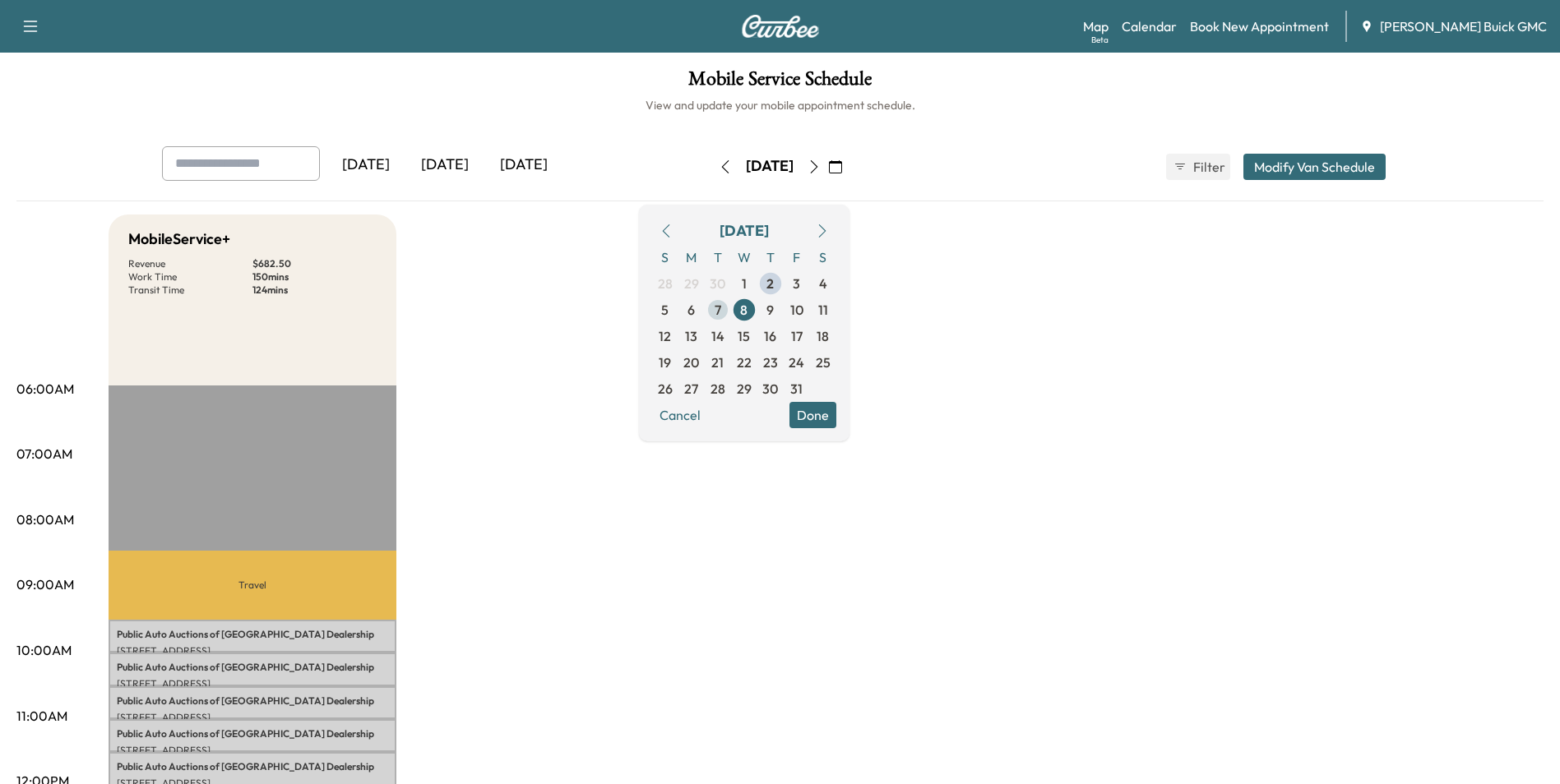
click at [721, 309] on span "7" at bounding box center [717, 309] width 7 height 20
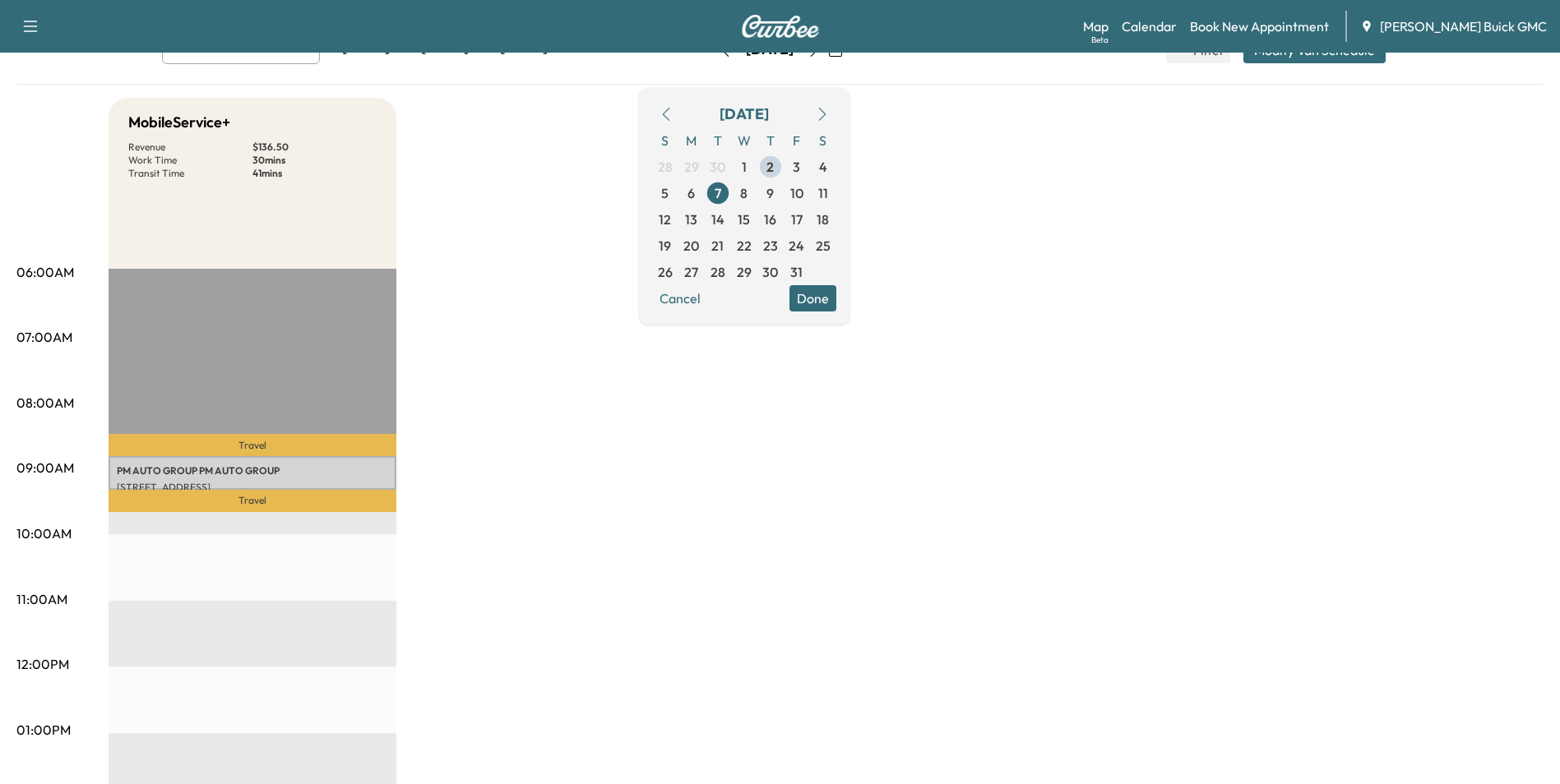
scroll to position [82, 0]
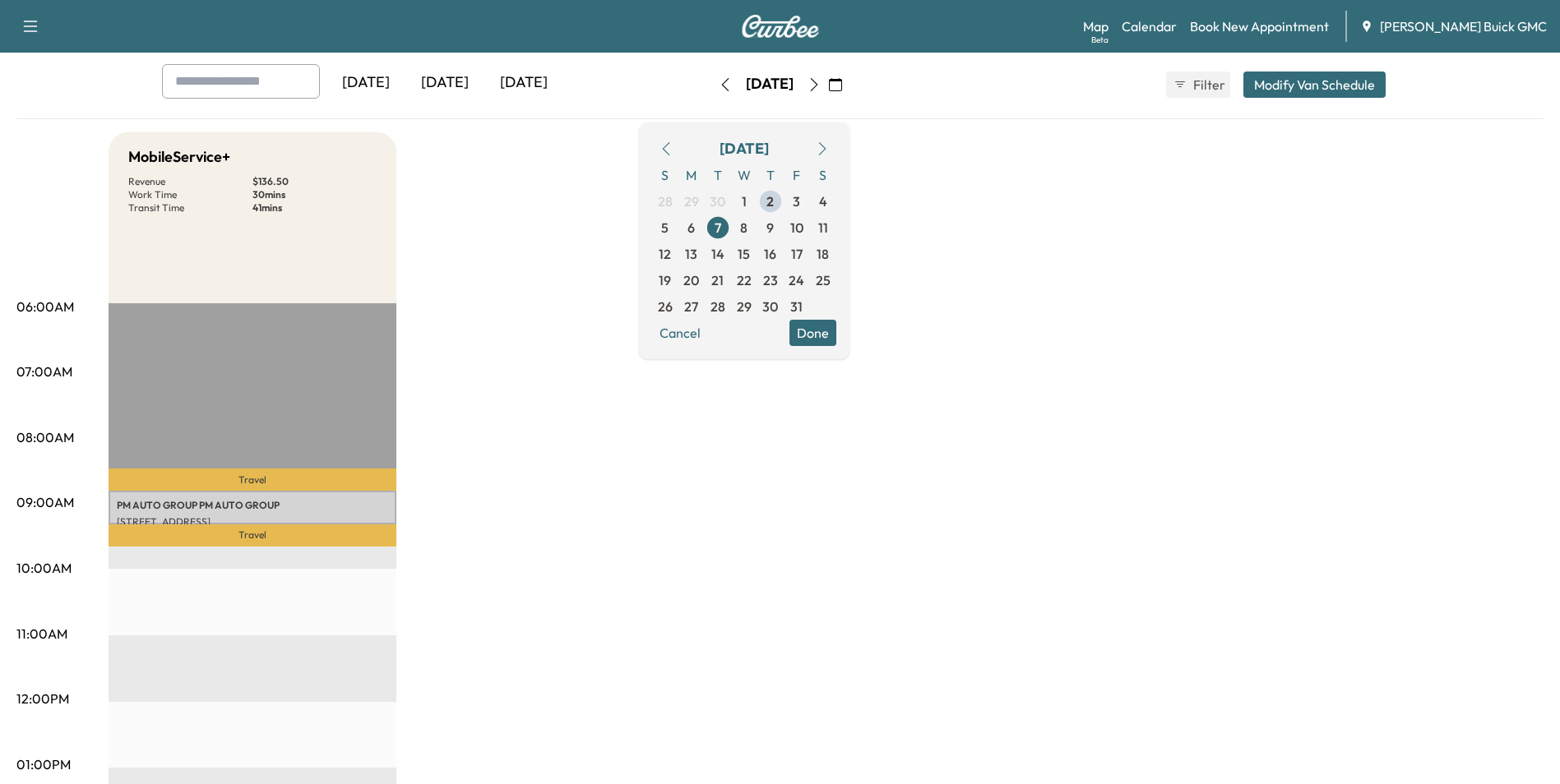
click at [946, 511] on div "MobileService+ Revenue $ 136.50 Work Time 30 mins Transit Time 41 mins Travel P…" at bounding box center [826, 748] width 1434 height 1233
drag, startPoint x: 739, startPoint y: 526, endPoint x: 627, endPoint y: 425, distance: 150.8
click at [739, 526] on div "MobileService+ Revenue $ 136.50 Work Time 30 mins Transit Time 41 mins Travel P…" at bounding box center [826, 748] width 1434 height 1233
